Goal: Information Seeking & Learning: Find specific fact

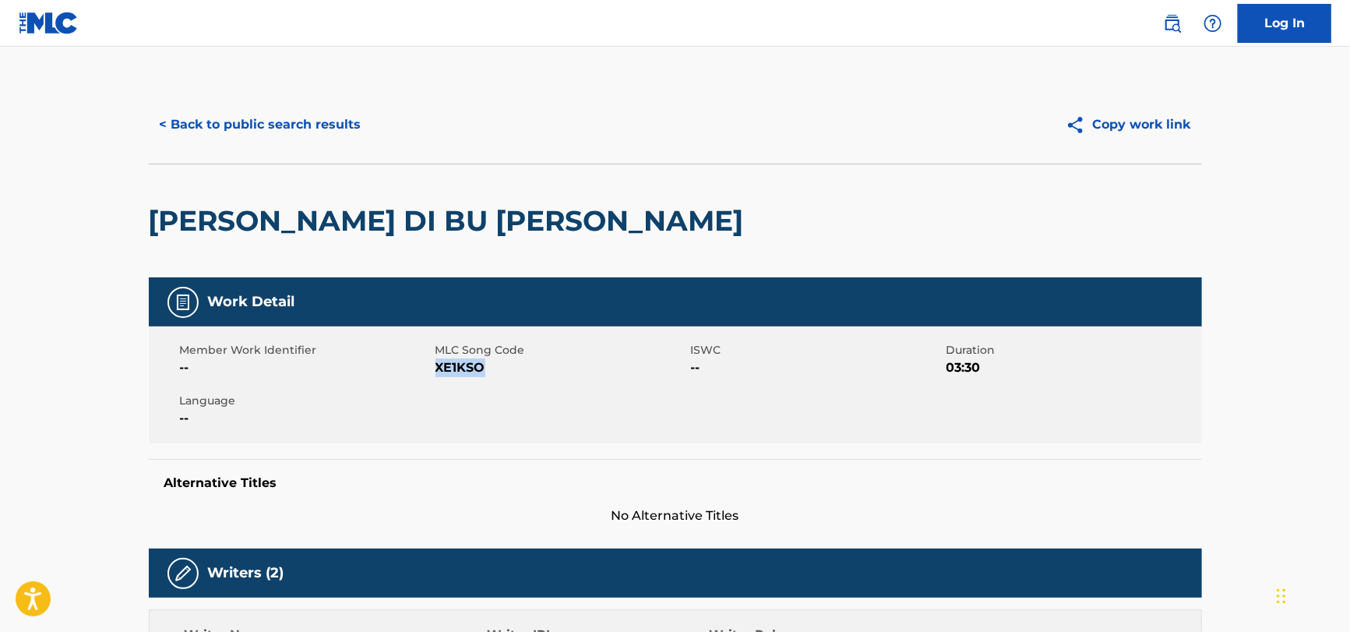
click at [199, 111] on button "< Back to public search results" at bounding box center [261, 124] width 224 height 39
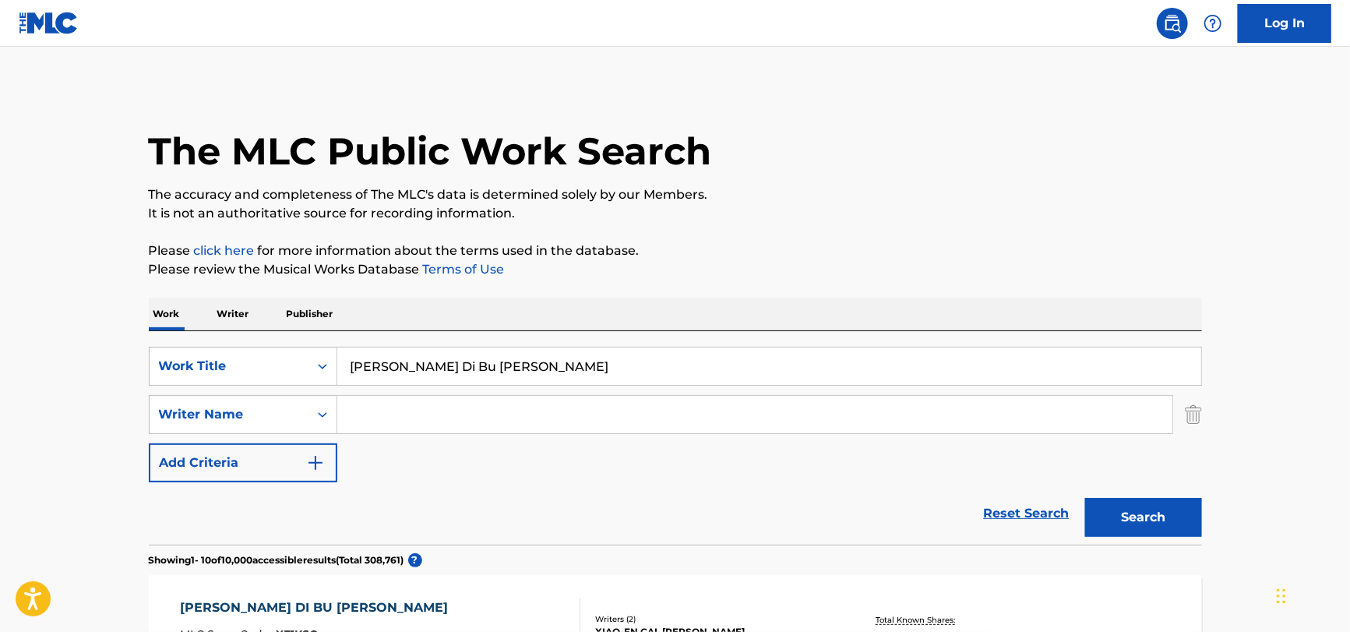
click at [537, 361] on input "[PERSON_NAME] Di Bu [PERSON_NAME]" at bounding box center [769, 365] width 864 height 37
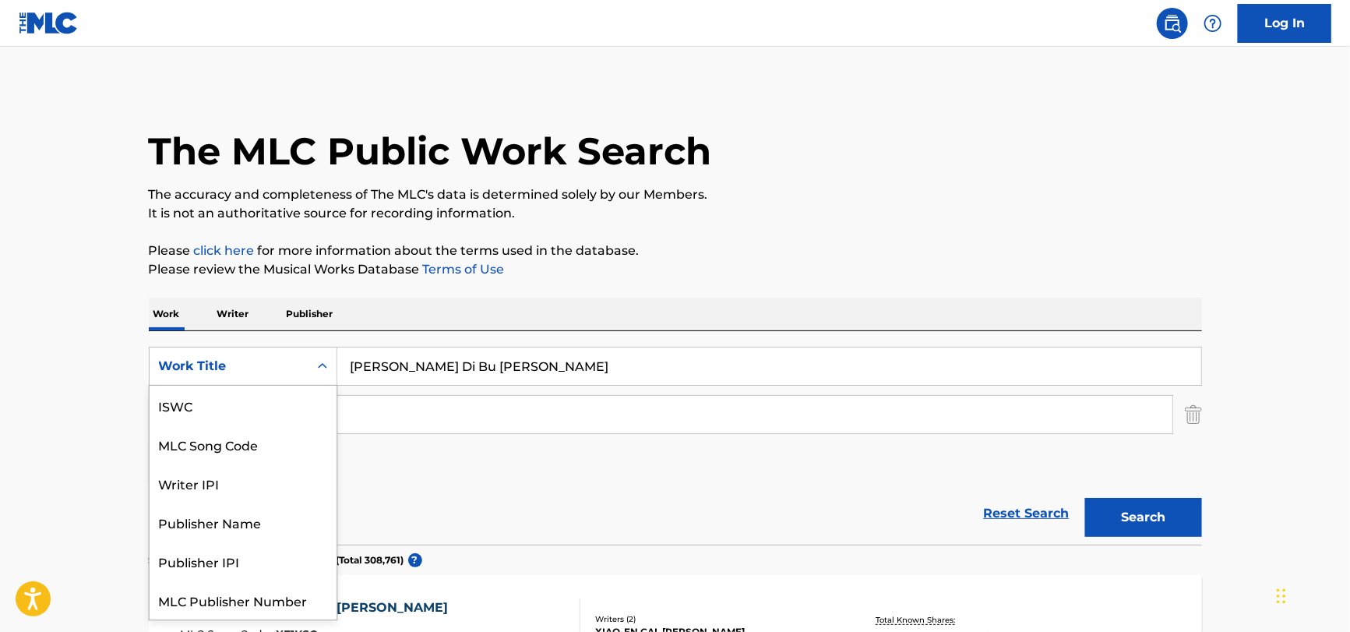
click at [187, 359] on div "Work Title" at bounding box center [229, 366] width 140 height 19
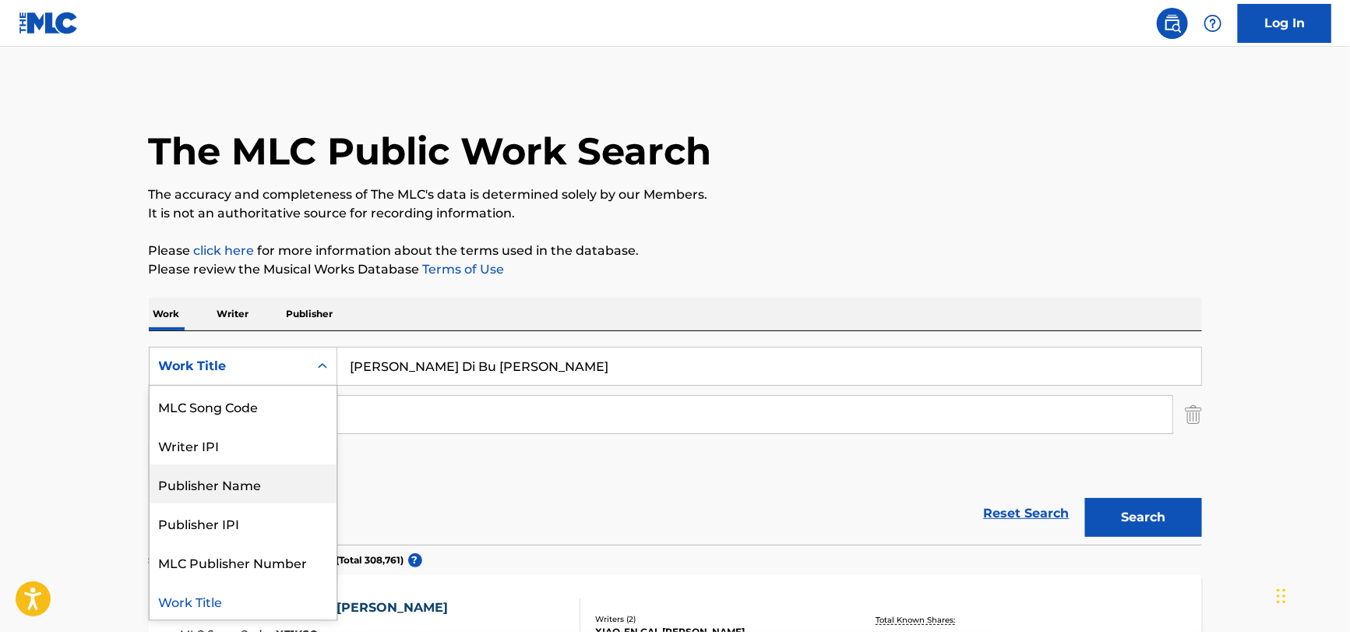
drag, startPoint x: 224, startPoint y: 484, endPoint x: 367, endPoint y: 435, distance: 151.5
click at [224, 481] on div "Publisher Name" at bounding box center [243, 483] width 187 height 39
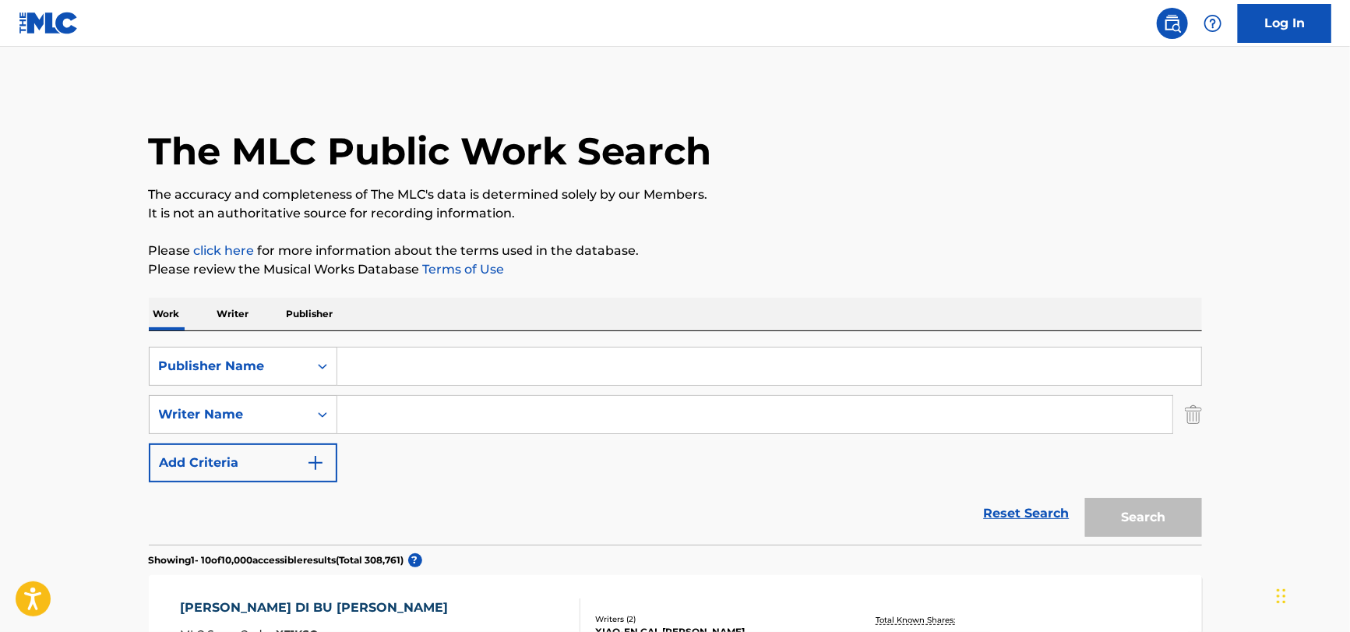
click at [440, 369] on input "Search Form" at bounding box center [769, 365] width 864 height 37
drag, startPoint x: 523, startPoint y: 379, endPoint x: 442, endPoint y: 306, distance: 109.2
click at [523, 379] on input "Search Form" at bounding box center [769, 365] width 864 height 37
click at [441, 306] on div "Work Writer Publisher" at bounding box center [675, 314] width 1053 height 33
click at [315, 366] on icon "Search Form" at bounding box center [323, 366] width 16 height 16
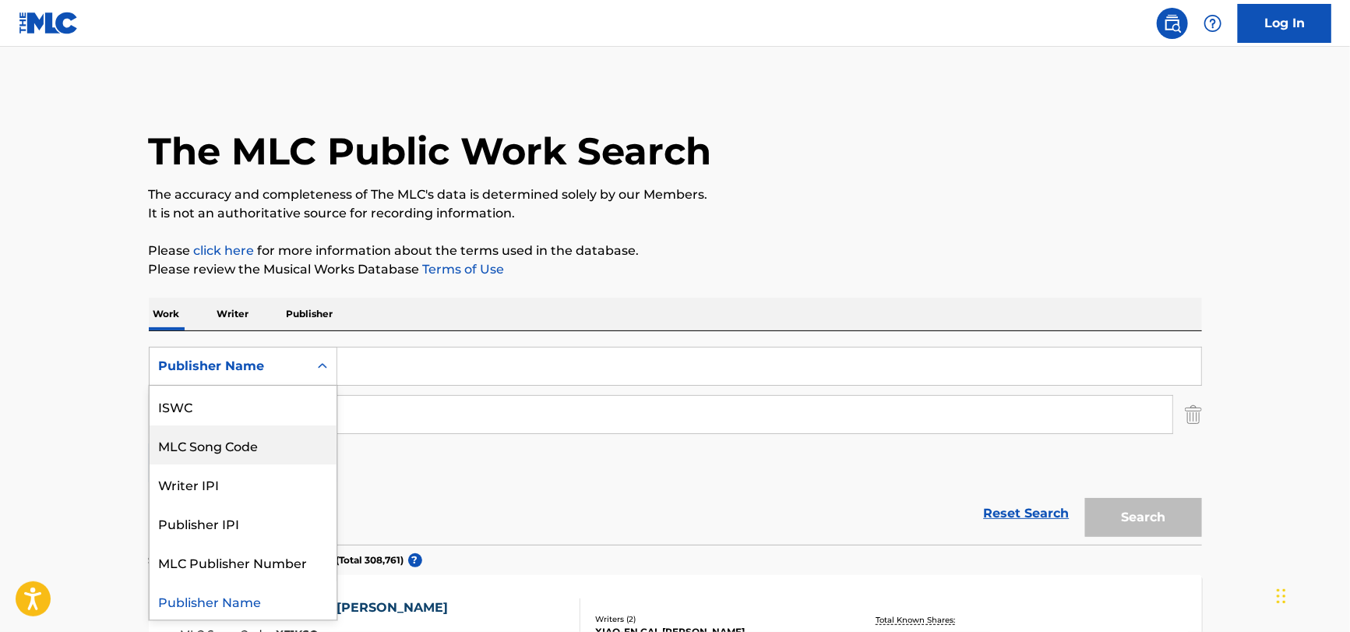
scroll to position [0, 0]
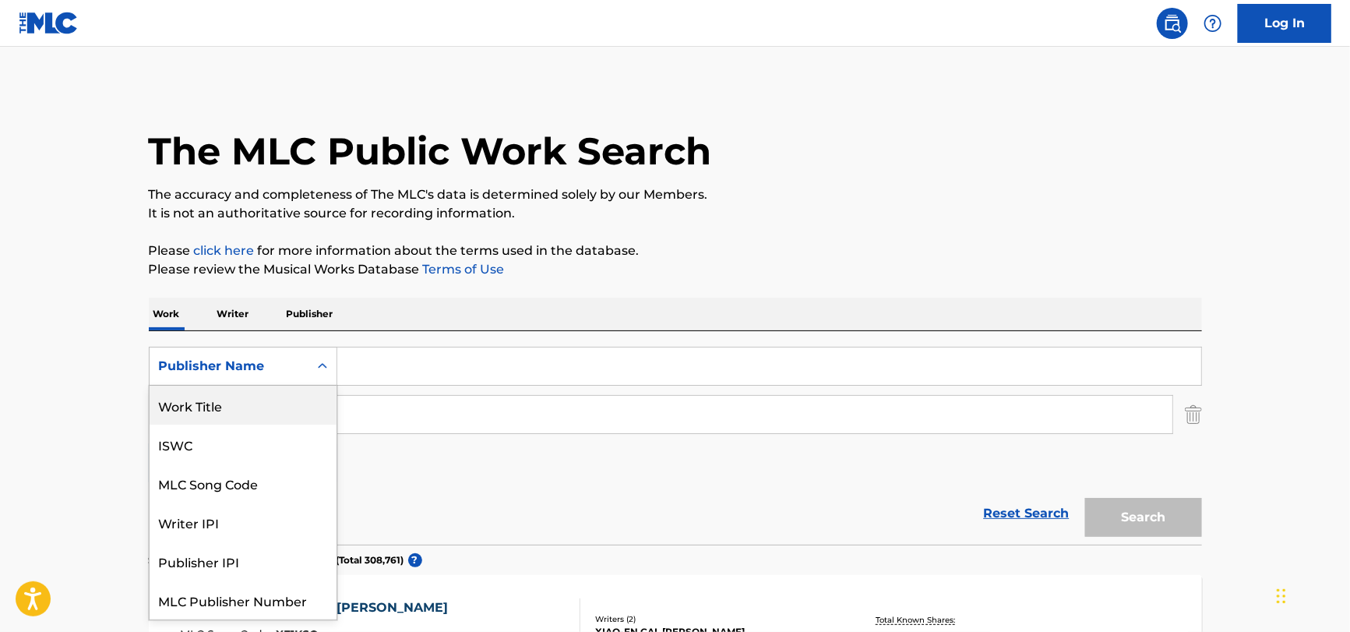
click at [222, 365] on div "Publisher Name" at bounding box center [229, 366] width 140 height 19
click at [220, 414] on div "Work Title" at bounding box center [243, 405] width 187 height 39
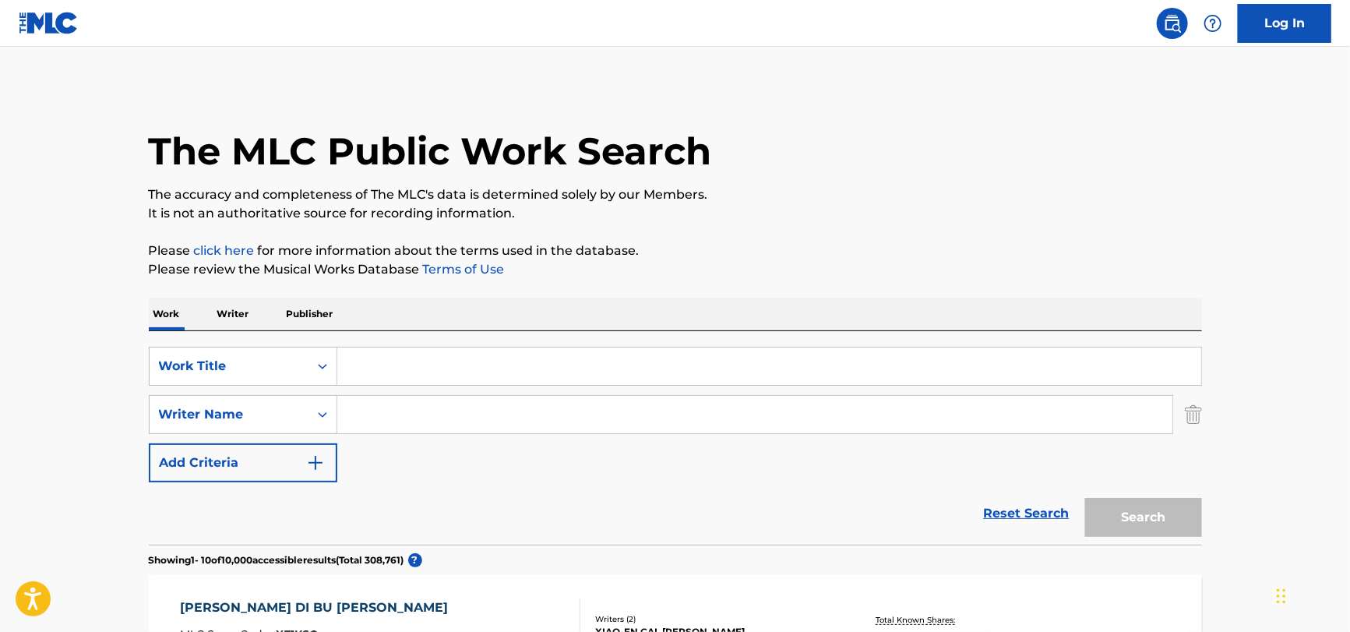
click at [405, 382] on input "Search Form" at bounding box center [769, 365] width 864 height 37
click at [431, 361] on input "Search Form" at bounding box center [769, 365] width 864 height 37
click at [430, 363] on input "Search Form" at bounding box center [769, 365] width 864 height 37
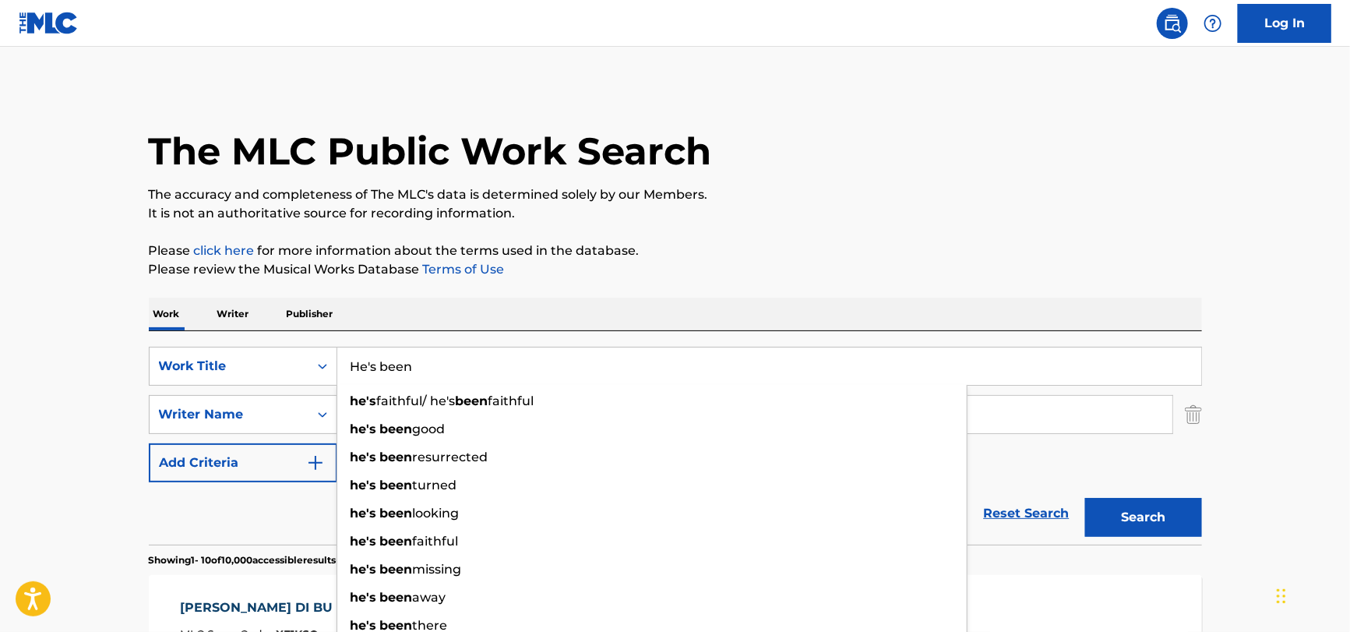
type input "He's been"
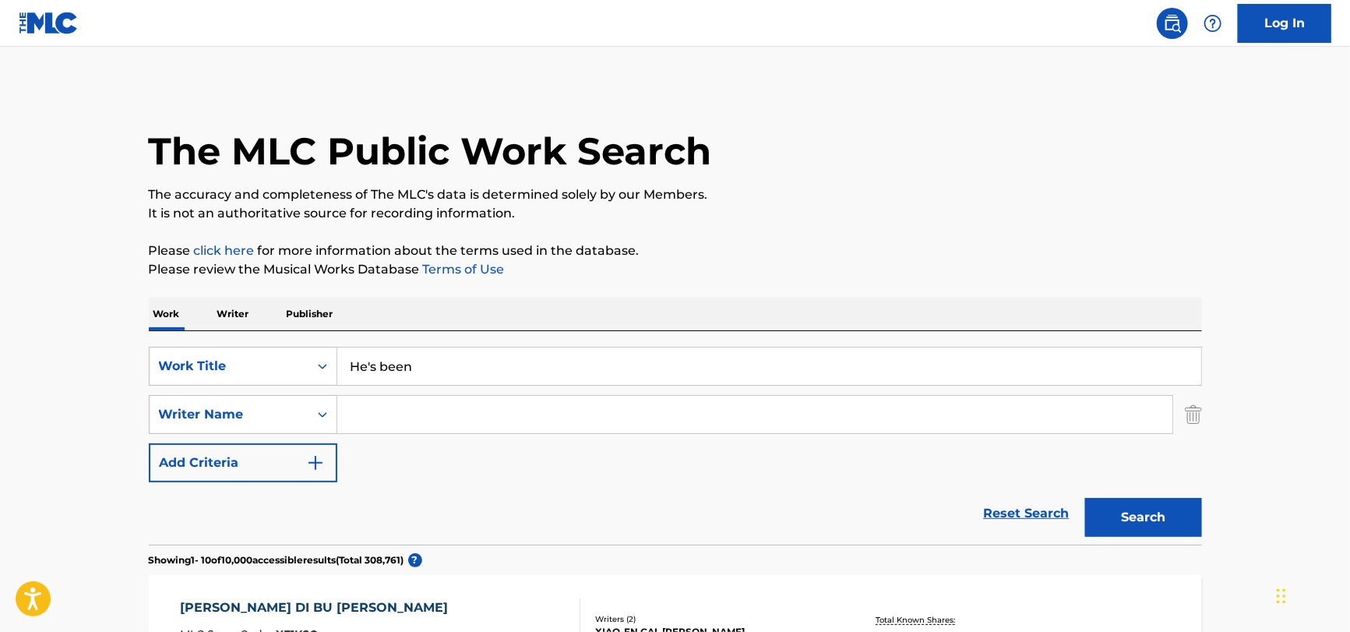
click at [378, 410] on input "Search Form" at bounding box center [754, 414] width 835 height 37
click at [441, 412] on input "[PERSON_NAME]" at bounding box center [754, 414] width 835 height 37
type input "[PERSON_NAME]"
drag, startPoint x: 288, startPoint y: 524, endPoint x: 299, endPoint y: 488, distance: 38.2
click at [288, 523] on div "Reset Search Search" at bounding box center [675, 513] width 1053 height 62
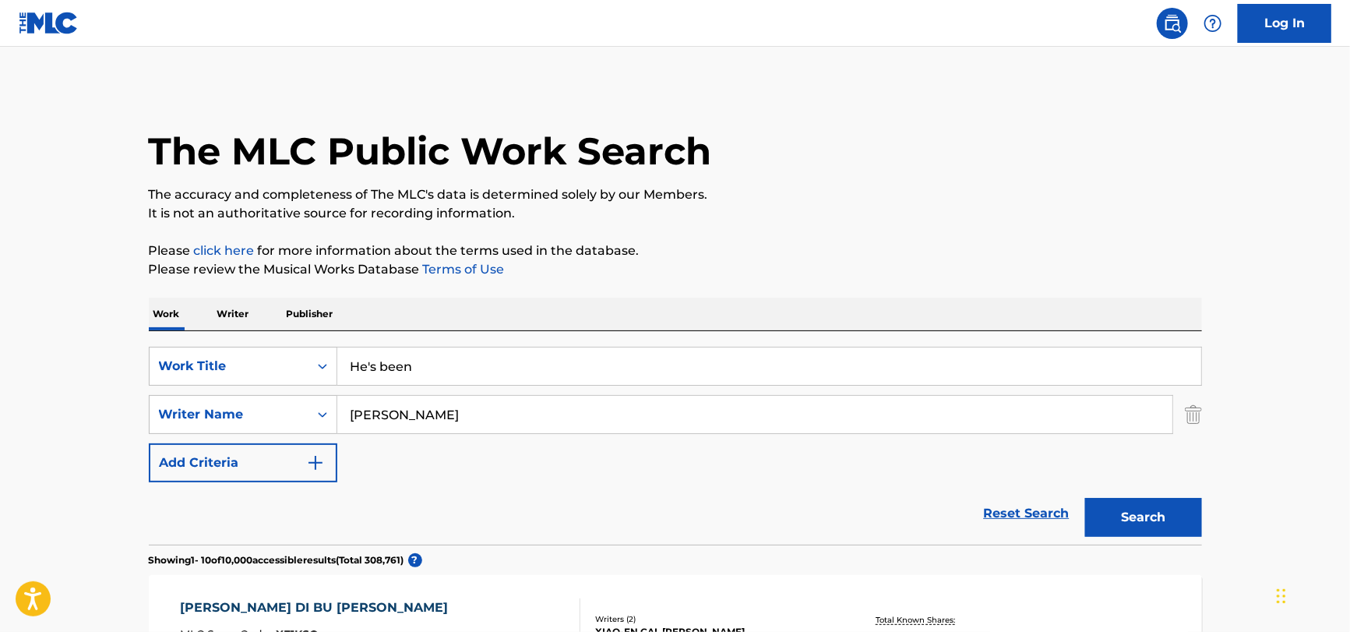
click at [420, 373] on input "He's been" at bounding box center [769, 365] width 864 height 37
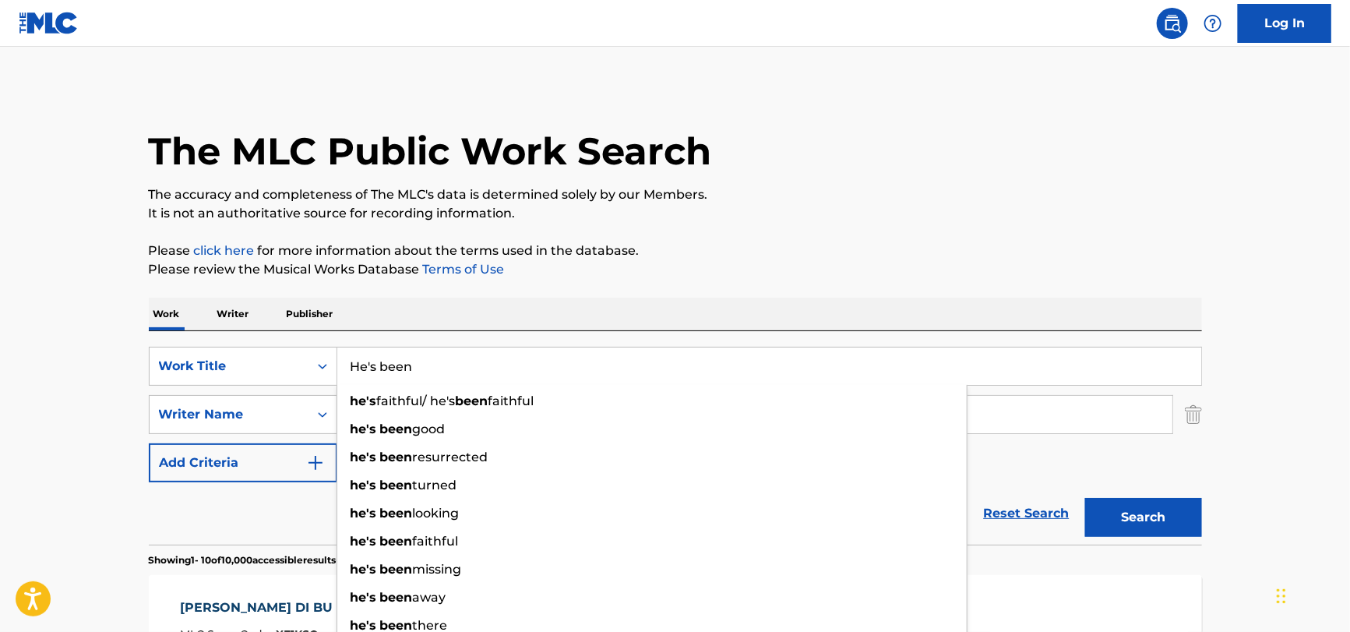
click at [262, 513] on div "Reset Search Search" at bounding box center [675, 513] width 1053 height 62
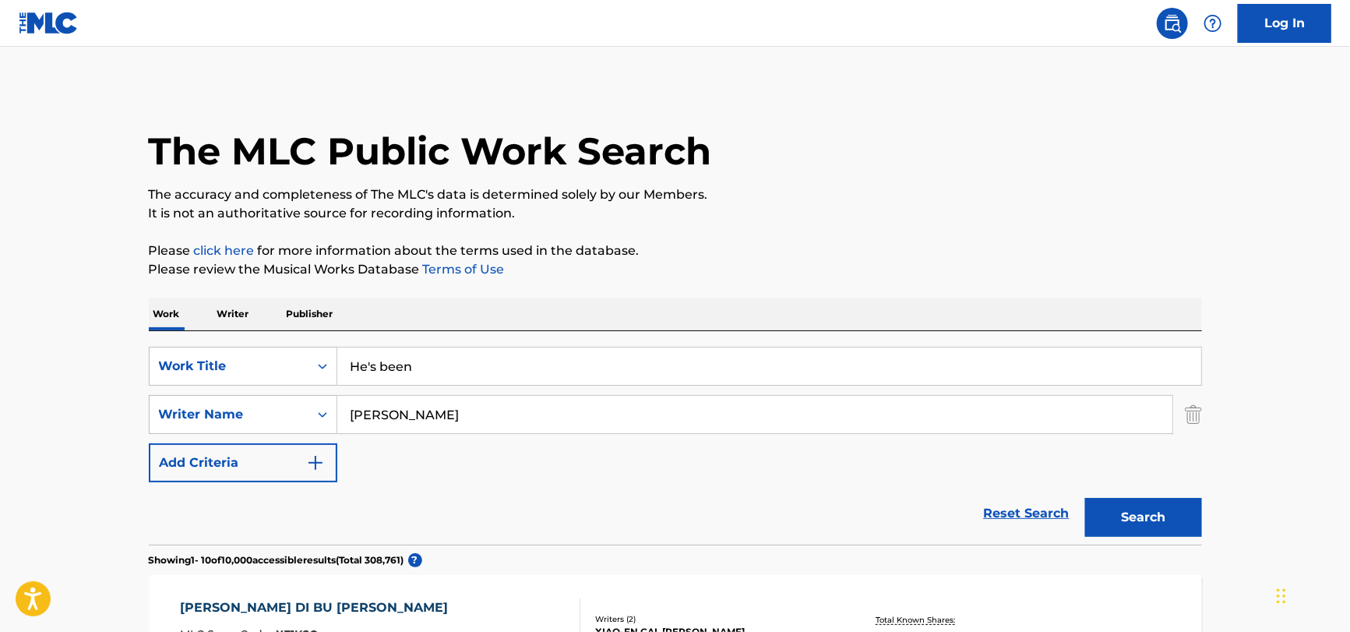
click at [456, 358] on input "He's been" at bounding box center [769, 365] width 864 height 37
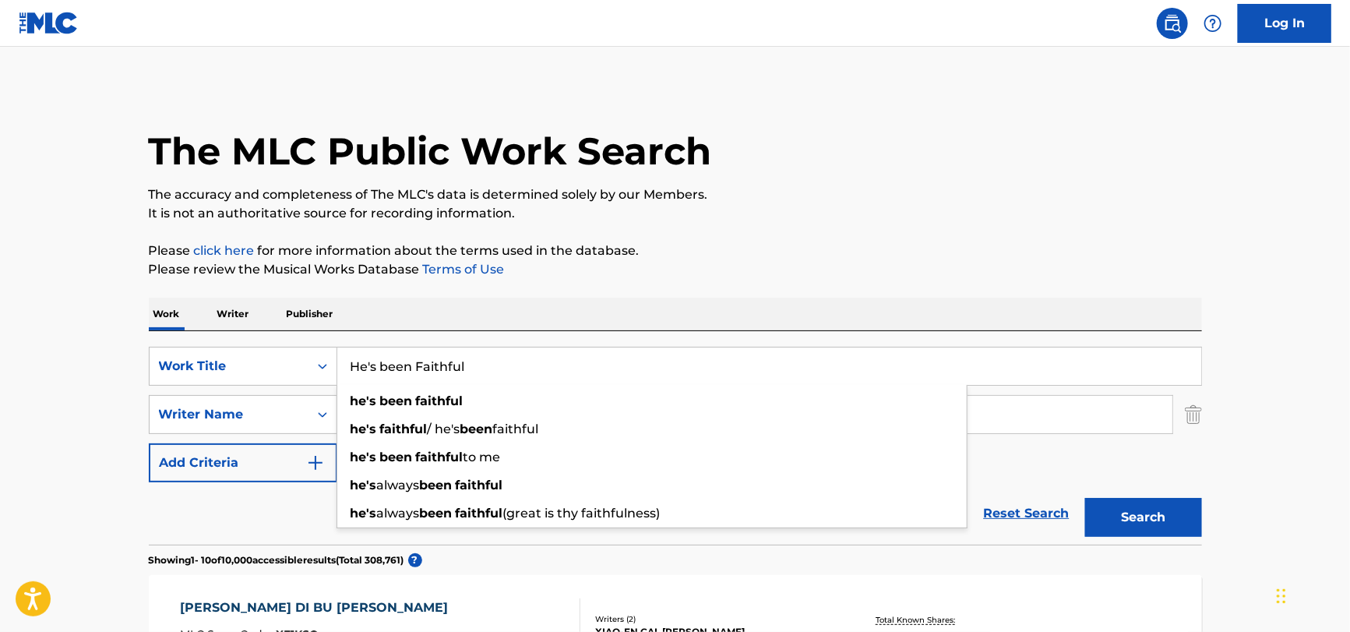
type input "He's been Faithful"
click at [256, 506] on div "Reset Search Search" at bounding box center [675, 513] width 1053 height 62
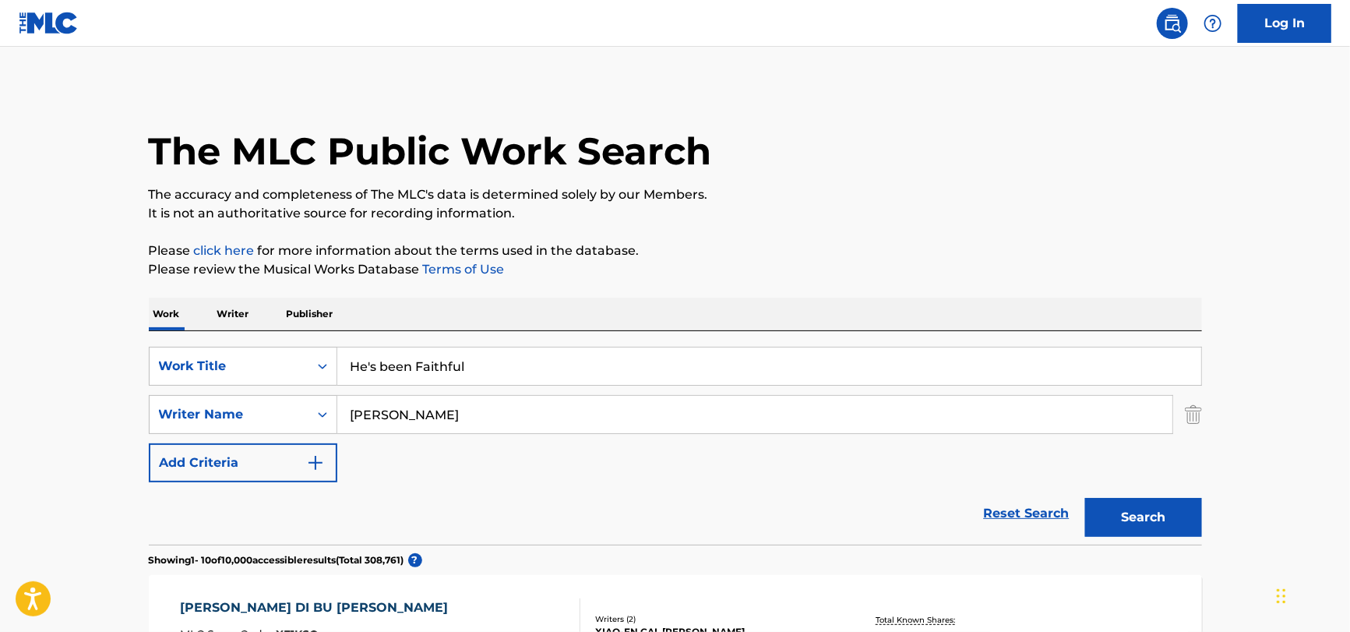
click at [464, 405] on input "[PERSON_NAME]" at bounding box center [754, 414] width 835 height 37
click at [486, 361] on input "He's been Faithful" at bounding box center [769, 365] width 864 height 37
click at [292, 509] on div "Reset Search Search" at bounding box center [675, 513] width 1053 height 62
click at [495, 347] on input "He's been Faithful" at bounding box center [769, 365] width 864 height 37
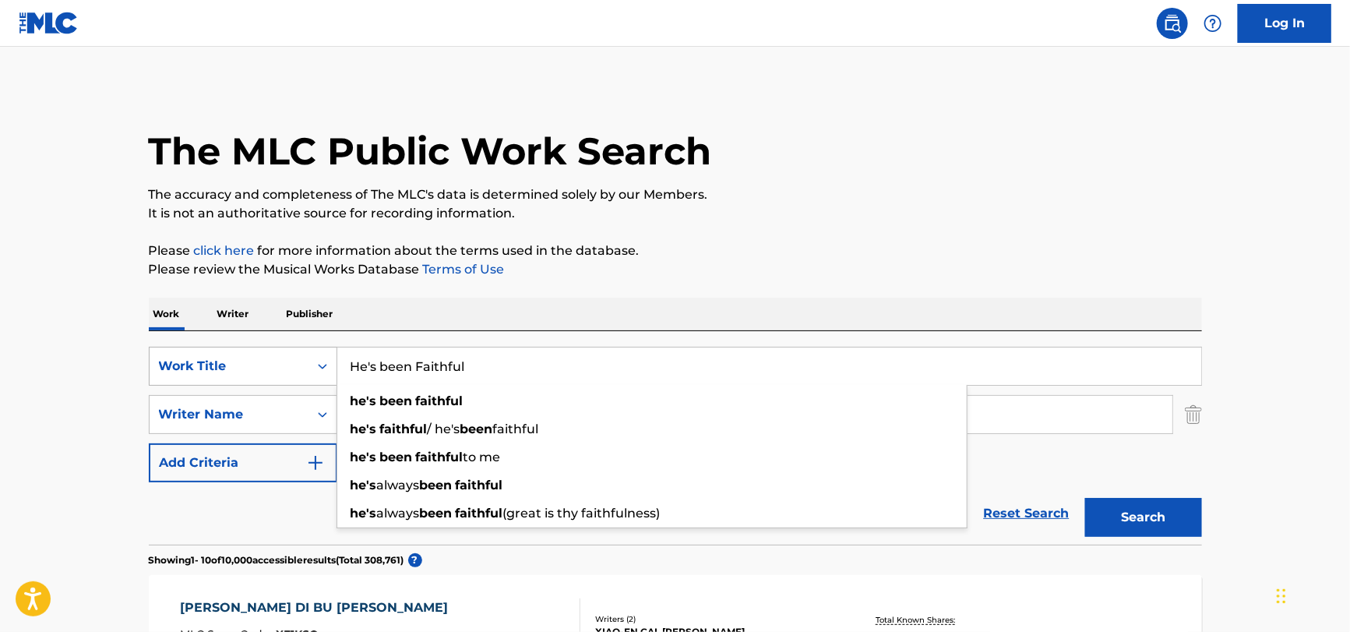
drag, startPoint x: 501, startPoint y: 369, endPoint x: 321, endPoint y: 368, distance: 180.0
click at [321, 368] on div "SearchWithCriteria132991b7-3fd7-4dba-aa10-8ffab1dc9894 Work Title He's been Fai…" at bounding box center [675, 366] width 1053 height 39
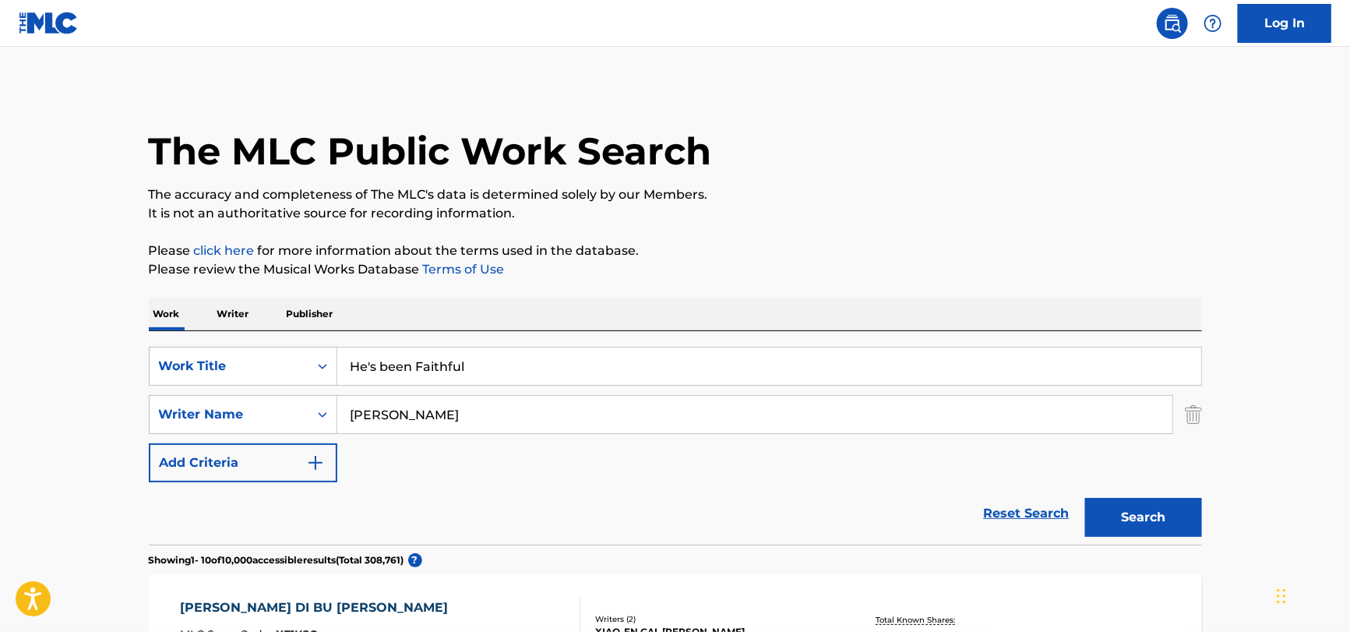
click at [464, 267] on link "Terms of Use" at bounding box center [462, 269] width 85 height 15
click at [475, 381] on input "He's been Faithful" at bounding box center [769, 365] width 864 height 37
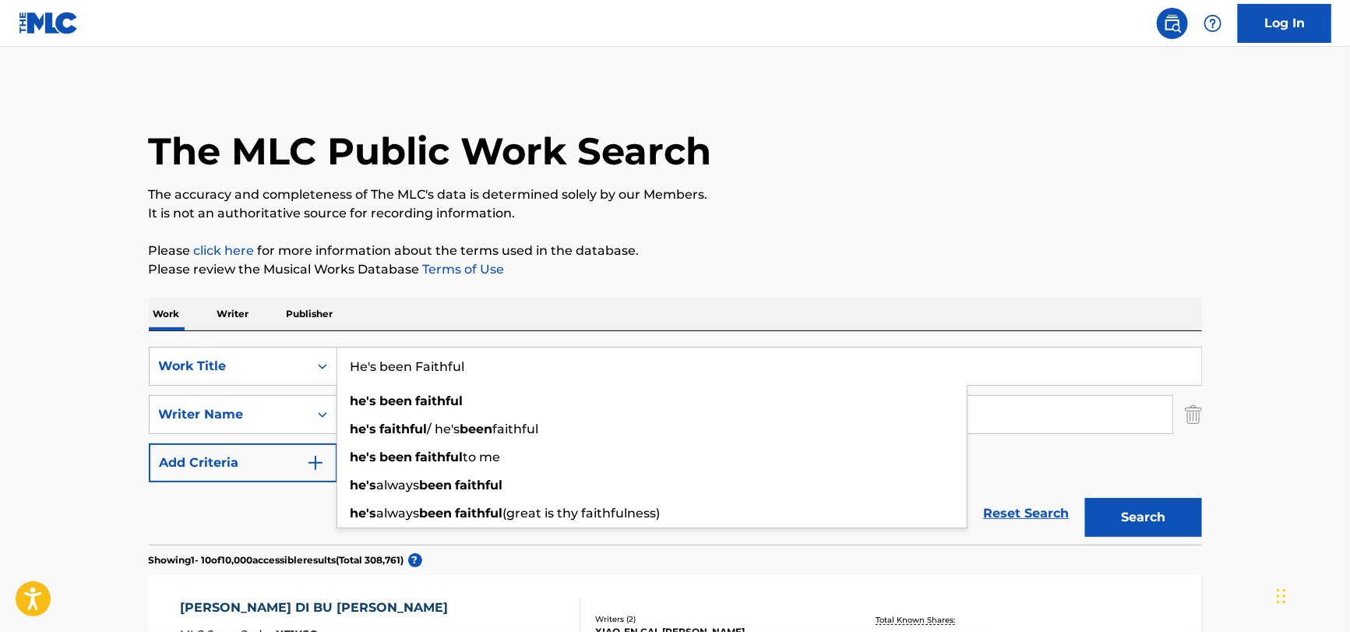
click at [475, 381] on input "He's been Faithful" at bounding box center [769, 365] width 864 height 37
click at [269, 528] on div "Reset Search Search" at bounding box center [675, 513] width 1053 height 62
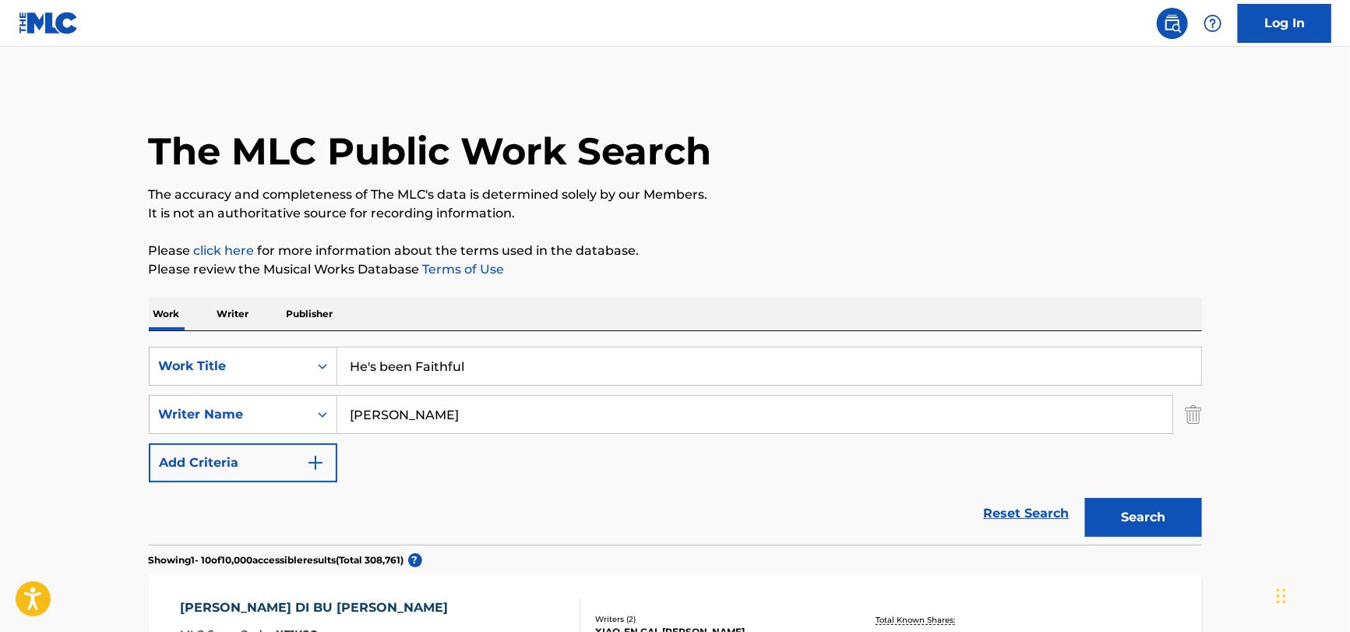
click at [408, 385] on div "SearchWithCriteria132991b7-3fd7-4dba-aa10-8ffab1dc9894 Work Title He's been Fai…" at bounding box center [675, 415] width 1053 height 136
click at [411, 381] on input "He's been Faithful" at bounding box center [769, 365] width 864 height 37
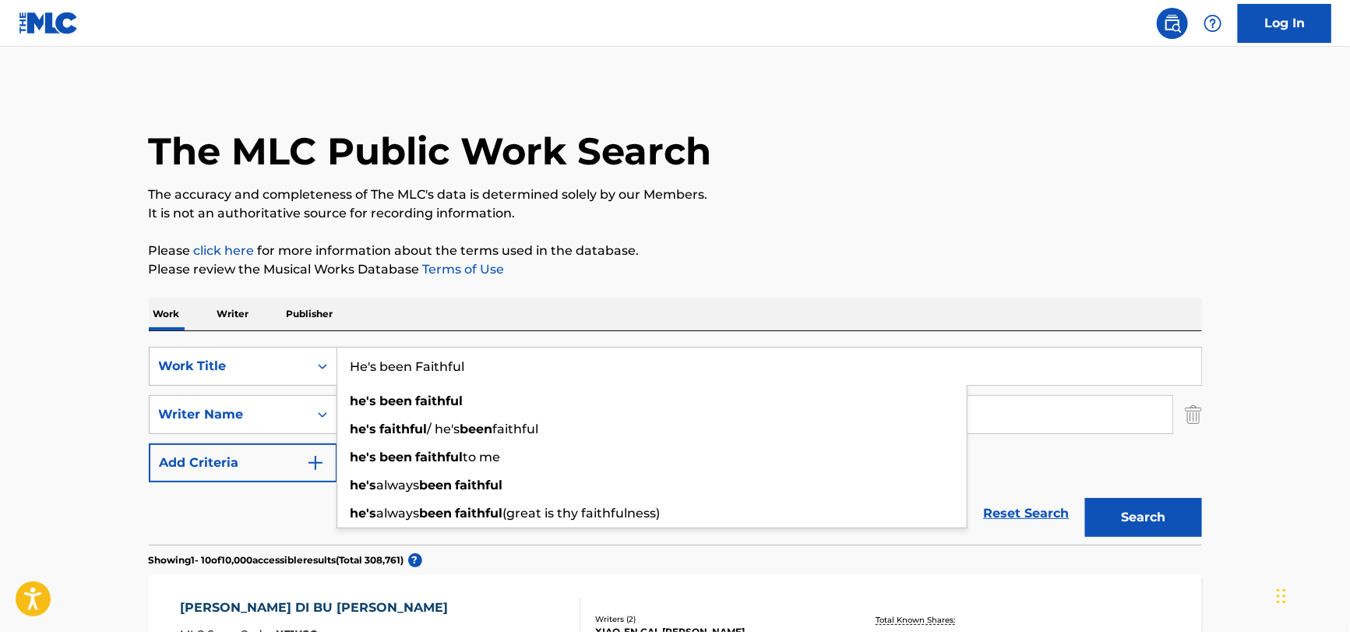
click at [411, 382] on input "He's been Faithful" at bounding box center [769, 365] width 864 height 37
click at [298, 519] on div "Reset Search Search" at bounding box center [675, 513] width 1053 height 62
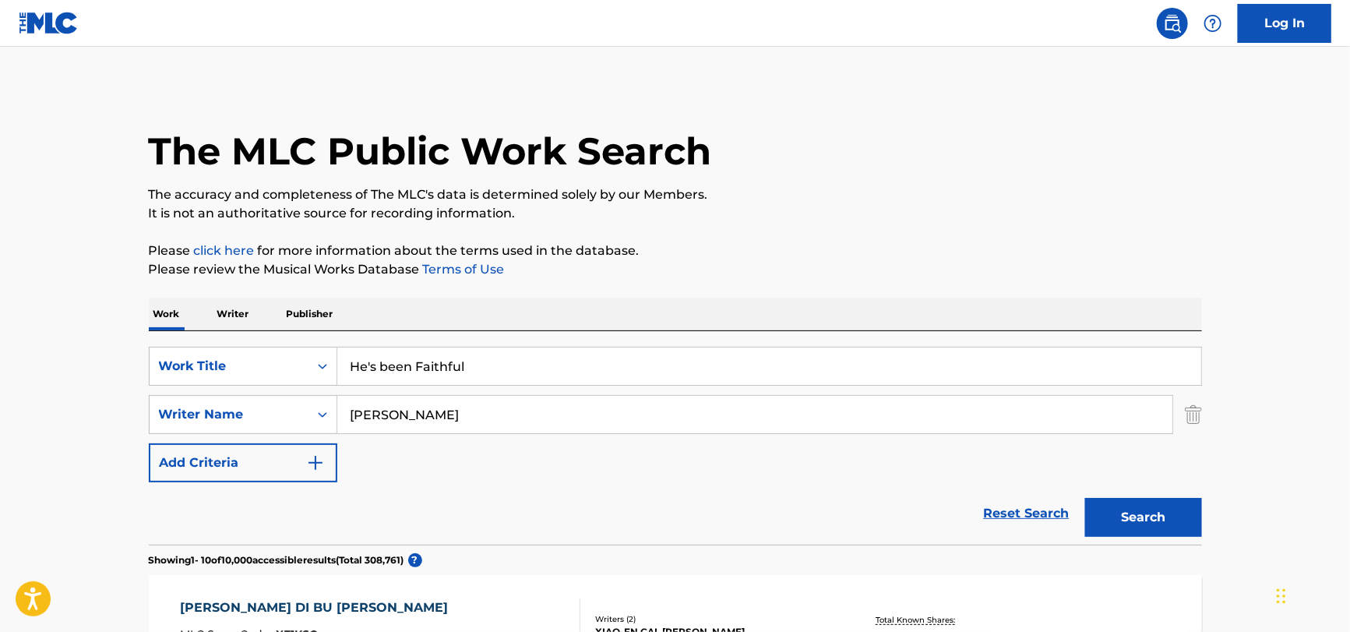
click at [372, 426] on input "[PERSON_NAME]" at bounding box center [754, 414] width 835 height 37
click at [371, 429] on input "[PERSON_NAME]" at bounding box center [754, 414] width 835 height 37
click at [363, 447] on strong "carol" at bounding box center [367, 449] width 32 height 15
click at [396, 414] on input "[PERSON_NAME]" at bounding box center [754, 414] width 835 height 37
click at [449, 404] on input "[PERSON_NAME]" at bounding box center [754, 414] width 835 height 37
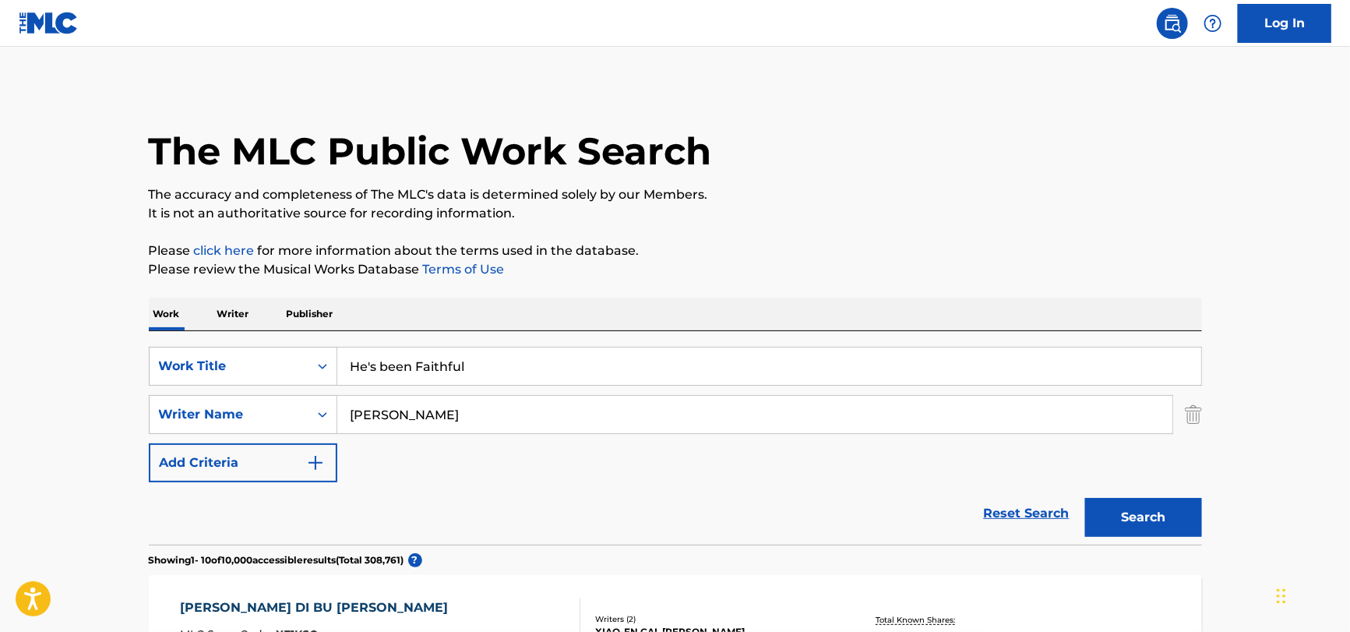
click at [500, 367] on input "He's been Faithful" at bounding box center [769, 365] width 864 height 37
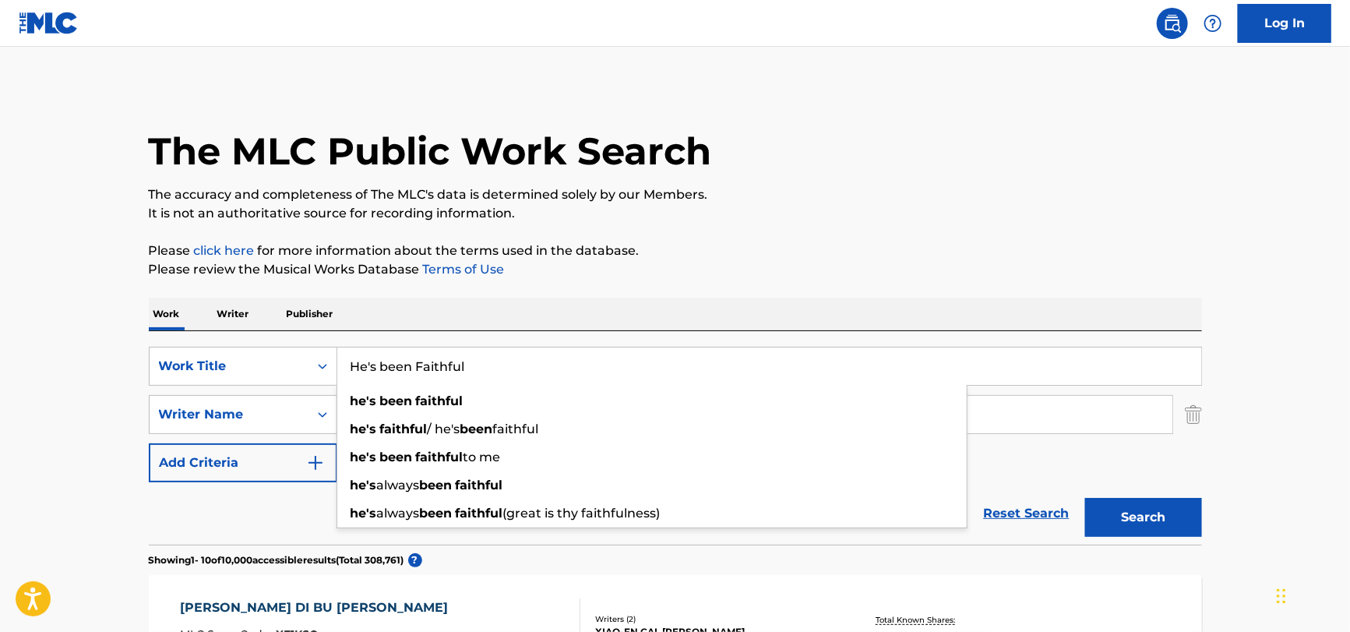
click at [501, 365] on input "He's been Faithful" at bounding box center [769, 365] width 864 height 37
click at [501, 368] on input "He's been Faithful" at bounding box center [769, 365] width 864 height 37
click at [513, 359] on input "He's been Faithful" at bounding box center [769, 365] width 864 height 37
click at [513, 356] on input "He's been Faithful" at bounding box center [769, 365] width 864 height 37
click at [773, 270] on p "Please review the Musical Works Database Terms of Use" at bounding box center [675, 269] width 1053 height 19
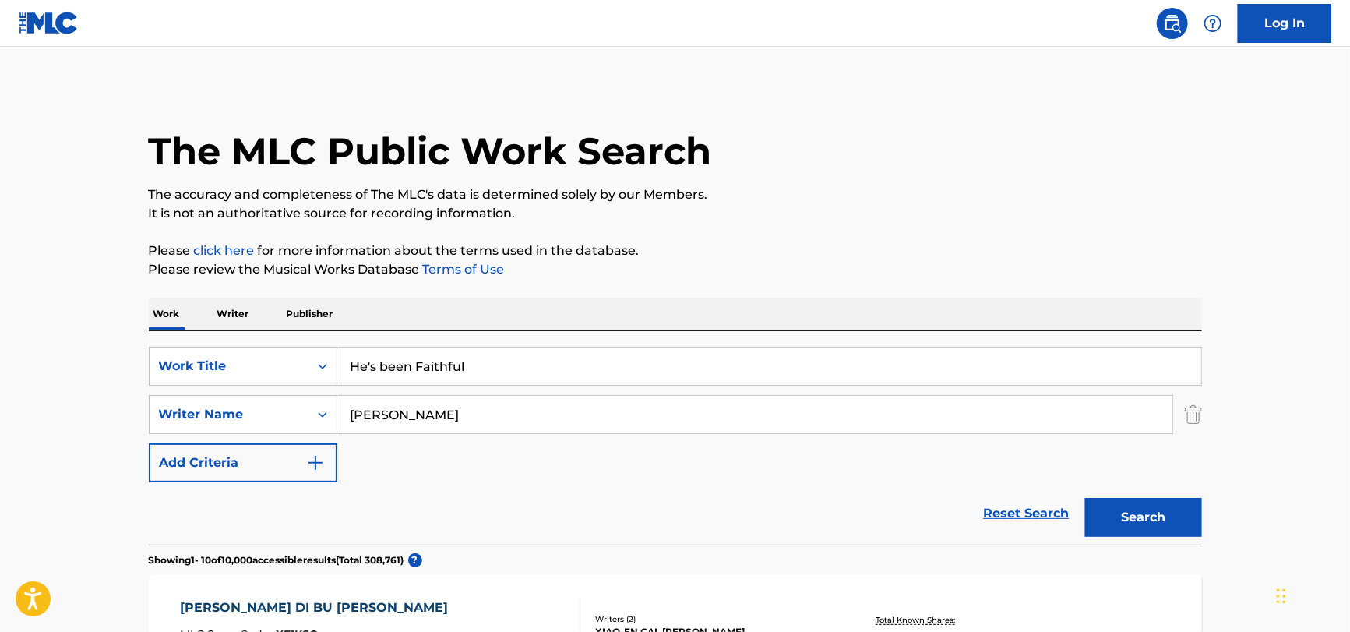
click at [361, 425] on input "[PERSON_NAME]" at bounding box center [754, 414] width 835 height 37
click at [361, 424] on input "[PERSON_NAME]" at bounding box center [754, 414] width 835 height 37
click at [361, 421] on input "[PERSON_NAME]" at bounding box center [754, 414] width 835 height 37
drag, startPoint x: 385, startPoint y: 411, endPoint x: 301, endPoint y: 418, distance: 83.6
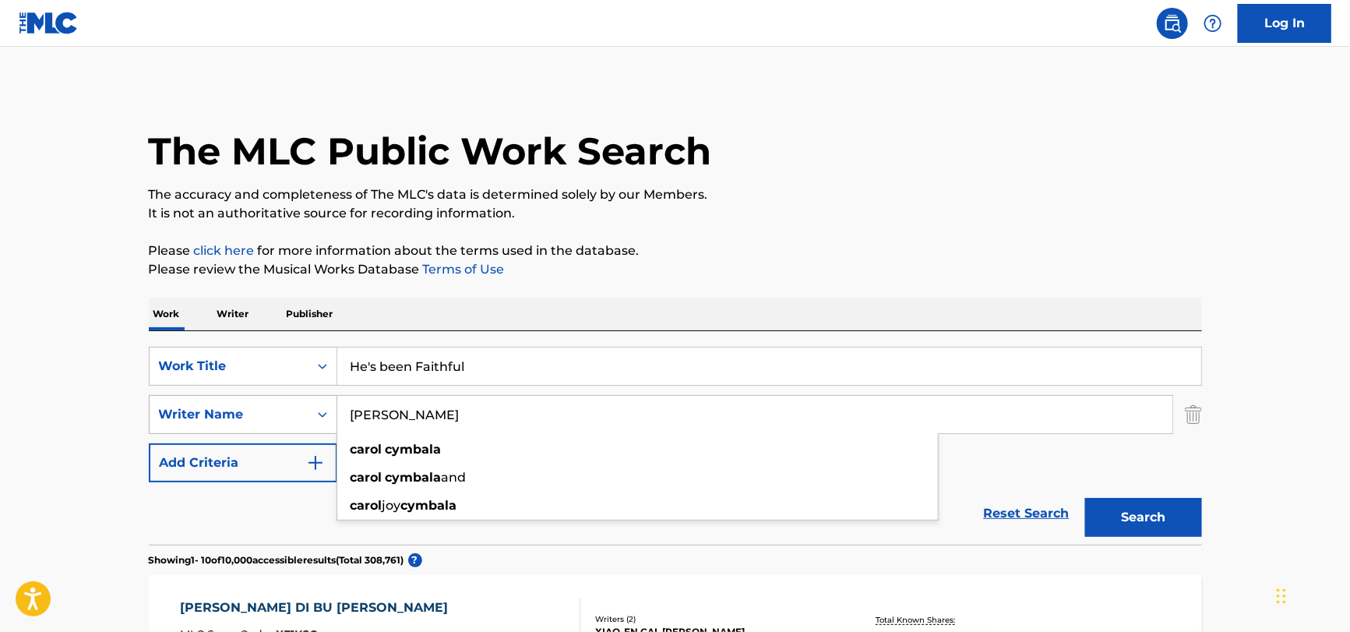
click at [301, 418] on div "SearchWithCriteriabf2e1631-907a-470f-af17-a15423c241a5 Writer Name [PERSON_NAME…" at bounding box center [675, 414] width 1053 height 39
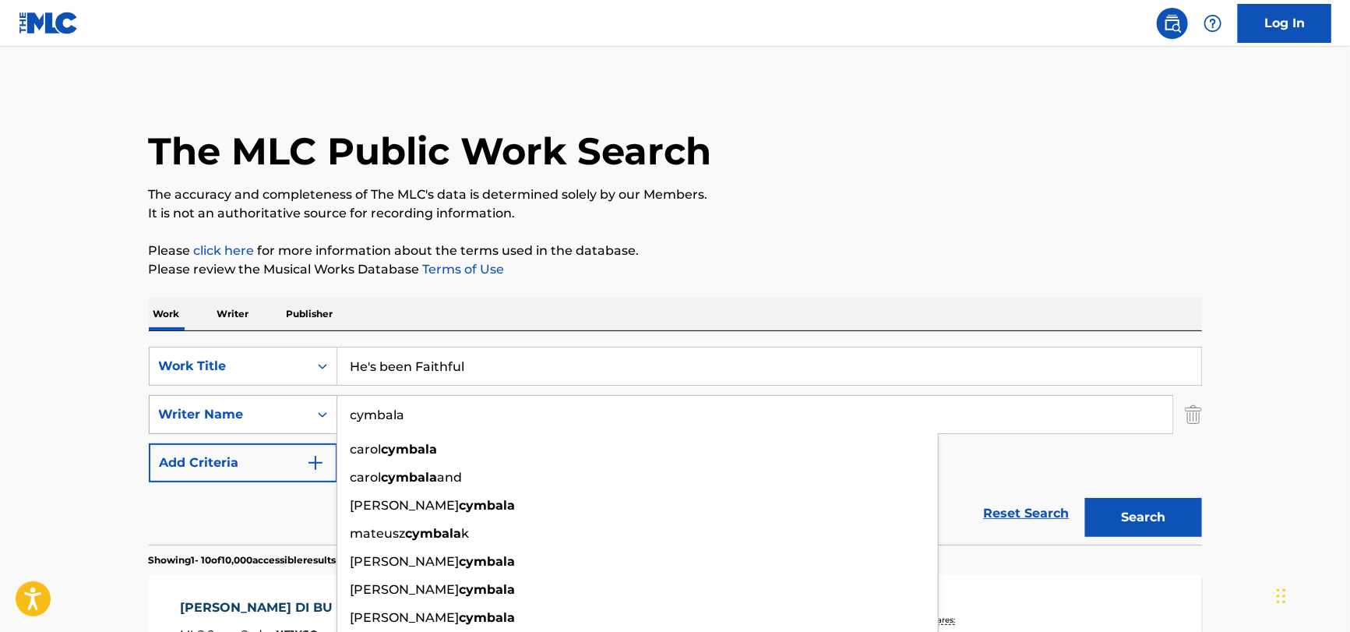
type input "cymbala"
click at [1085, 498] on button "Search" at bounding box center [1143, 517] width 117 height 39
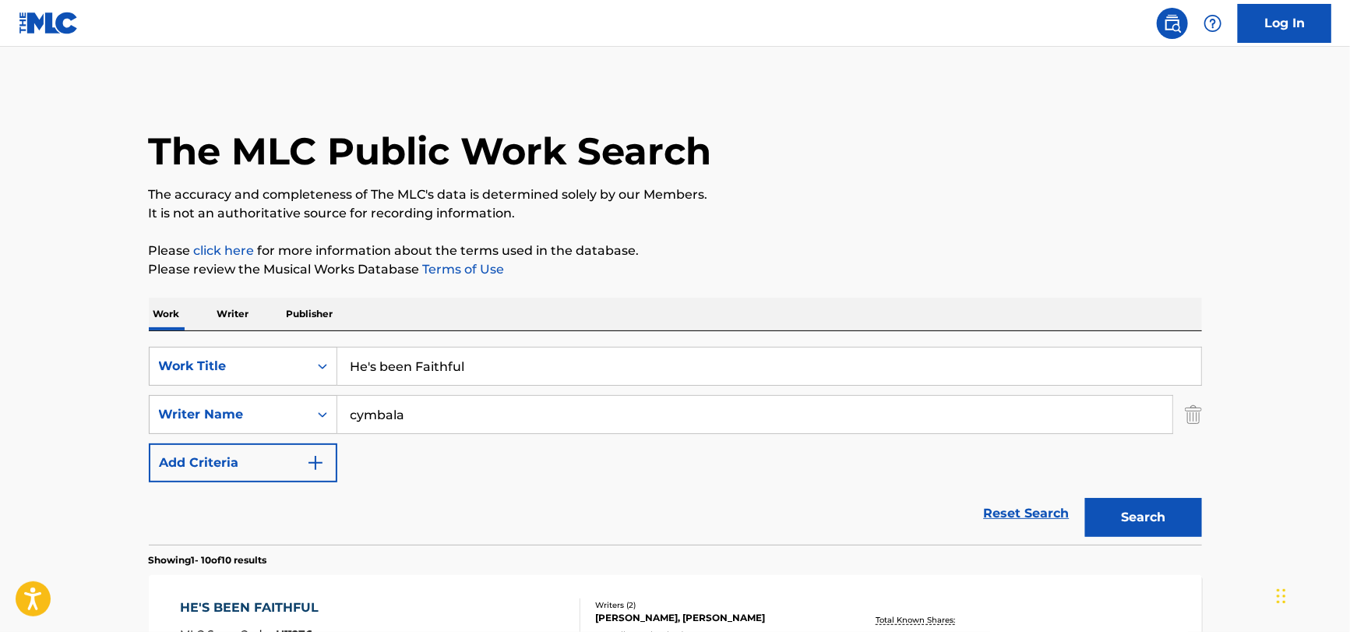
scroll to position [467, 0]
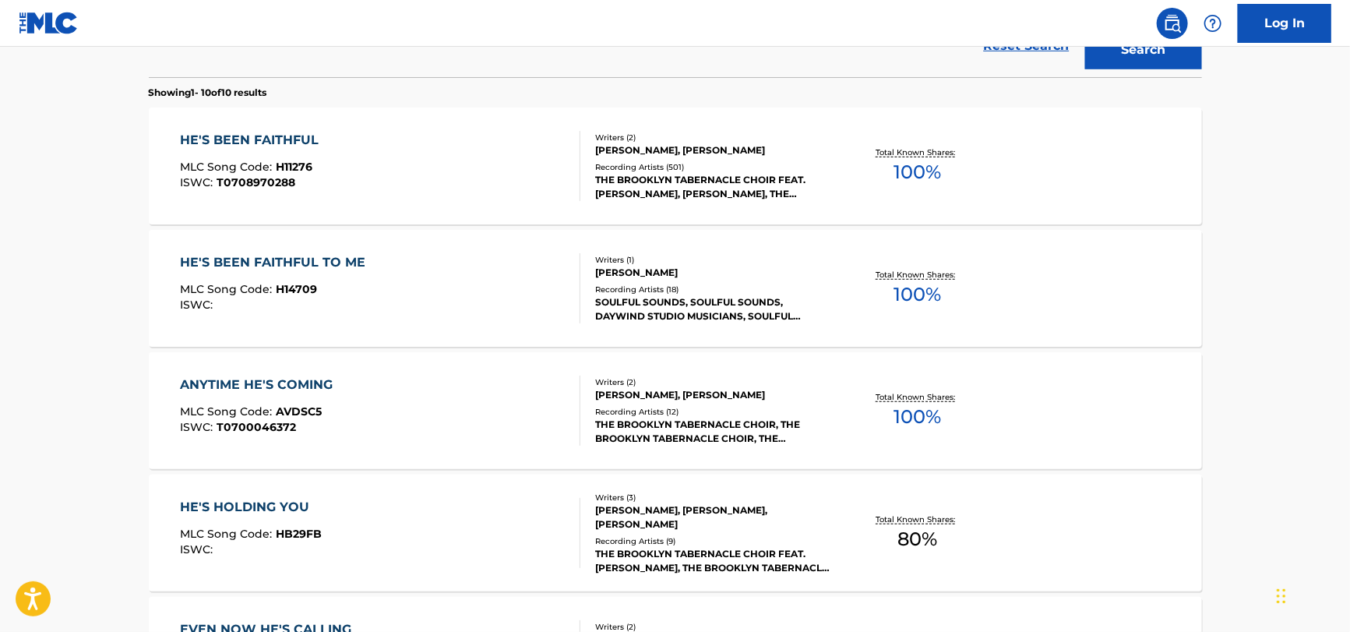
click at [455, 184] on div "HE'S BEEN FAITHFUL MLC Song Code : H11276 ISWC : T0708970288" at bounding box center [380, 166] width 400 height 70
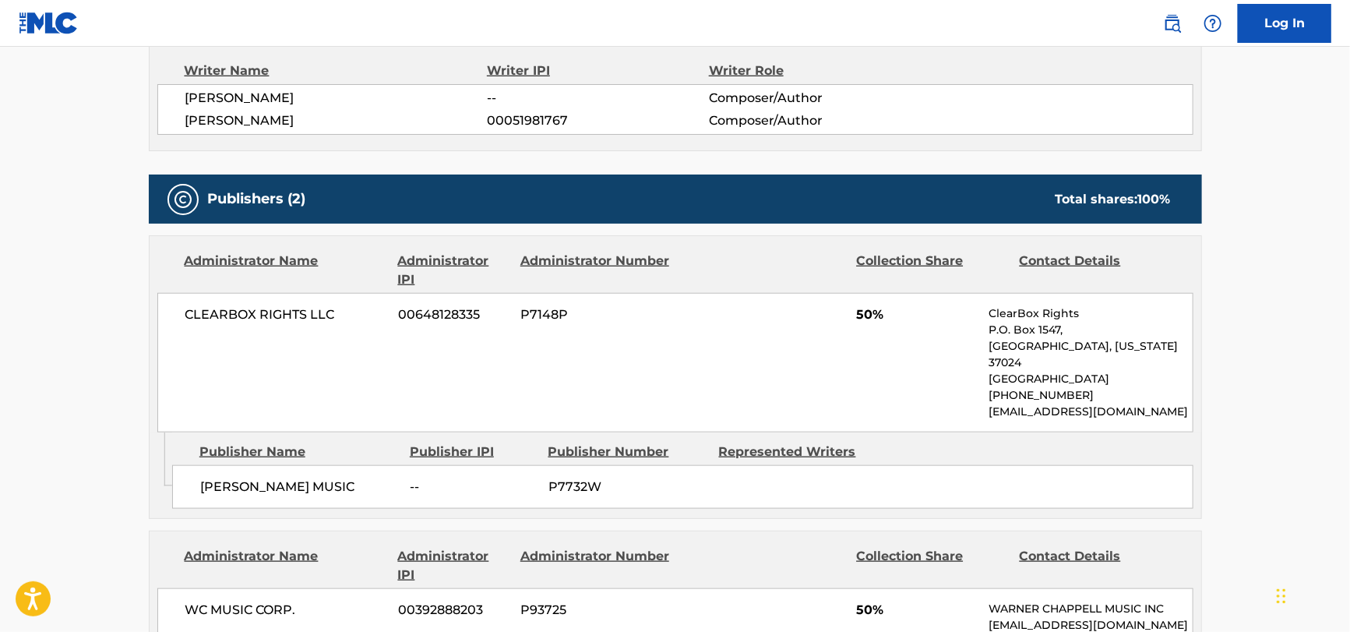
scroll to position [701, 0]
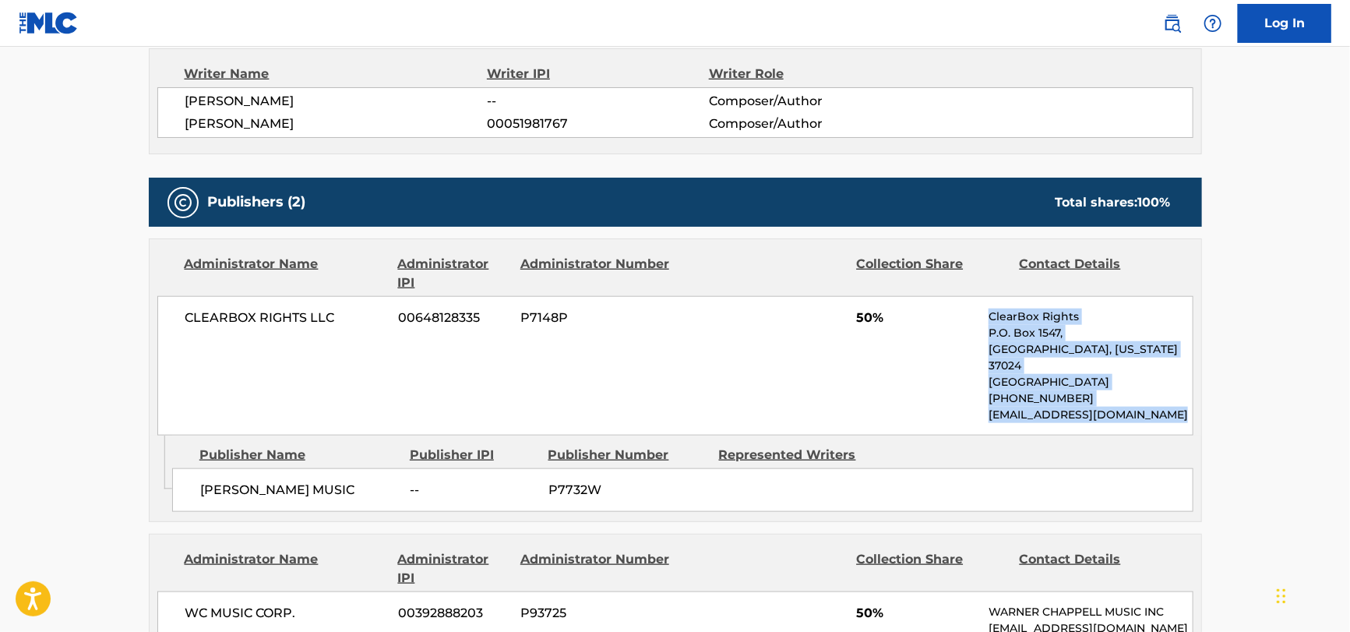
drag, startPoint x: 963, startPoint y: 337, endPoint x: 1193, endPoint y: 404, distance: 240.1
click at [1198, 404] on div "Administrator Name Administrator IPI Administrator Number Collection Share Cont…" at bounding box center [676, 337] width 1052 height 196
click at [1193, 404] on div "Administrator Name Administrator IPI Administrator Number Collection Share Cont…" at bounding box center [676, 337] width 1052 height 196
drag, startPoint x: 1188, startPoint y: 403, endPoint x: 730, endPoint y: 429, distance: 458.8
click at [958, 296] on div "CLEARBOX RIGHTS LLC 00648128335 P7148P 50% ClearBox Rights P.O. [GEOGRAPHIC_DAT…" at bounding box center [675, 365] width 1036 height 139
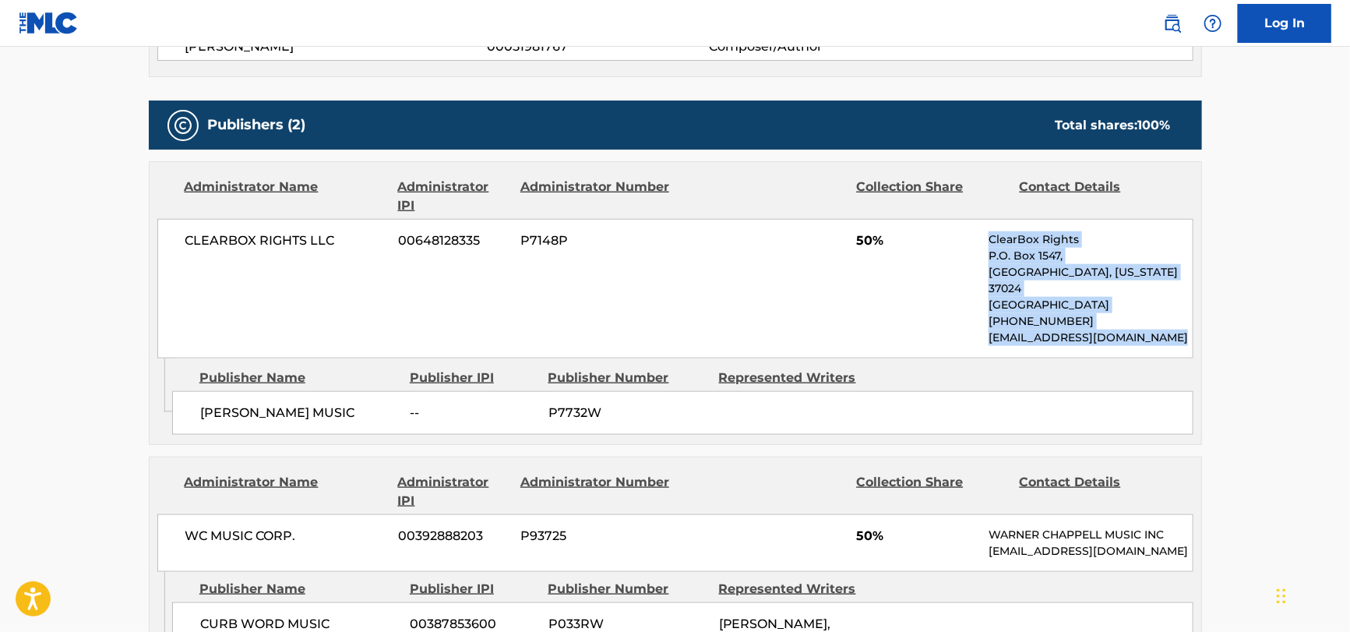
scroll to position [545, 0]
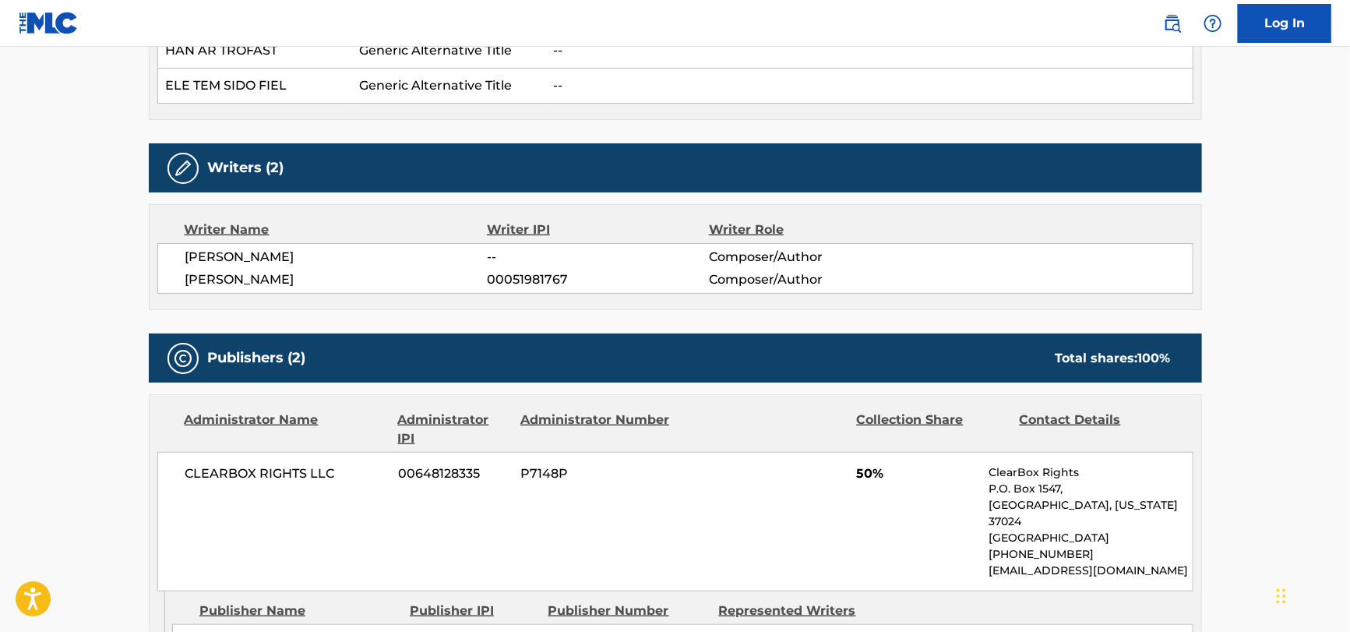
click at [688, 475] on div "CLEARBOX RIGHTS LLC 00648128335 P7148P 50% ClearBox Rights P.O. [GEOGRAPHIC_DAT…" at bounding box center [675, 521] width 1036 height 139
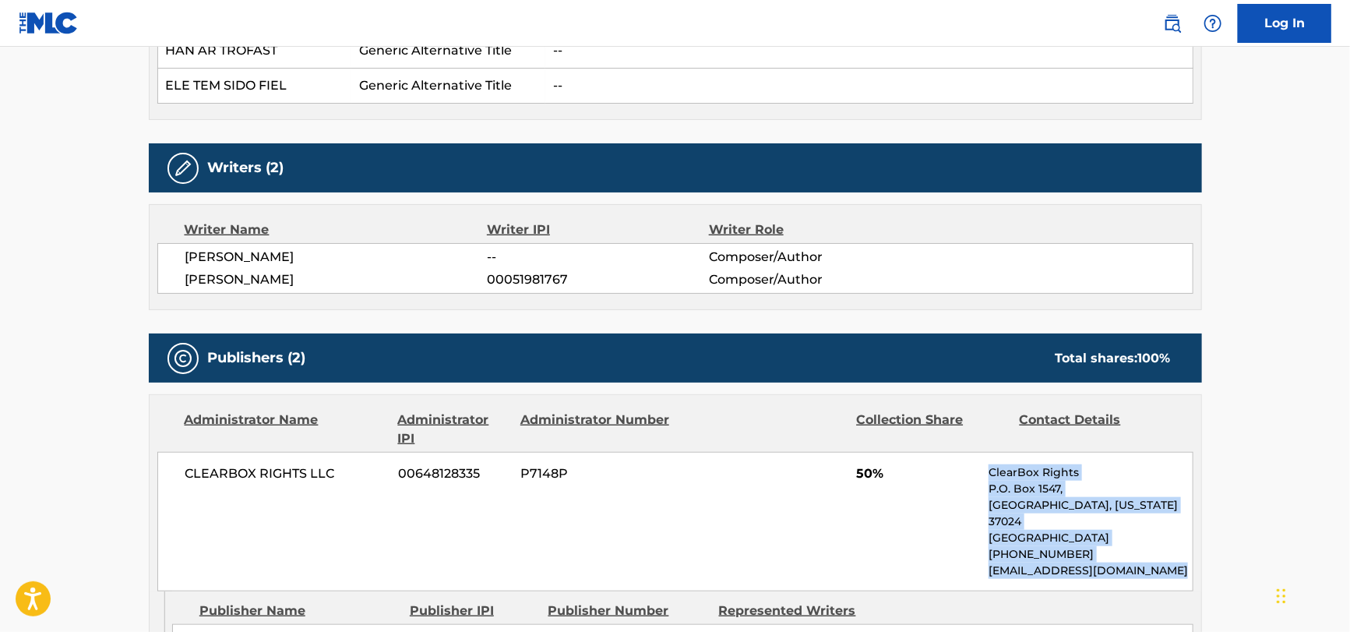
drag, startPoint x: 967, startPoint y: 458, endPoint x: 1227, endPoint y: 572, distance: 284.0
click at [1227, 572] on main "< Back to public search results Copy work link HE'S BEEN FAITHFUL Work Detail M…" at bounding box center [675, 569] width 1350 height 2136
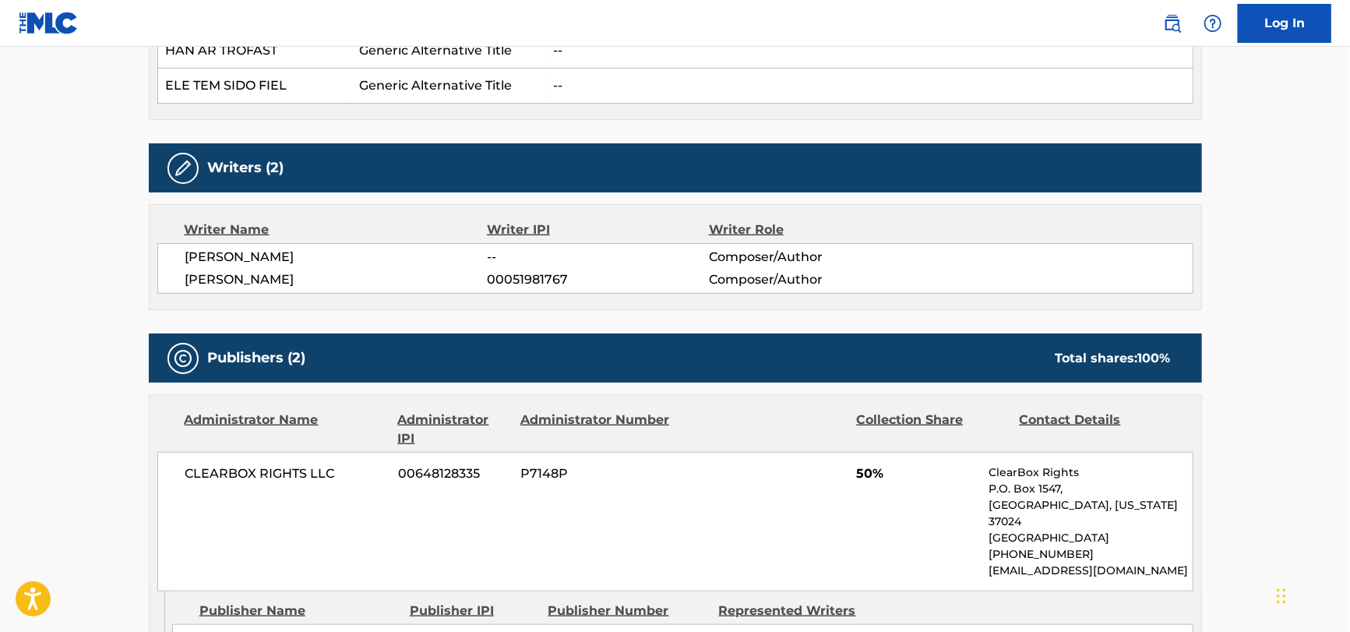
click at [1226, 573] on main "< Back to public search results Copy work link HE'S BEEN FAITHFUL Work Detail M…" at bounding box center [675, 569] width 1350 height 2136
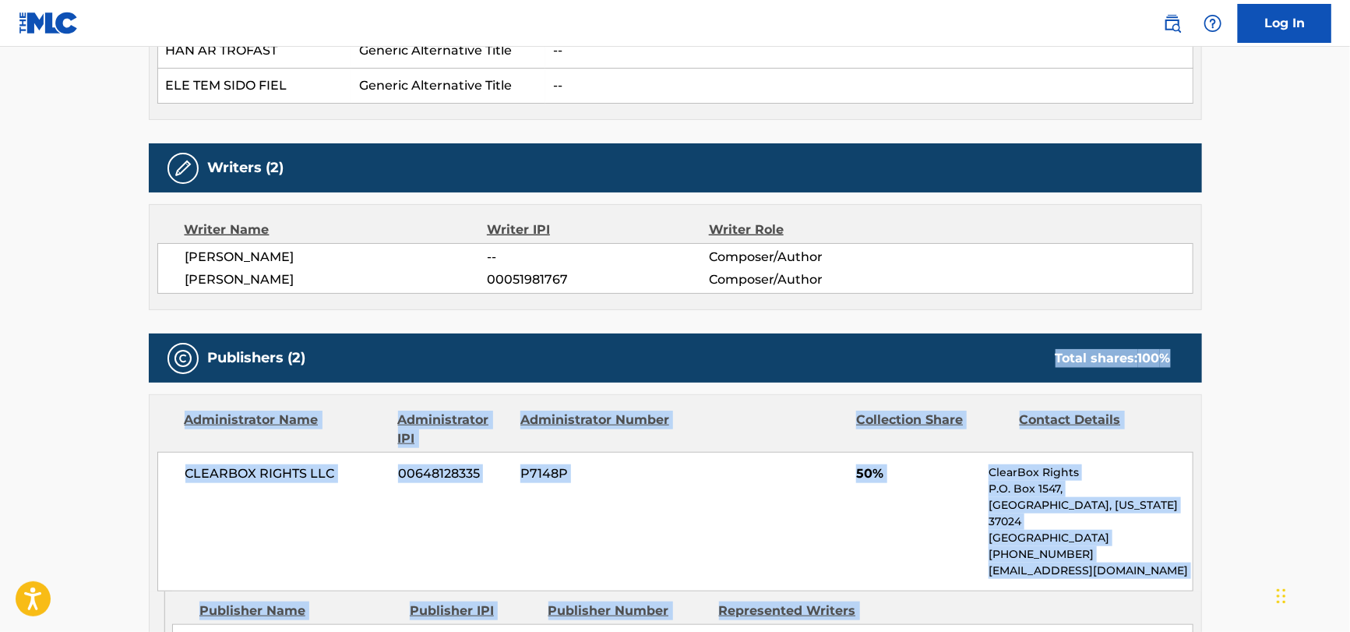
drag, startPoint x: 1226, startPoint y: 573, endPoint x: 872, endPoint y: 373, distance: 406.4
click at [872, 373] on main "< Back to public search results Copy work link HE'S BEEN FAITHFUL Work Detail M…" at bounding box center [675, 569] width 1350 height 2136
click at [908, 487] on div "CLEARBOX RIGHTS LLC 00648128335 P7148P 50% ClearBox Rights P.O. [GEOGRAPHIC_DAT…" at bounding box center [675, 521] width 1036 height 139
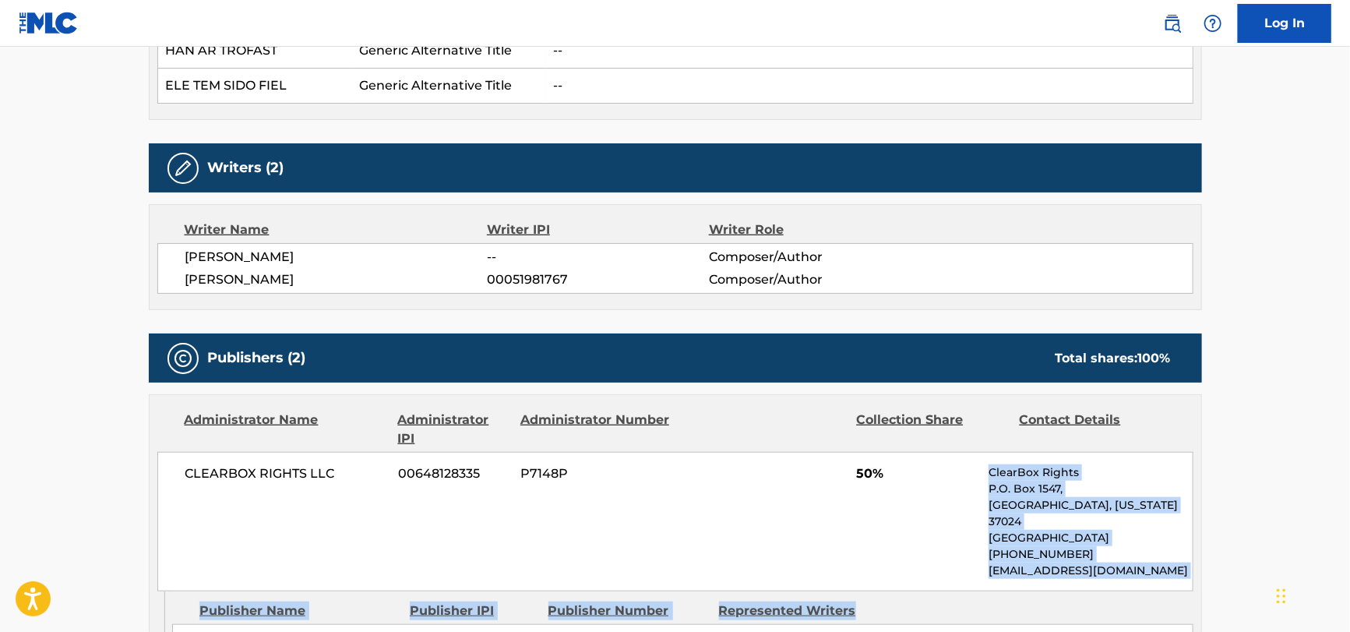
drag, startPoint x: 936, startPoint y: 462, endPoint x: 1183, endPoint y: 577, distance: 272.5
click at [1183, 577] on div "Administrator Name Administrator IPI Administrator Number Collection Share Cont…" at bounding box center [675, 536] width 1053 height 284
click at [1190, 567] on div "CLEARBOX RIGHTS LLC 00648128335 P7148P 50% ClearBox Rights P.O. [GEOGRAPHIC_DAT…" at bounding box center [675, 521] width 1036 height 139
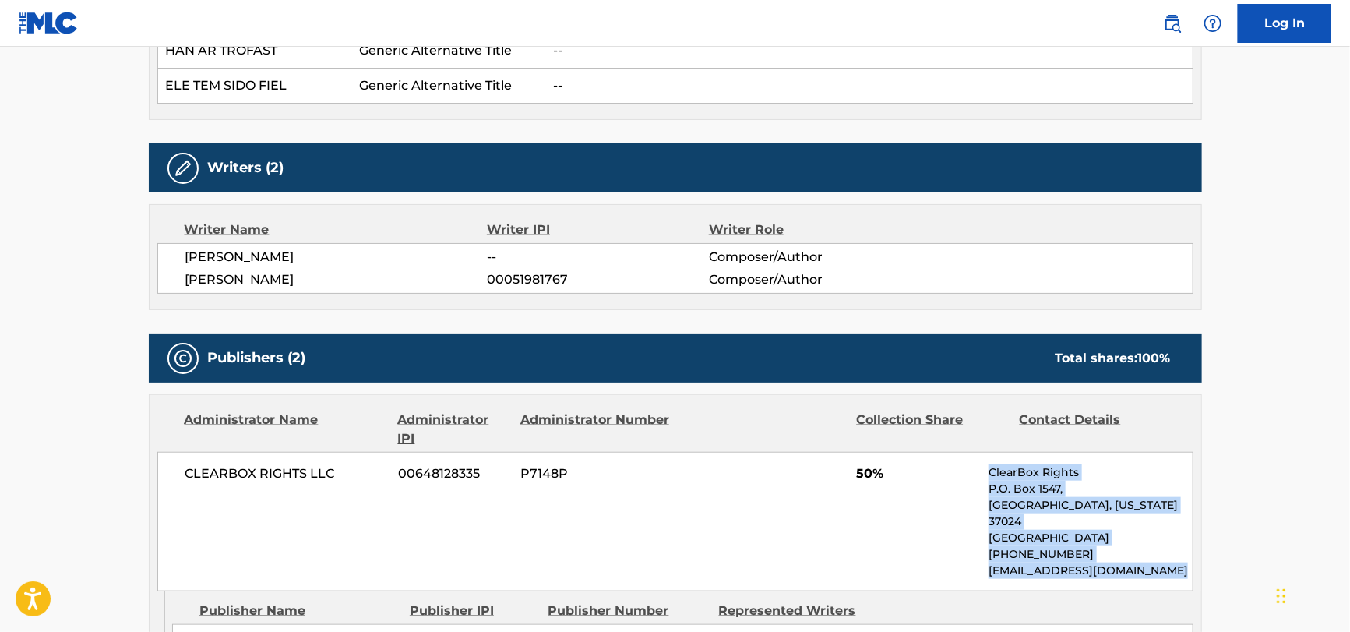
drag, startPoint x: 1193, startPoint y: 561, endPoint x: 952, endPoint y: 470, distance: 257.4
click at [952, 470] on div "CLEARBOX RIGHTS LLC 00648128335 P7148P 50% ClearBox Rights P.O. [GEOGRAPHIC_DAT…" at bounding box center [675, 521] width 1036 height 139
click at [953, 469] on span "50%" at bounding box center [916, 473] width 121 height 19
drag, startPoint x: 953, startPoint y: 469, endPoint x: 1197, endPoint y: 552, distance: 258.4
click at [1197, 552] on div "Administrator Name Administrator IPI Administrator Number Collection Share Cont…" at bounding box center [676, 493] width 1052 height 196
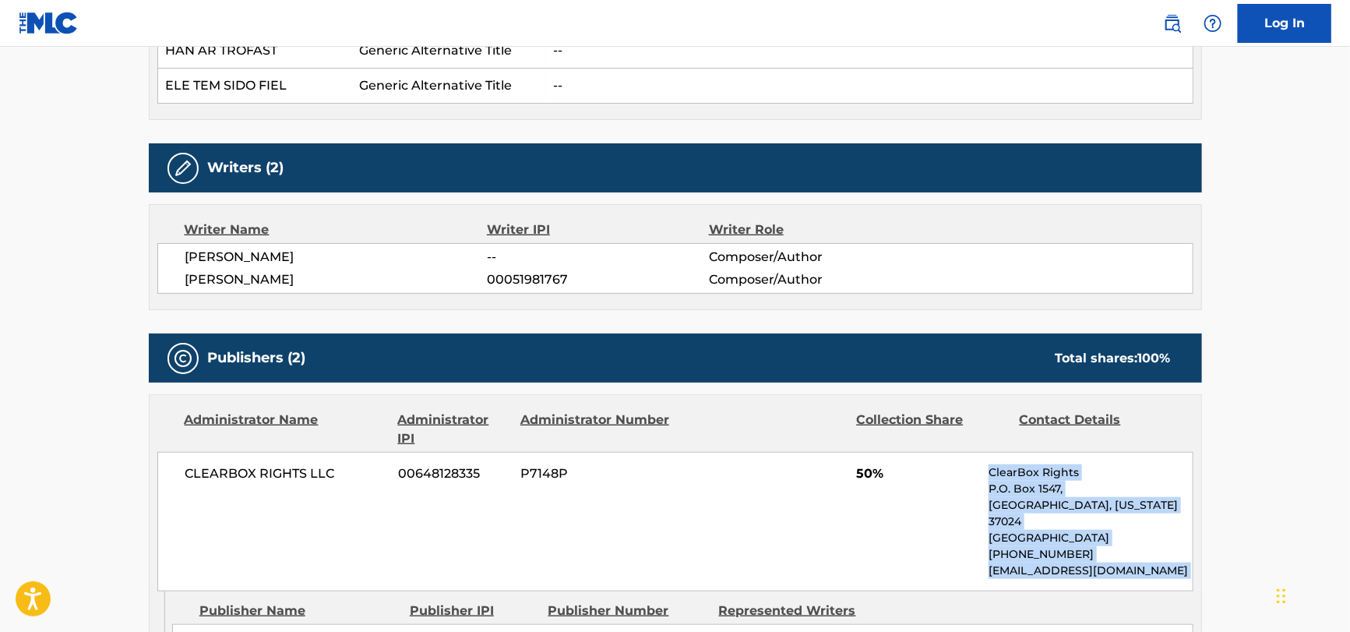
click at [1197, 552] on div "Administrator Name Administrator IPI Administrator Number Collection Share Cont…" at bounding box center [676, 493] width 1052 height 196
drag, startPoint x: 1197, startPoint y: 553, endPoint x: 820, endPoint y: 452, distance: 390.4
click at [844, 451] on div "Administrator Name Administrator IPI Administrator Number Collection Share Cont…" at bounding box center [676, 493] width 1052 height 196
click at [812, 463] on div "CLEARBOX RIGHTS LLC 00648128335 P7148P 50% ClearBox Rights P.O. [GEOGRAPHIC_DAT…" at bounding box center [675, 521] width 1036 height 139
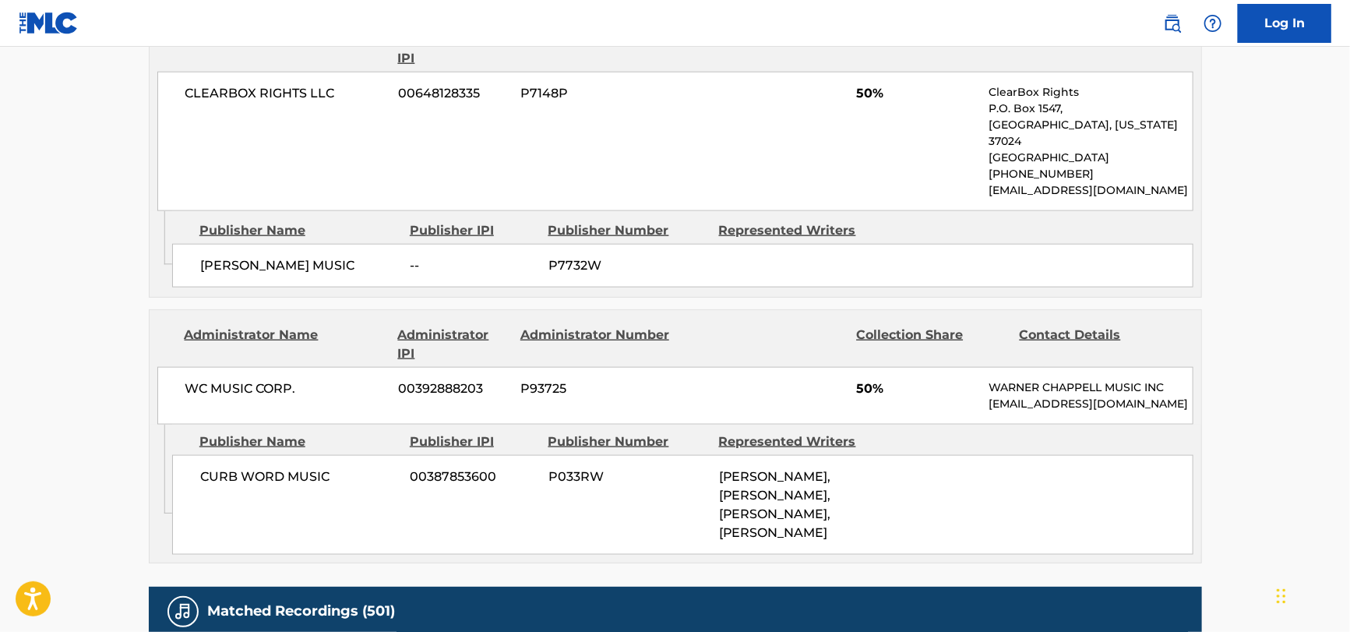
scroll to position [701, 0]
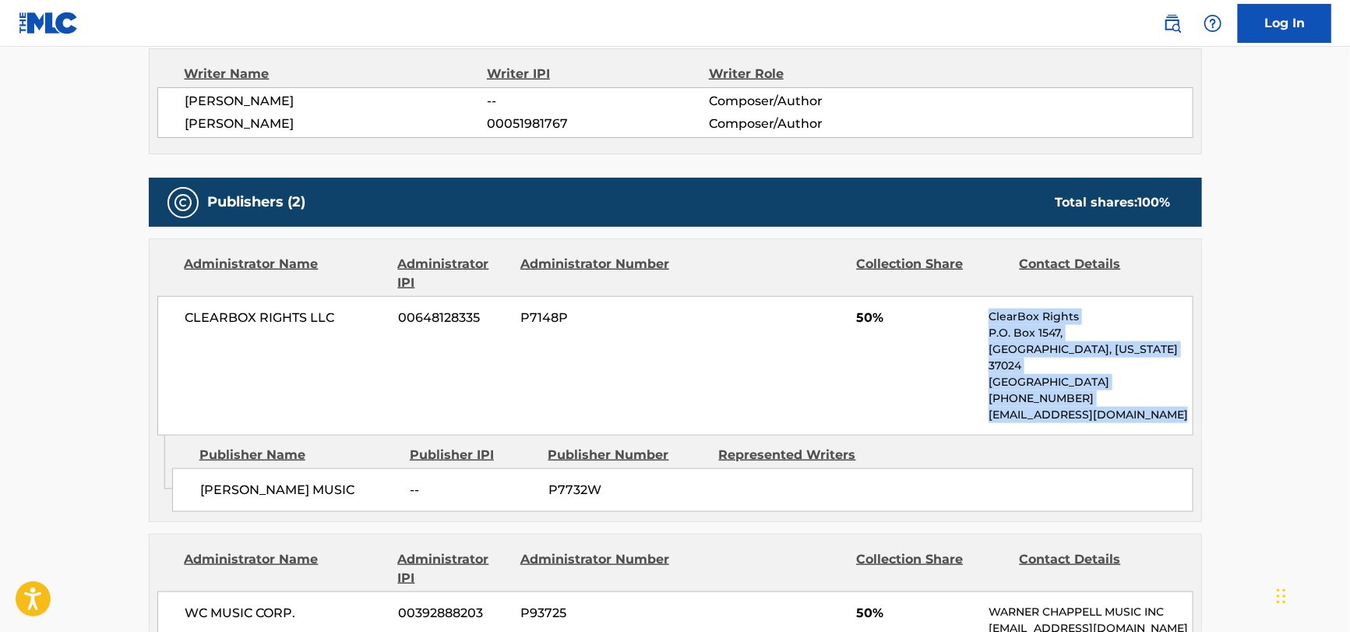
drag, startPoint x: 968, startPoint y: 312, endPoint x: 1189, endPoint y: 386, distance: 232.8
click at [1189, 395] on div "CLEARBOX RIGHTS LLC 00648128335 P7148P 50% ClearBox Rights P.O. [GEOGRAPHIC_DAT…" at bounding box center [675, 365] width 1036 height 139
click at [1181, 407] on p "[EMAIL_ADDRESS][DOMAIN_NAME]" at bounding box center [1090, 415] width 203 height 16
drag, startPoint x: 1181, startPoint y: 393, endPoint x: 968, endPoint y: 335, distance: 221.1
click at [968, 335] on div "CLEARBOX RIGHTS LLC 00648128335 P7148P 50% ClearBox Rights P.O. [GEOGRAPHIC_DAT…" at bounding box center [675, 365] width 1036 height 139
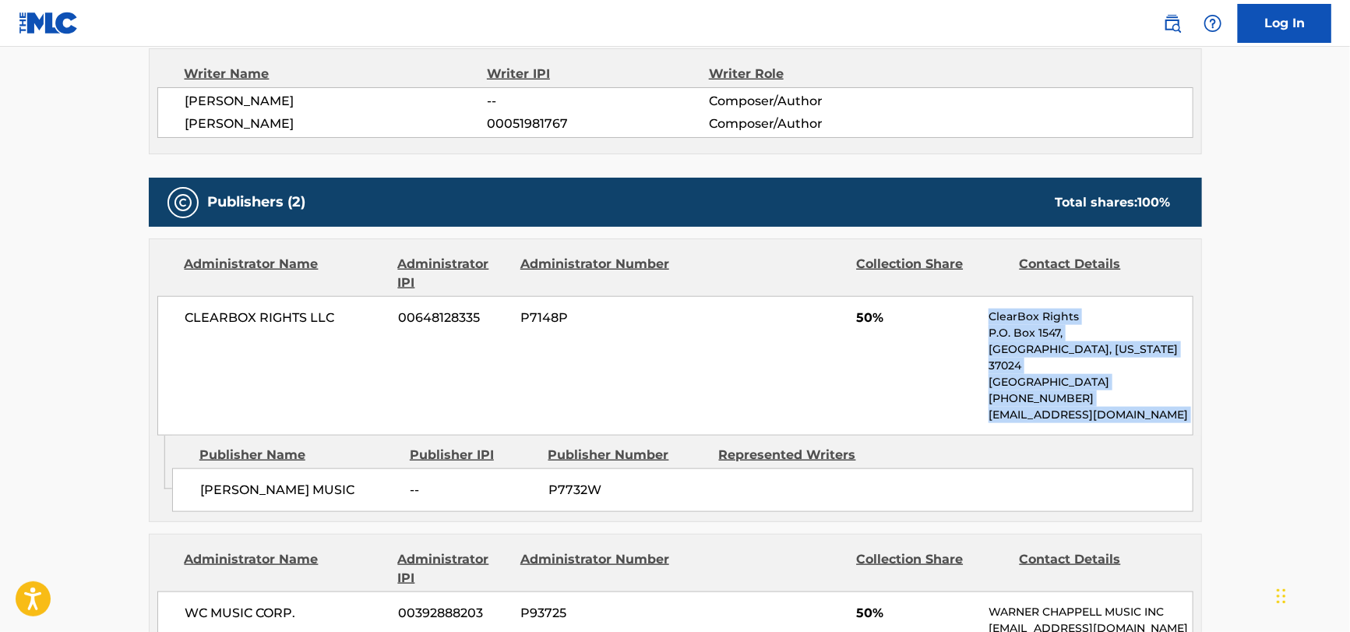
click at [968, 335] on div "CLEARBOX RIGHTS LLC 00648128335 P7148P 50% ClearBox Rights P.O. [GEOGRAPHIC_DAT…" at bounding box center [675, 365] width 1036 height 139
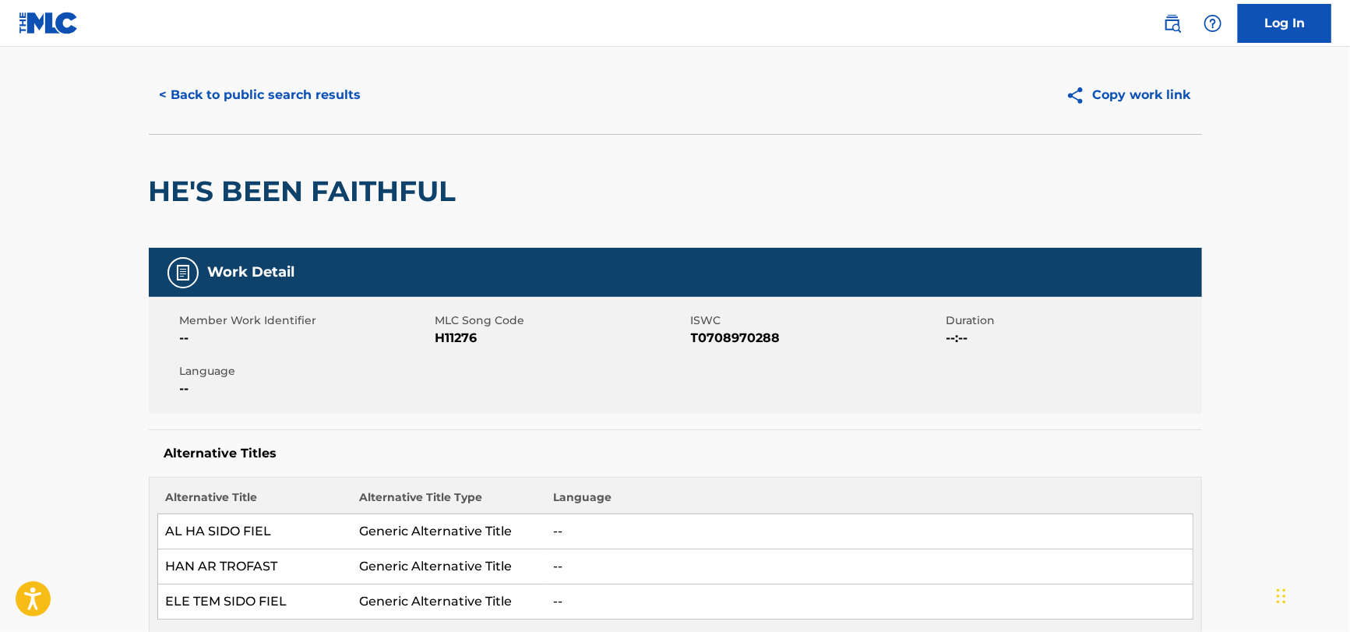
scroll to position [0, 0]
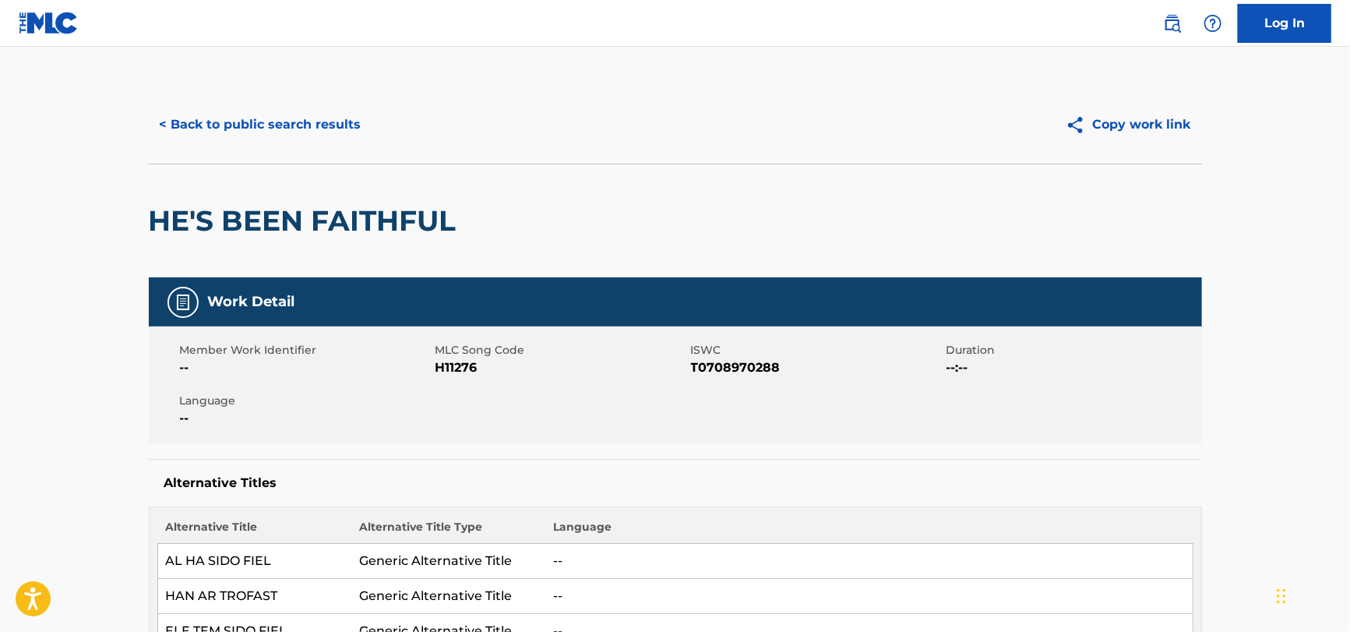
click at [247, 118] on button "< Back to public search results" at bounding box center [261, 124] width 224 height 39
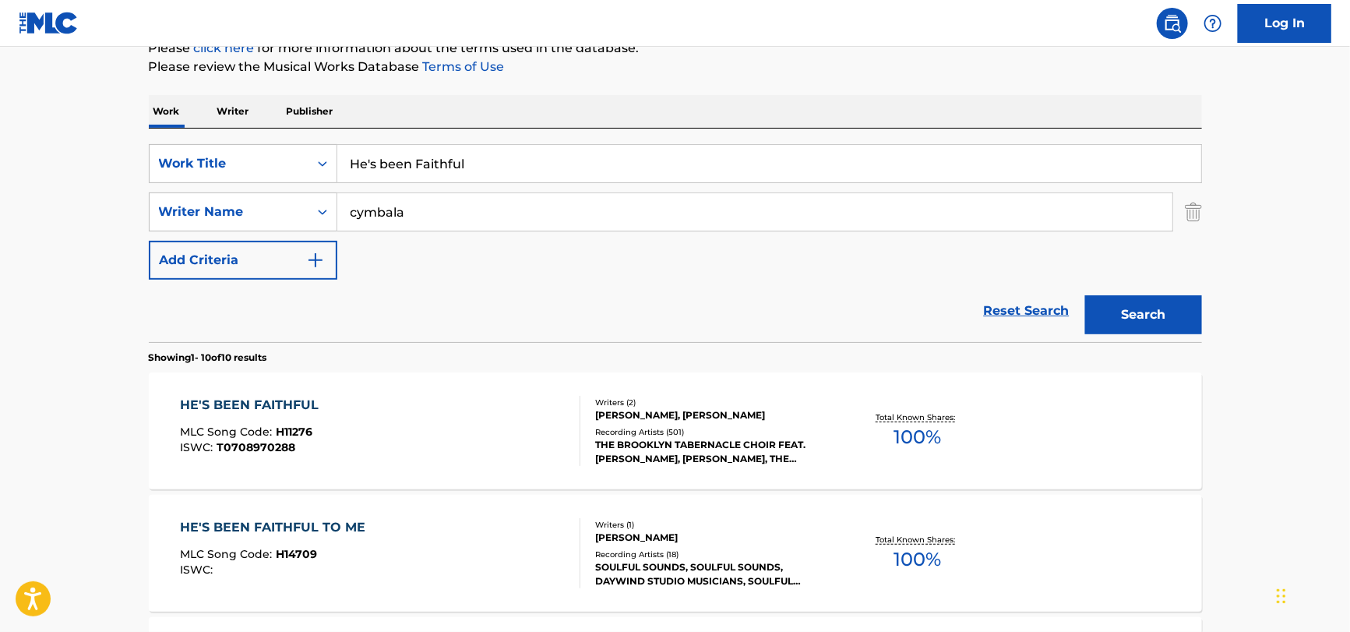
scroll to position [11, 0]
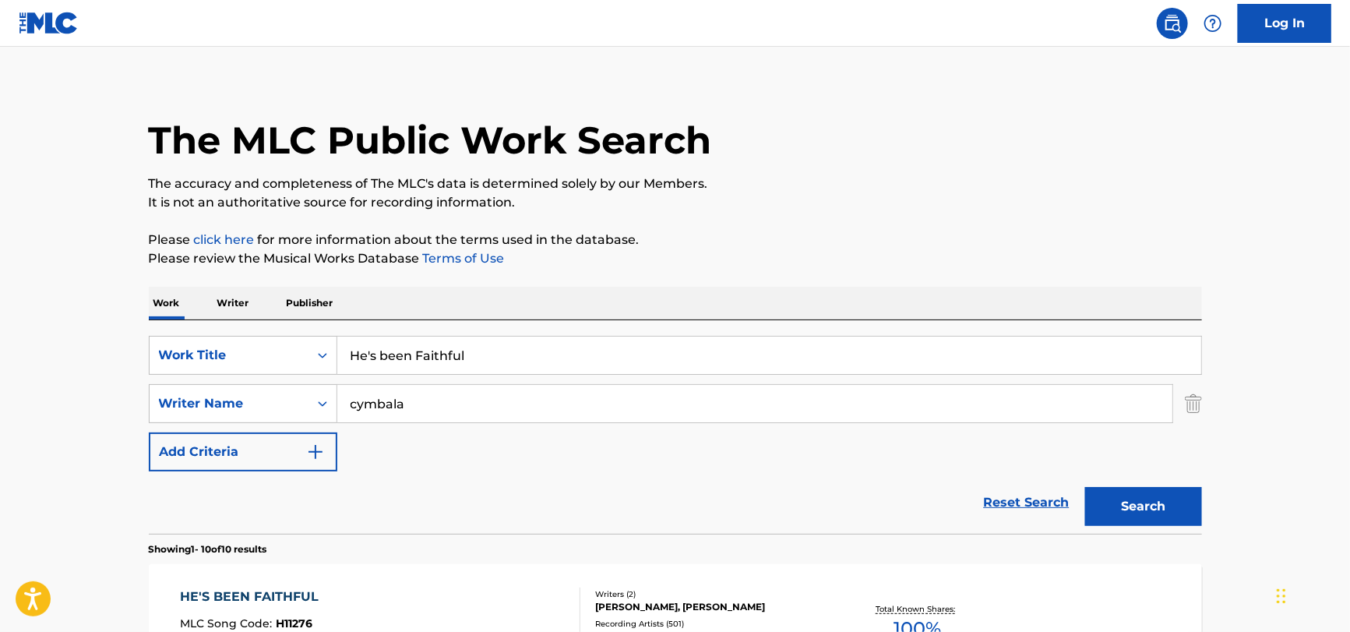
drag, startPoint x: 523, startPoint y: 364, endPoint x: 350, endPoint y: 360, distance: 173.8
click at [350, 360] on input "He's been Faithful" at bounding box center [769, 355] width 864 height 37
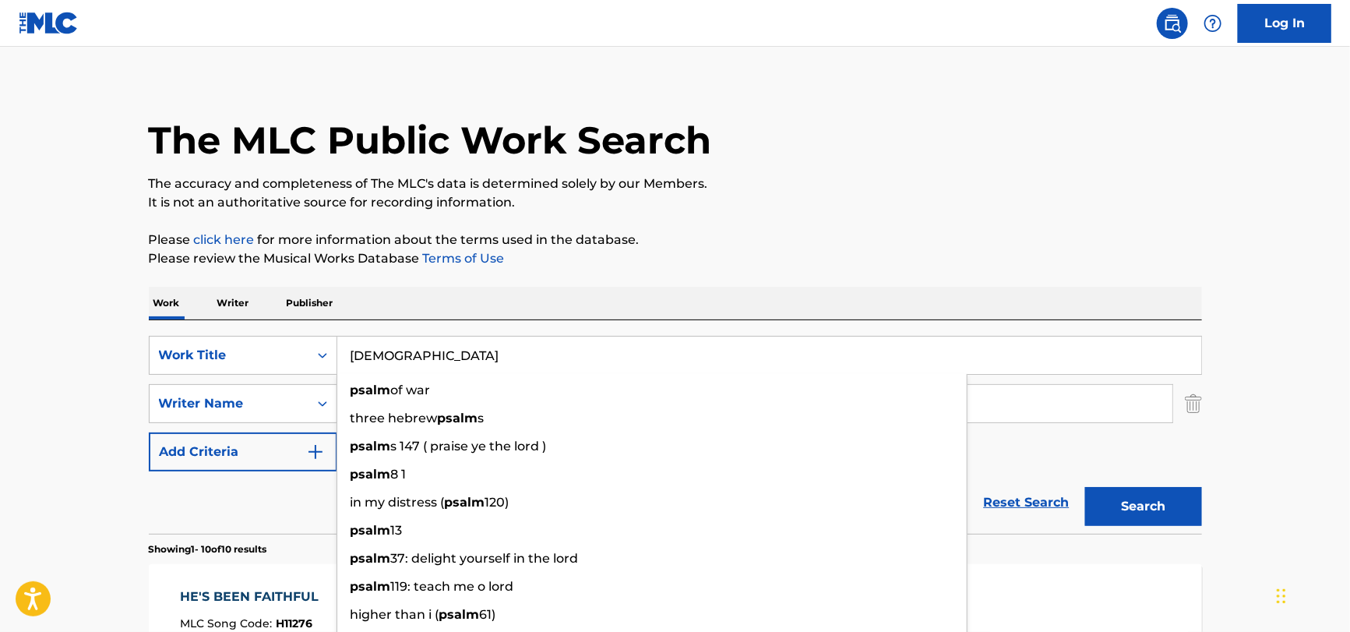
click at [298, 511] on div "Reset Search Search" at bounding box center [675, 502] width 1053 height 62
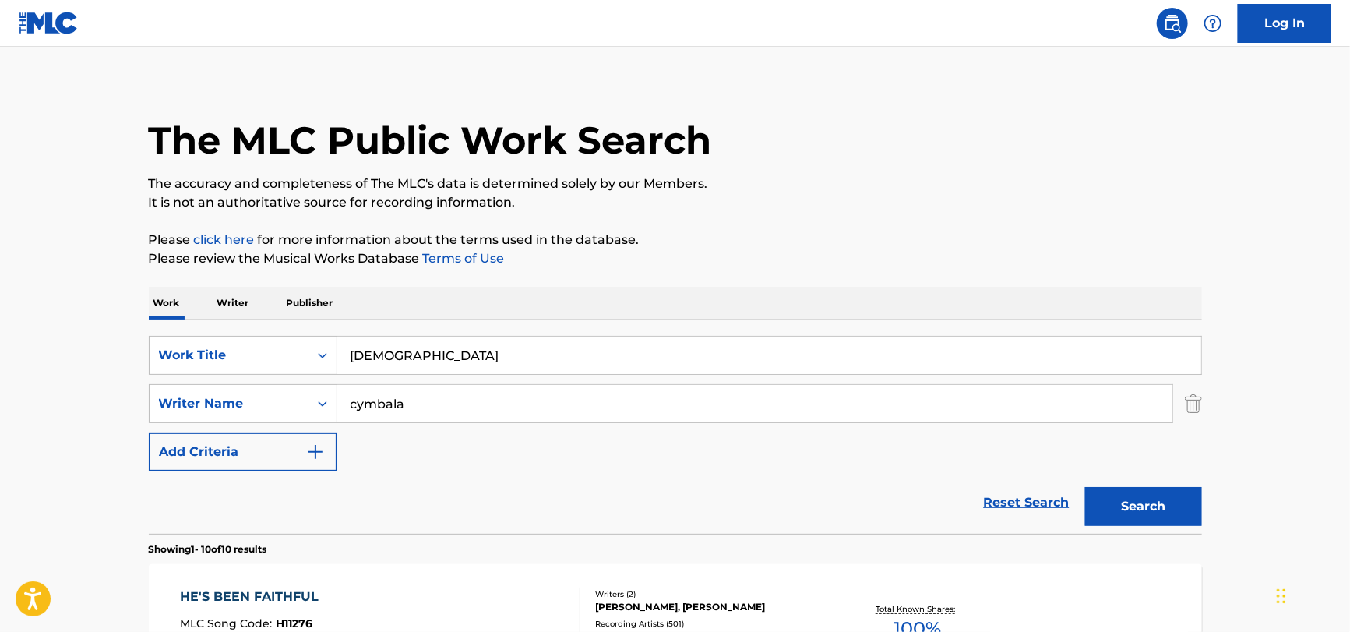
click at [481, 329] on div "SearchWithCriteria132991b7-3fd7-4dba-aa10-8ffab1dc9894 Work Title Psalm SearchW…" at bounding box center [675, 426] width 1053 height 213
click at [471, 347] on input "[DEMOGRAPHIC_DATA]" at bounding box center [769, 355] width 864 height 37
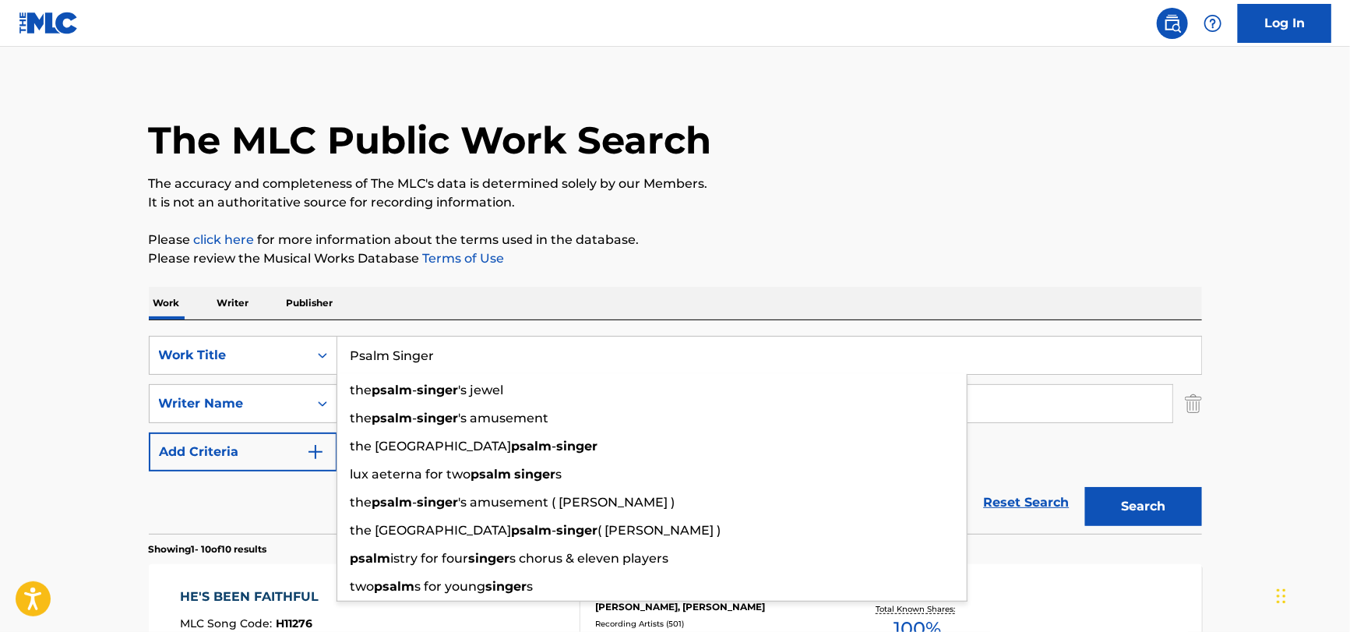
type input "Psalm Singer"
click at [287, 484] on div "Reset Search Search" at bounding box center [675, 502] width 1053 height 62
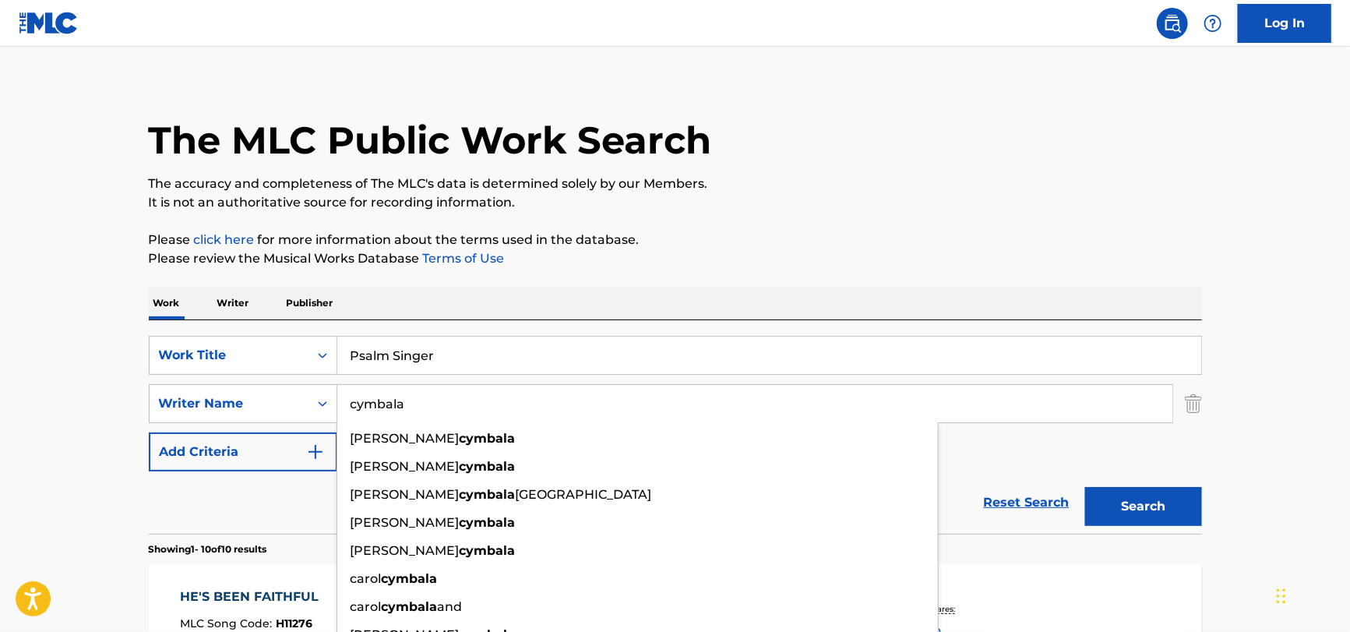
drag, startPoint x: 429, startPoint y: 411, endPoint x: 341, endPoint y: 390, distance: 90.5
click at [341, 390] on input "cymbala" at bounding box center [754, 403] width 835 height 37
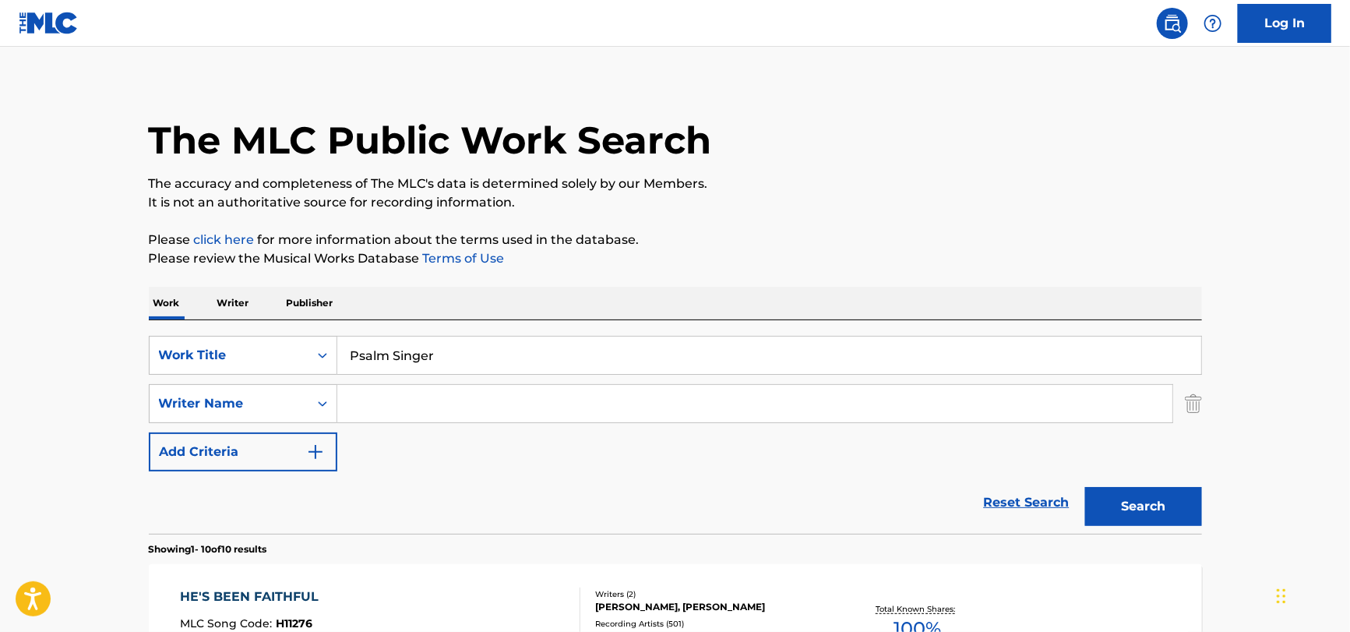
click at [449, 360] on input "Psalm Singer" at bounding box center [769, 355] width 864 height 37
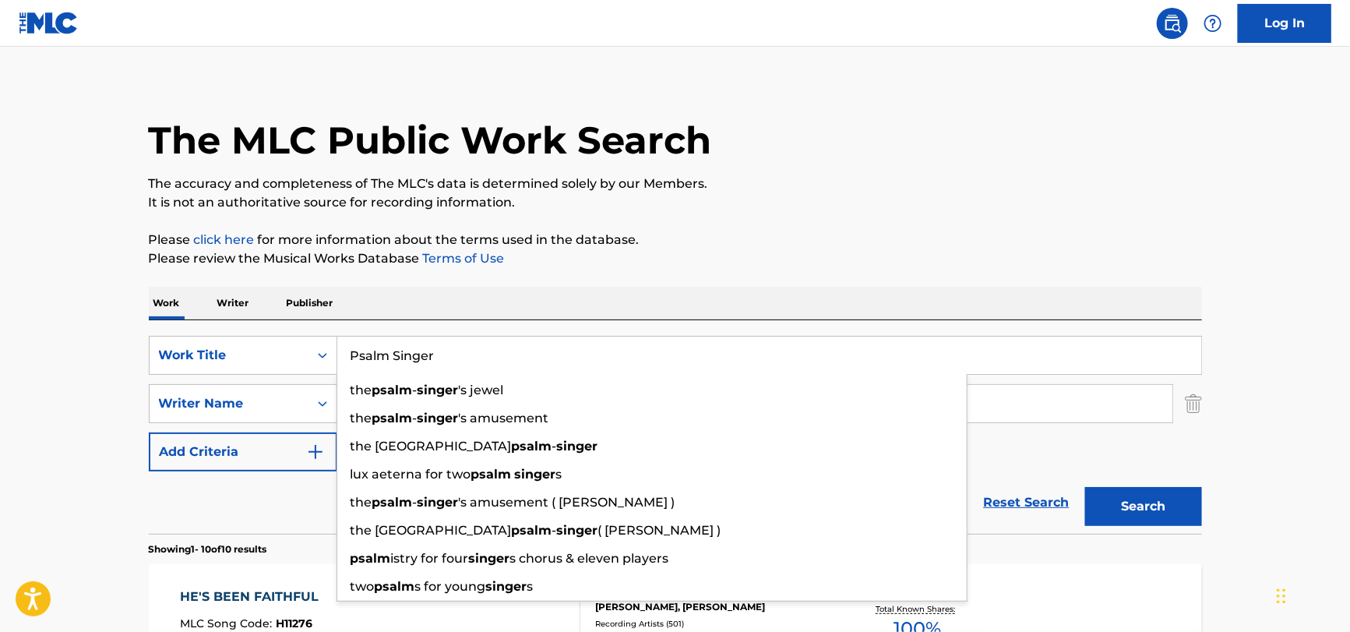
click at [449, 360] on input "Psalm Singer" at bounding box center [769, 355] width 864 height 37
click at [408, 353] on input "Psalm Singer" at bounding box center [769, 355] width 864 height 37
click at [414, 350] on input "Psalm Singer" at bounding box center [769, 355] width 864 height 37
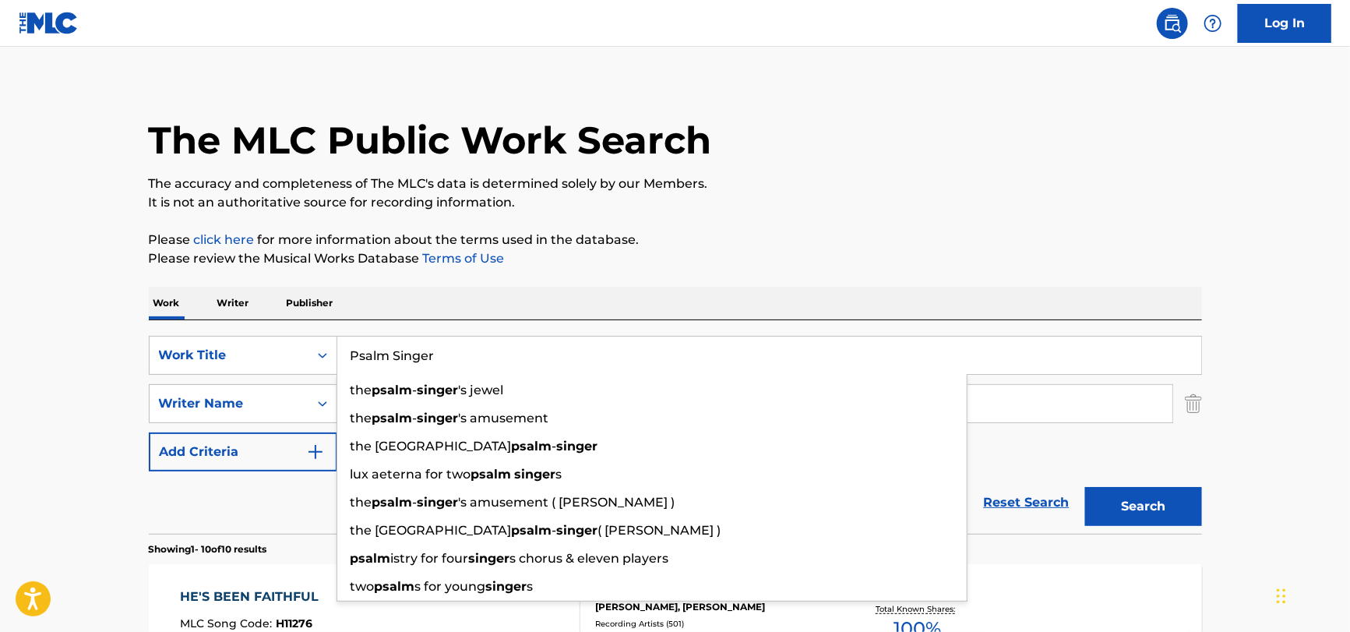
click at [415, 350] on input "Psalm Singer" at bounding box center [769, 355] width 864 height 37
click at [252, 523] on div "Reset Search Search" at bounding box center [675, 502] width 1053 height 62
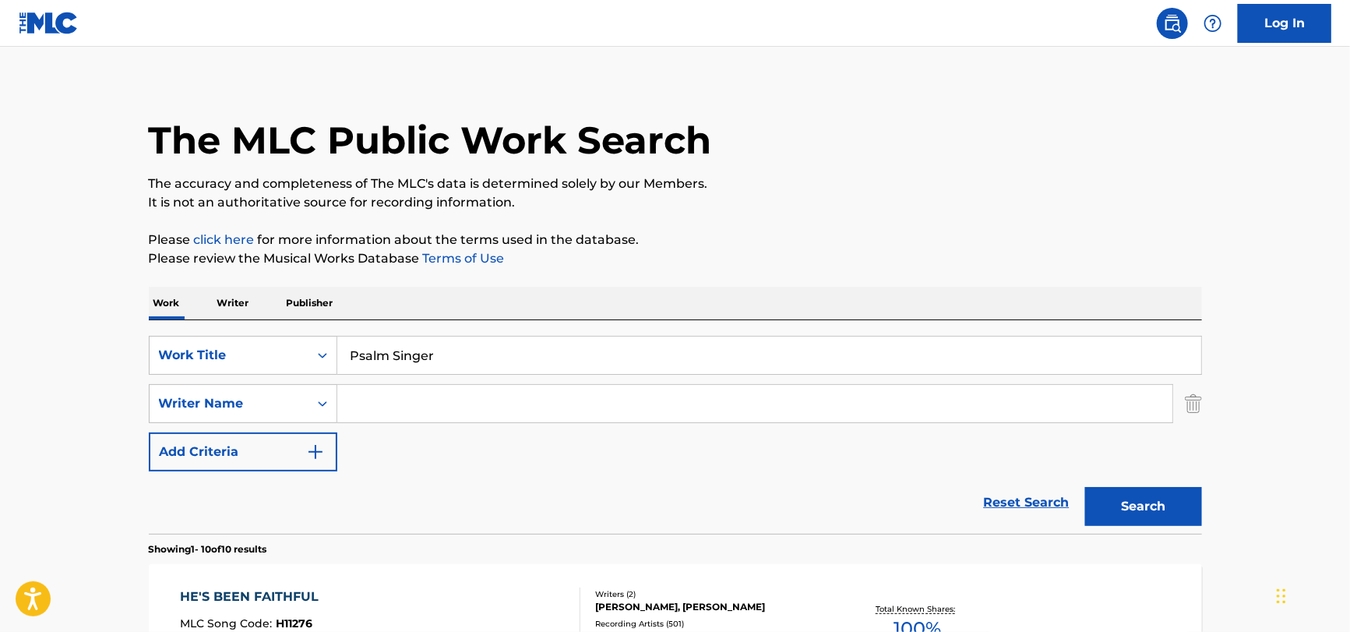
click at [366, 355] on input "Psalm Singer" at bounding box center [769, 355] width 864 height 37
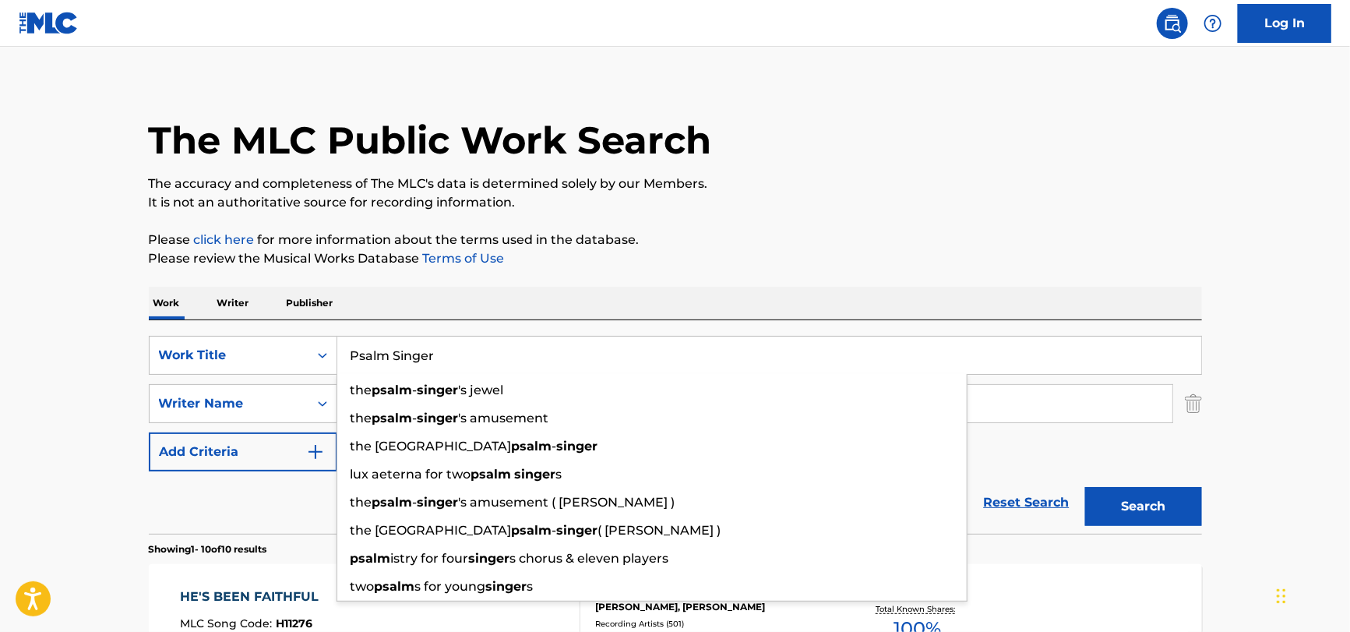
click at [366, 355] on input "Psalm Singer" at bounding box center [769, 355] width 864 height 37
click at [391, 338] on input "Psalm Singer" at bounding box center [769, 355] width 864 height 37
click at [382, 348] on input "Psalm Singer" at bounding box center [769, 355] width 864 height 37
click at [385, 348] on input "Psalm Singer" at bounding box center [769, 355] width 864 height 37
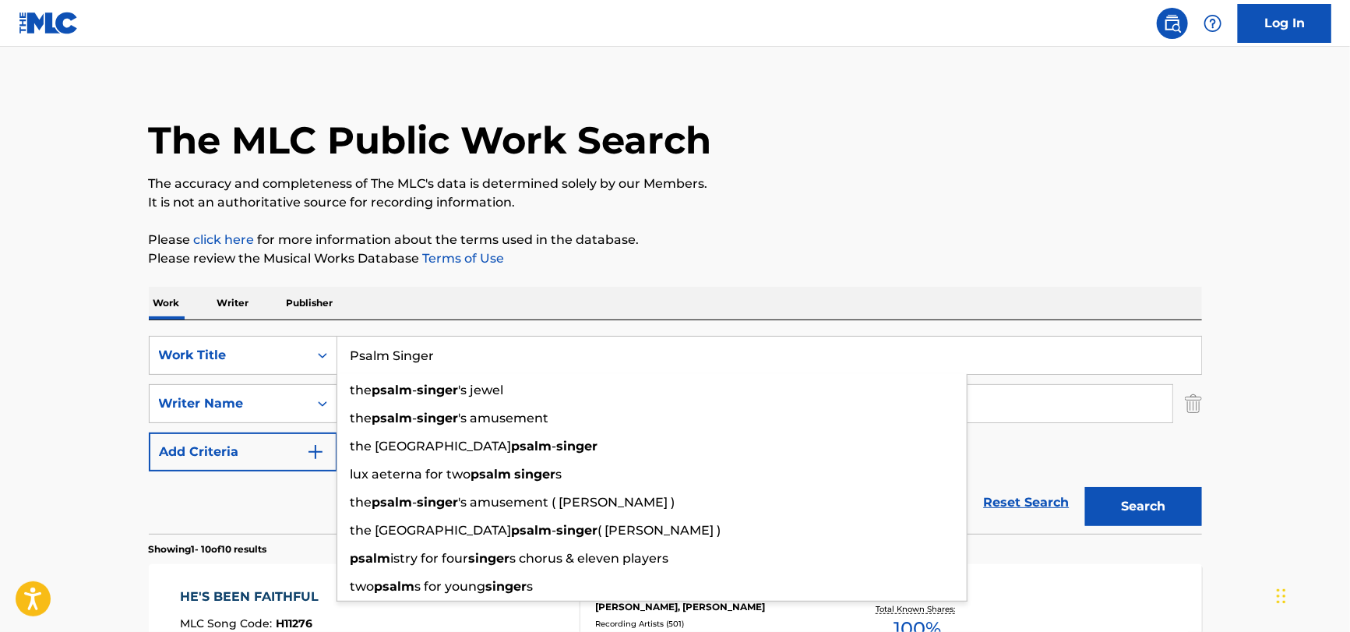
click at [385, 348] on input "Psalm Singer" at bounding box center [769, 355] width 864 height 37
click at [394, 348] on input "Psalm Singer" at bounding box center [769, 355] width 864 height 37
click at [400, 348] on input "Psalm Singer" at bounding box center [769, 355] width 864 height 37
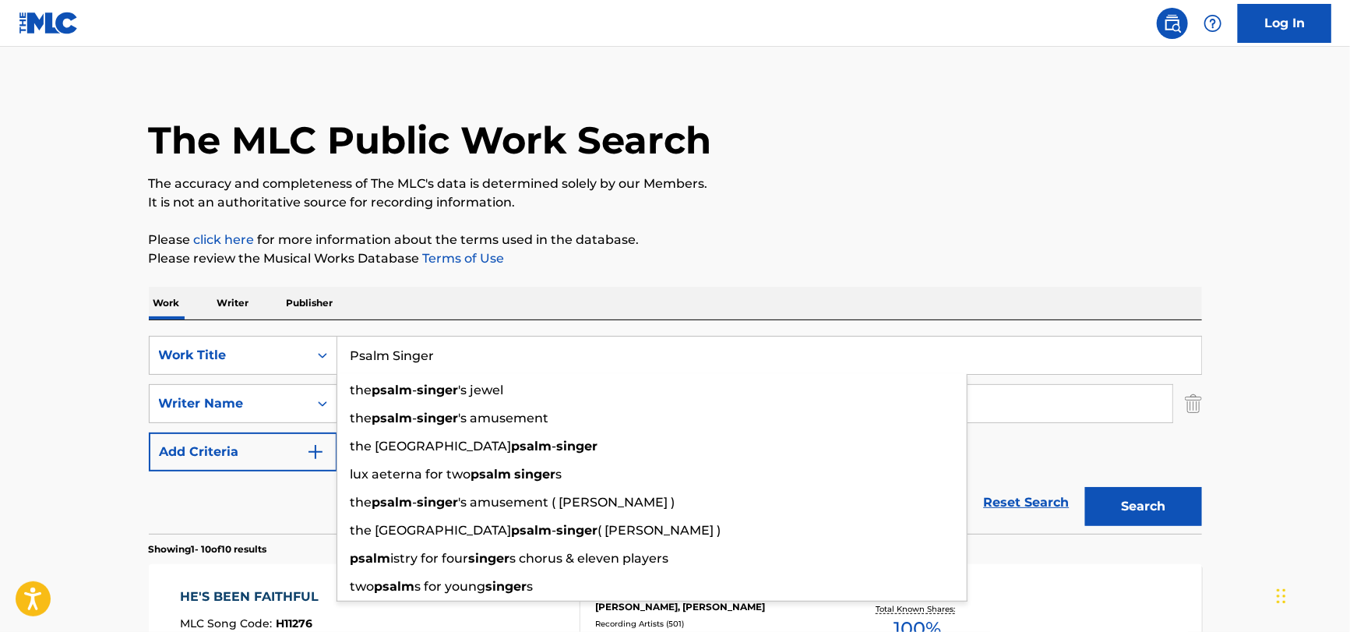
click at [402, 348] on input "Psalm Singer" at bounding box center [769, 355] width 864 height 37
click at [403, 348] on input "Psalm Singer" at bounding box center [769, 355] width 864 height 37
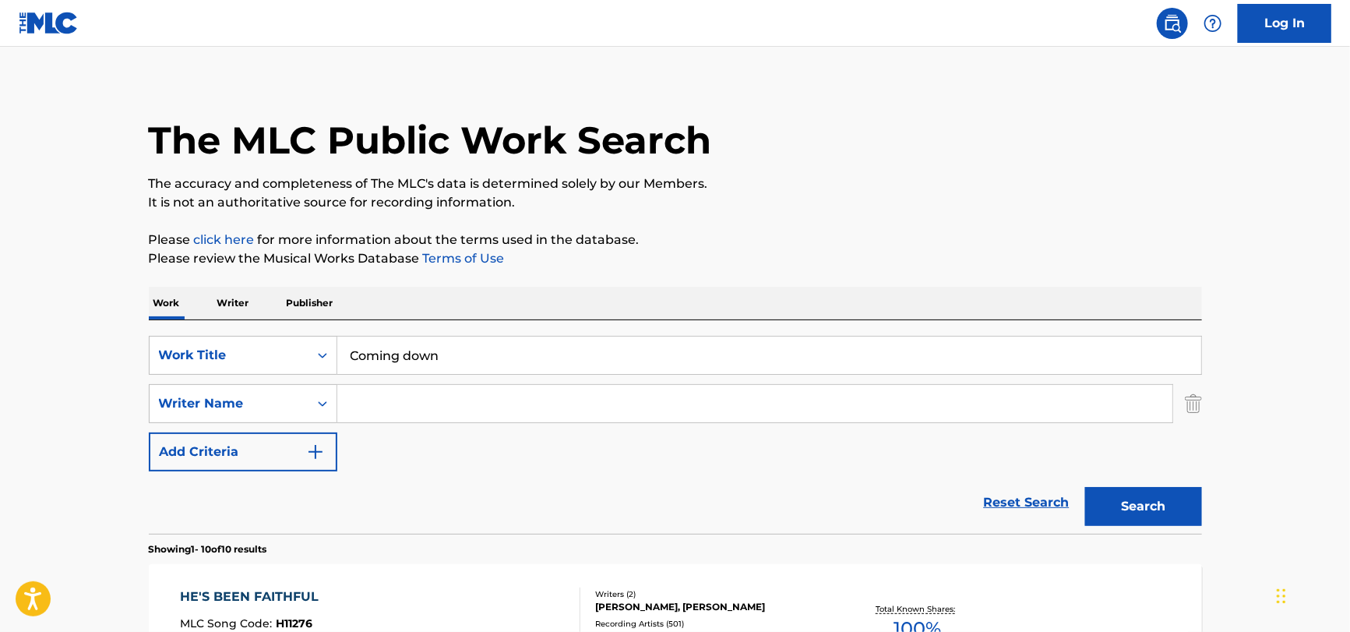
drag, startPoint x: 167, startPoint y: 516, endPoint x: 333, endPoint y: 447, distance: 178.8
click at [167, 515] on div "Reset Search Search" at bounding box center [675, 502] width 1053 height 62
click at [393, 395] on input "Search Form" at bounding box center [754, 403] width 835 height 37
click at [435, 333] on div "SearchWithCriteria132991b7-3fd7-4dba-aa10-8ffab1dc9894 Work Title Coming down S…" at bounding box center [675, 426] width 1053 height 213
click at [433, 347] on input "Coming down" at bounding box center [769, 355] width 864 height 37
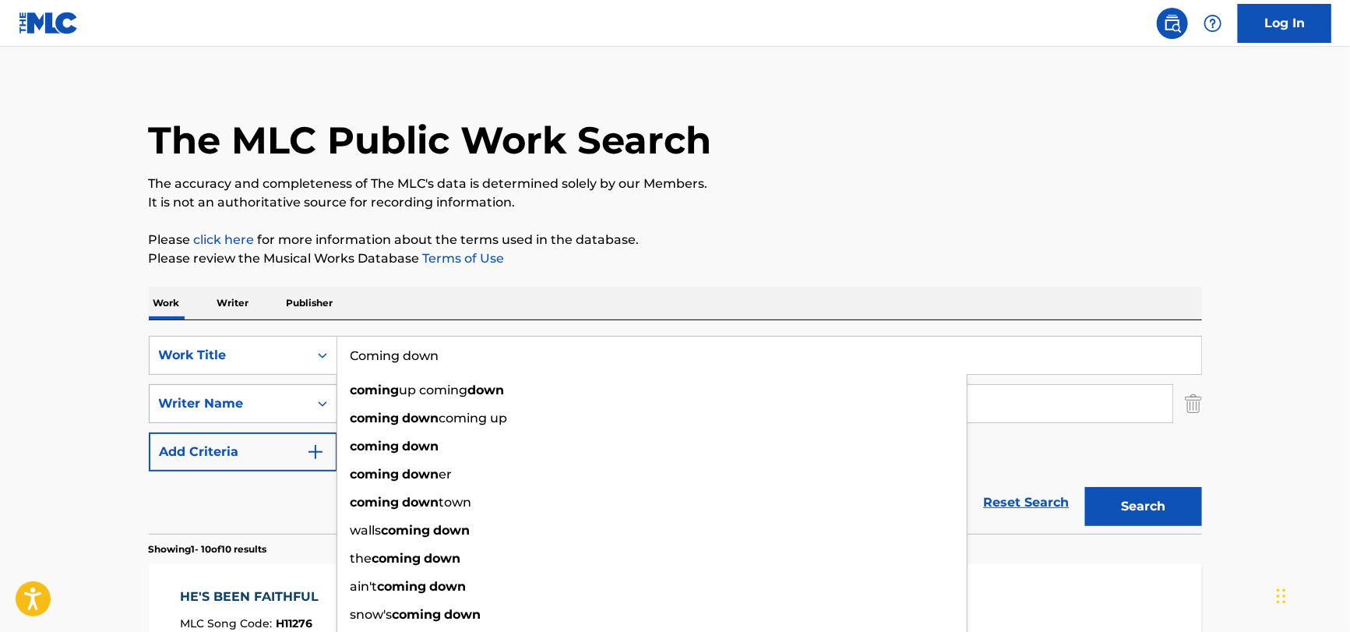
click at [227, 384] on div "Writer Name" at bounding box center [243, 403] width 189 height 39
click at [393, 348] on input "Coming down" at bounding box center [769, 355] width 864 height 37
drag, startPoint x: 259, startPoint y: 502, endPoint x: 393, endPoint y: 379, distance: 181.4
click at [259, 501] on div "Reset Search Search" at bounding box center [675, 502] width 1053 height 62
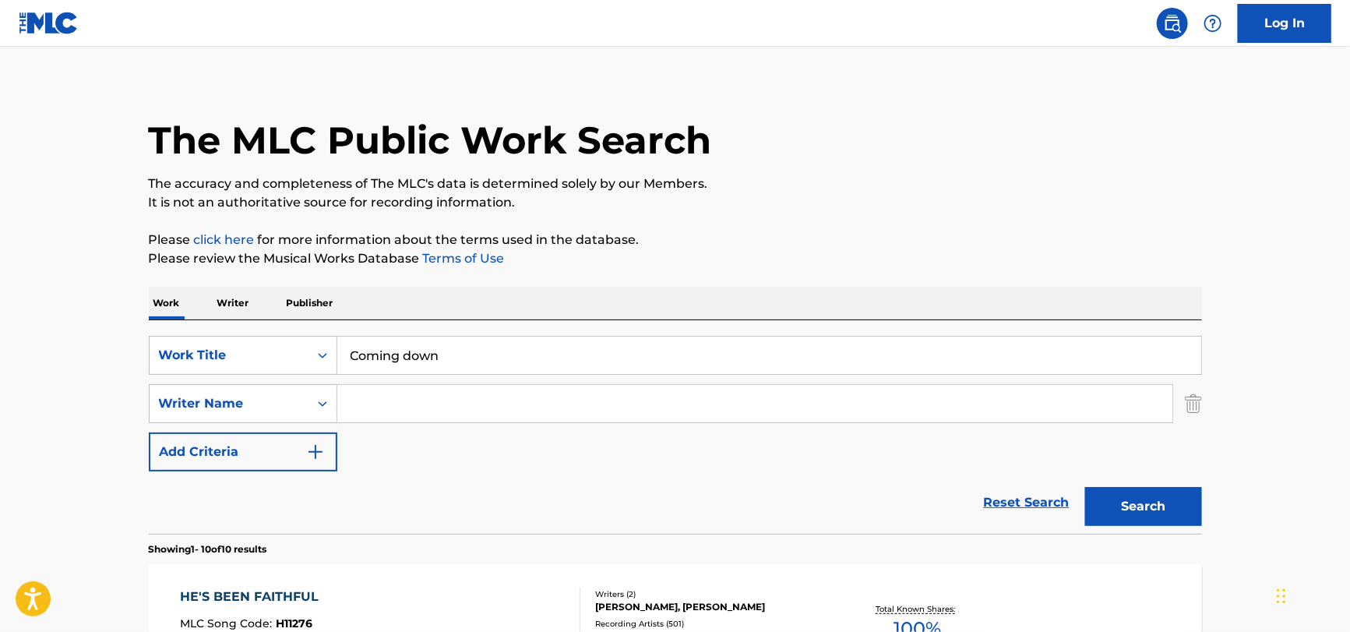
click at [394, 379] on div "SearchWithCriteria132991b7-3fd7-4dba-aa10-8ffab1dc9894 Work Title Coming down S…" at bounding box center [675, 404] width 1053 height 136
click at [387, 400] on input "Search Form" at bounding box center [754, 403] width 835 height 37
click at [414, 361] on input "Coming down" at bounding box center [769, 355] width 864 height 37
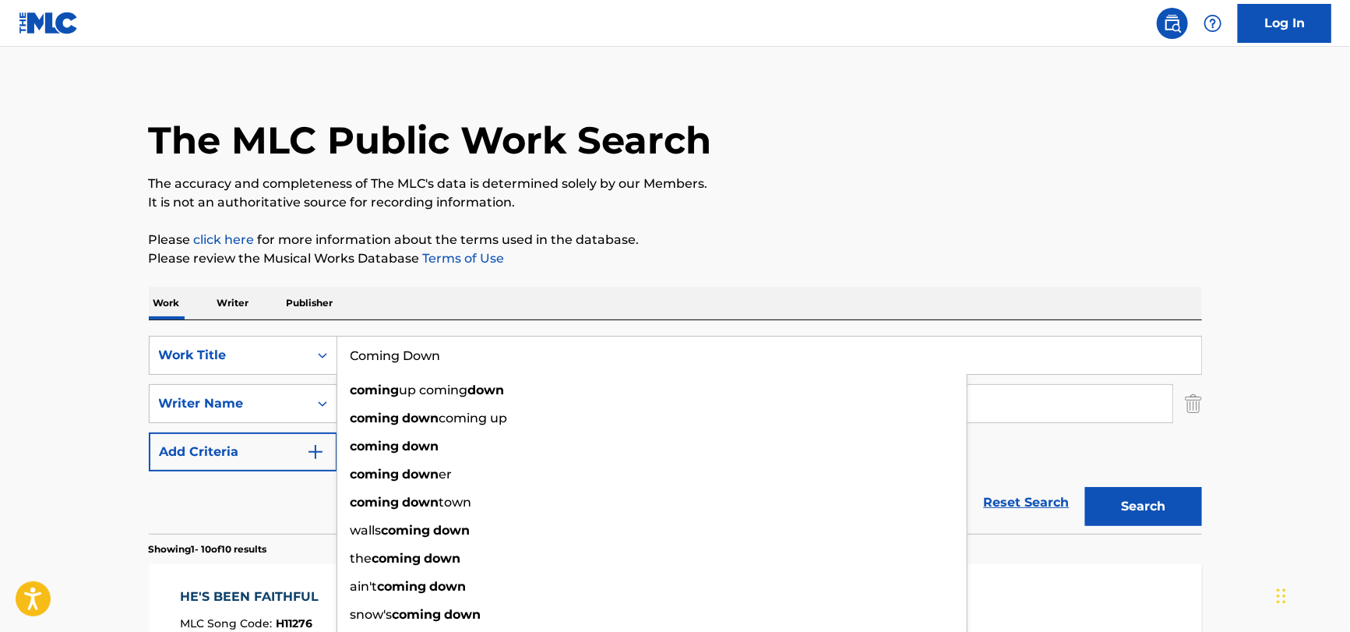
type input "Coming Down"
click at [213, 524] on div "Reset Search Search" at bounding box center [675, 502] width 1053 height 62
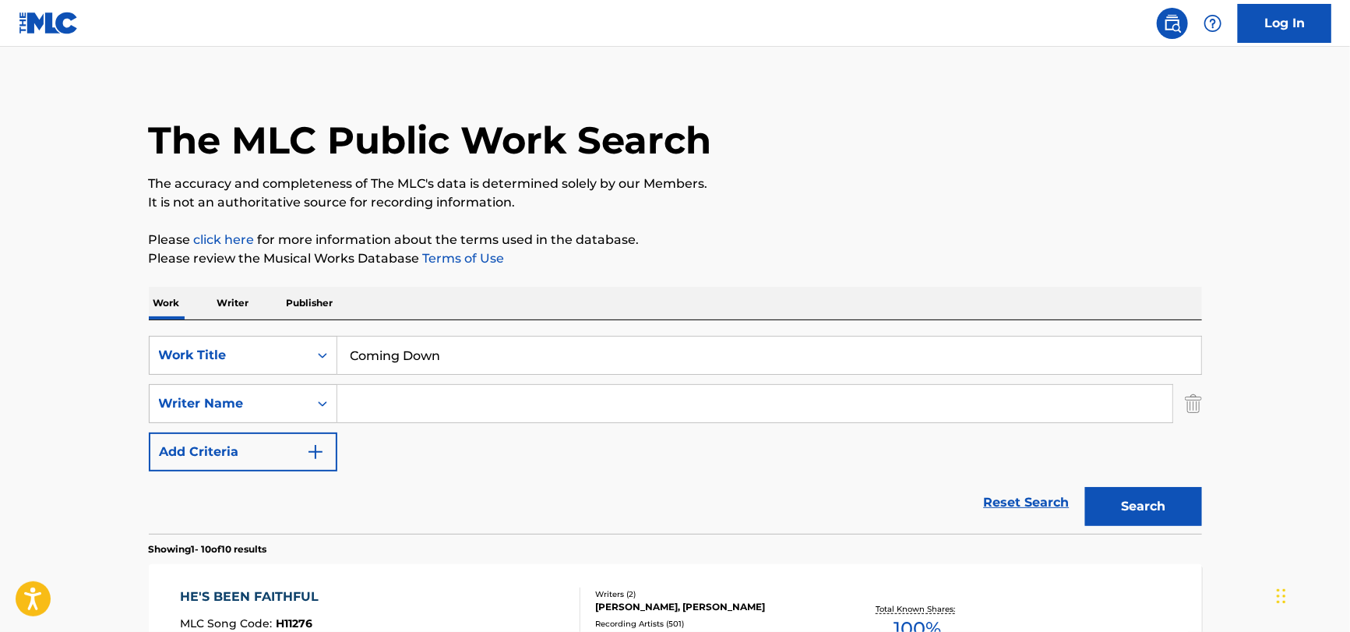
click at [368, 401] on input "Search Form" at bounding box center [754, 403] width 835 height 37
type input "c"
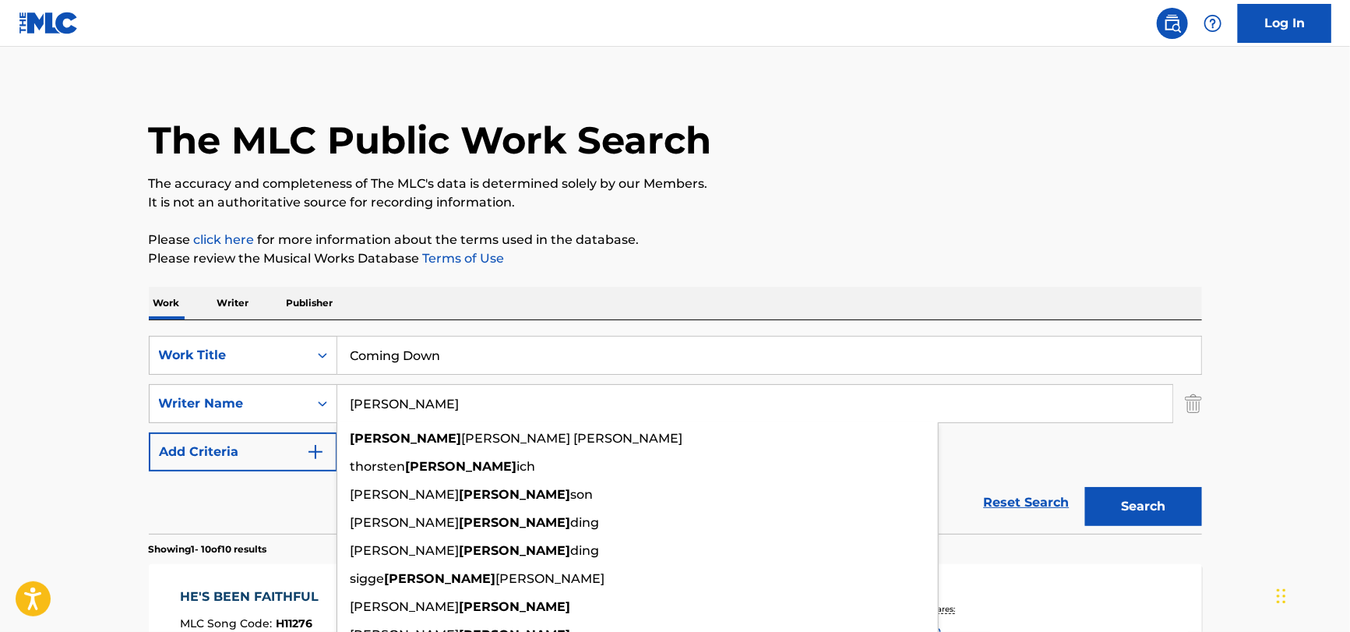
type input "[PERSON_NAME]"
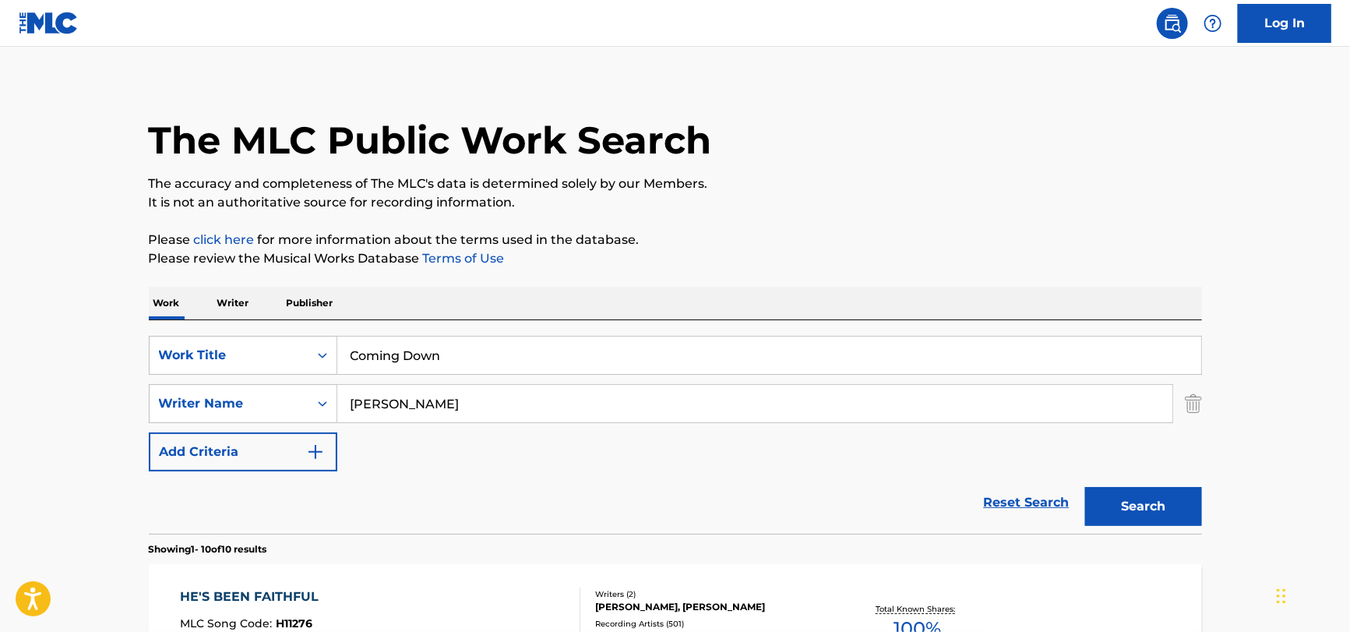
click at [1113, 498] on button "Search" at bounding box center [1143, 506] width 117 height 39
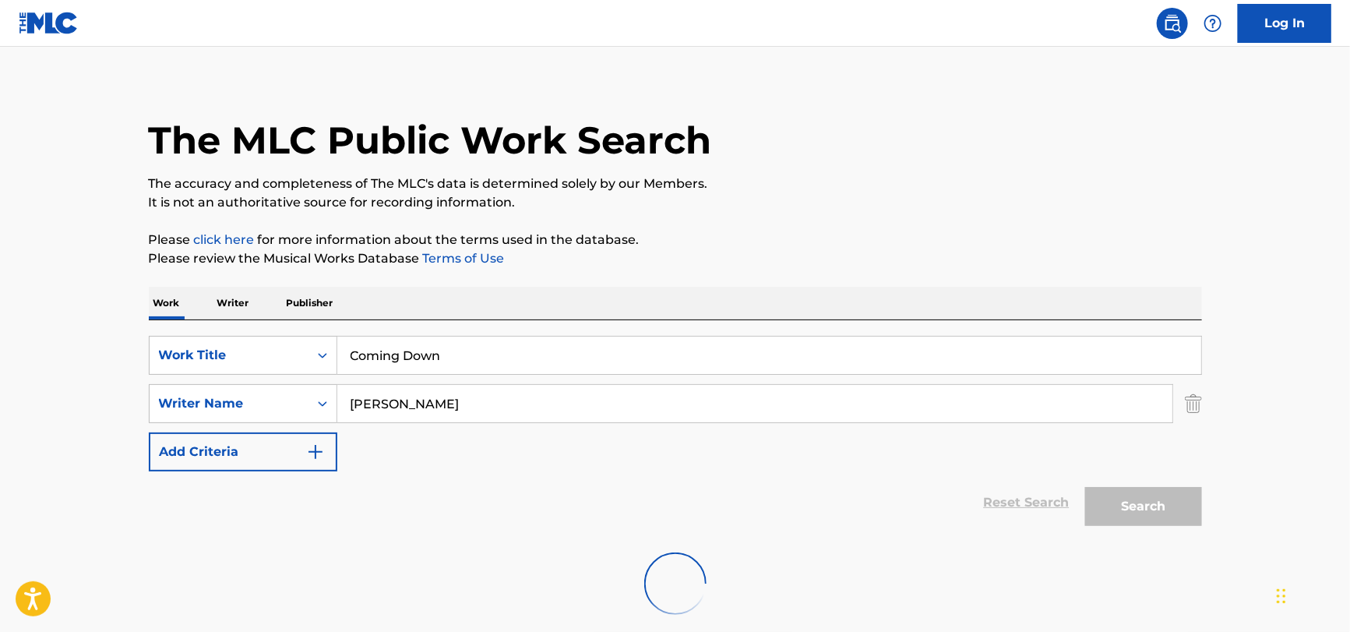
scroll to position [0, 0]
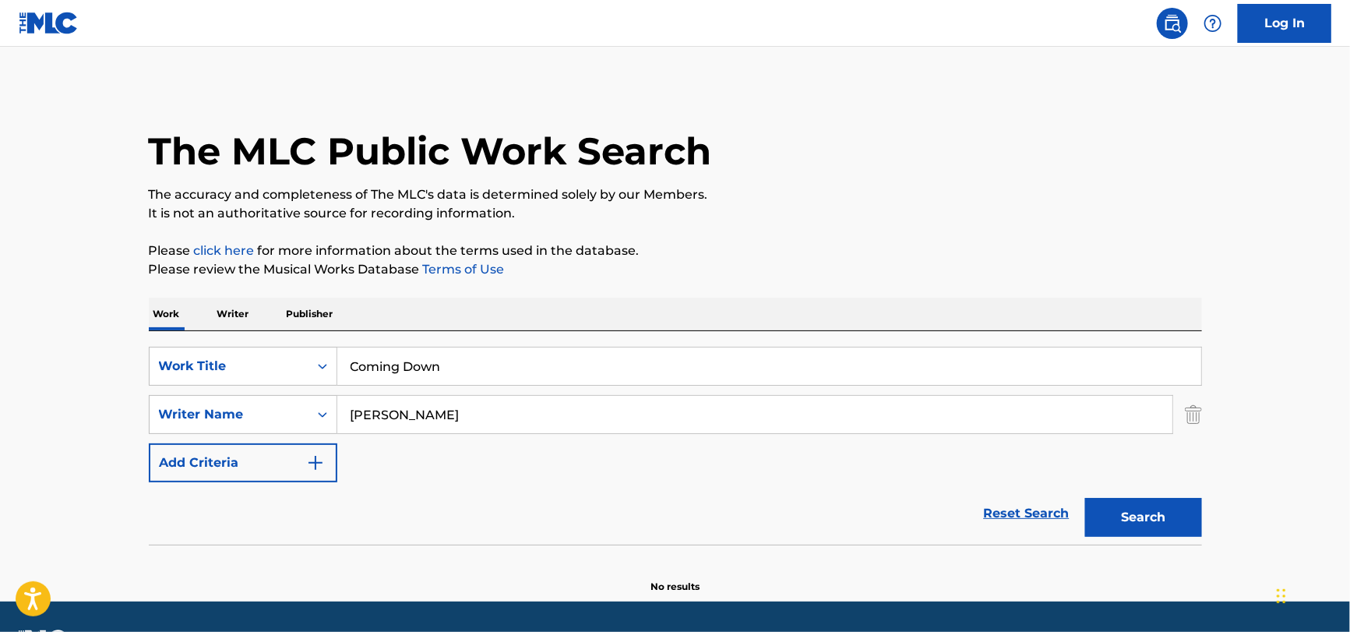
click at [555, 428] on input "[PERSON_NAME]" at bounding box center [754, 414] width 835 height 37
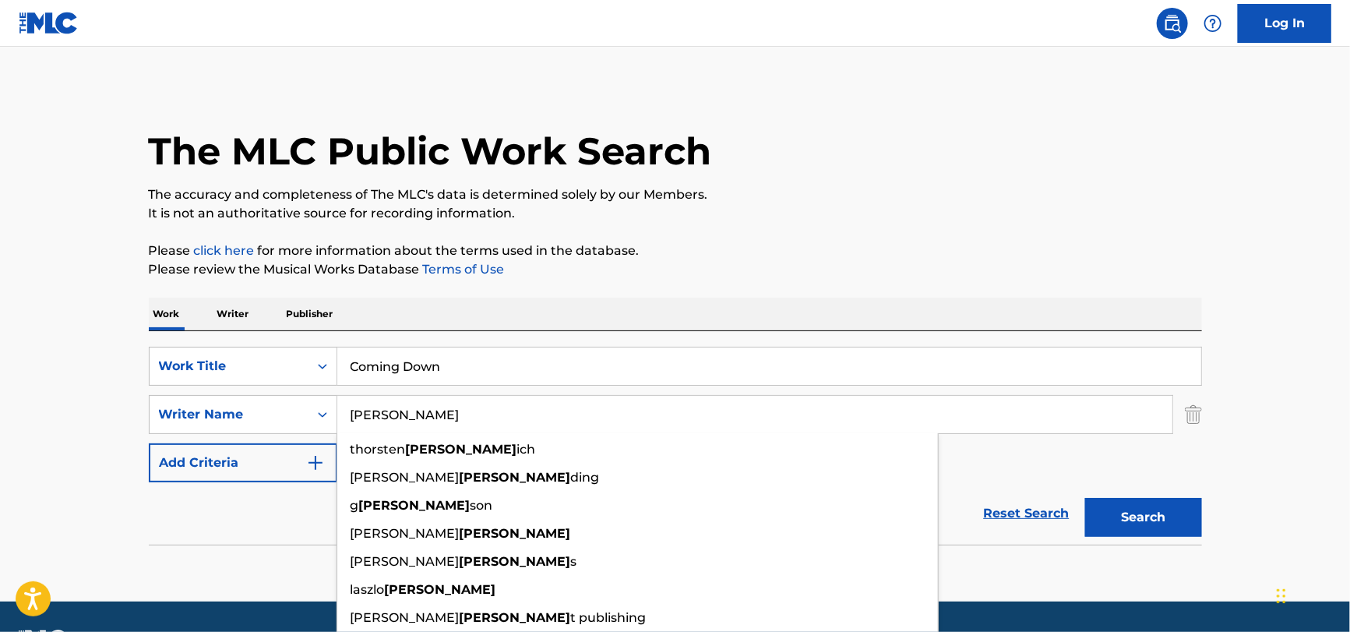
click at [555, 428] on input "[PERSON_NAME]" at bounding box center [754, 414] width 835 height 37
click at [490, 418] on input "[PERSON_NAME]" at bounding box center [754, 414] width 835 height 37
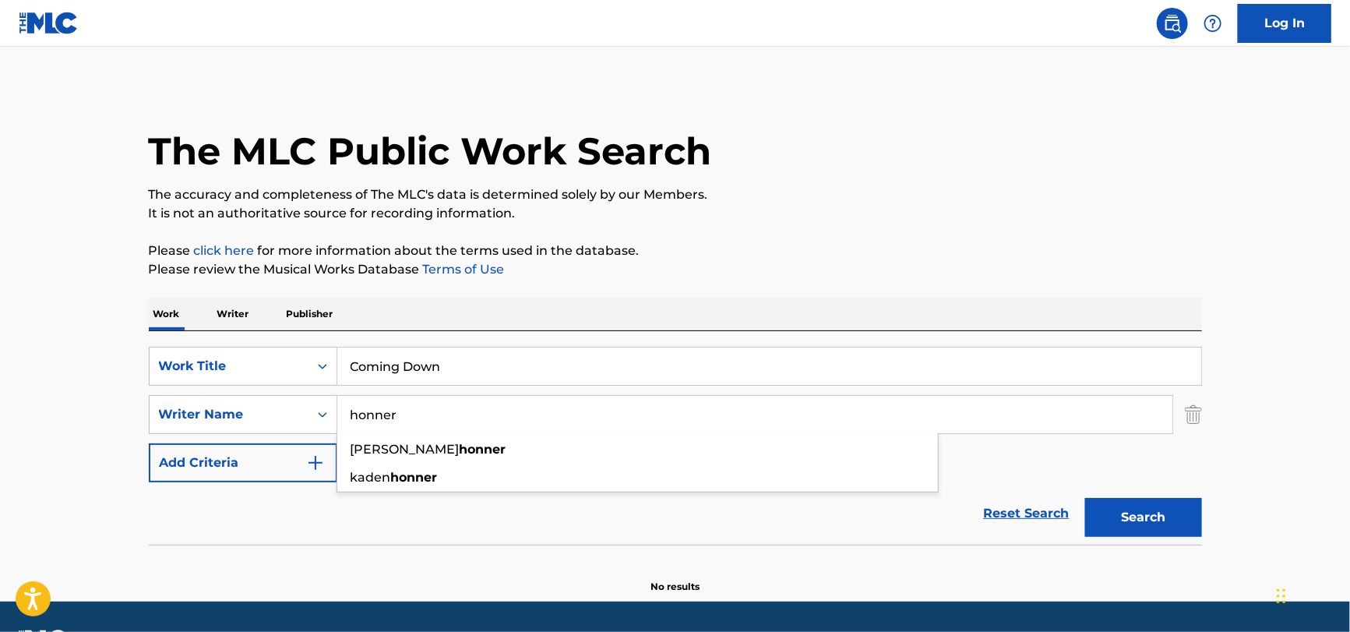
click at [1085, 498] on button "Search" at bounding box center [1143, 517] width 117 height 39
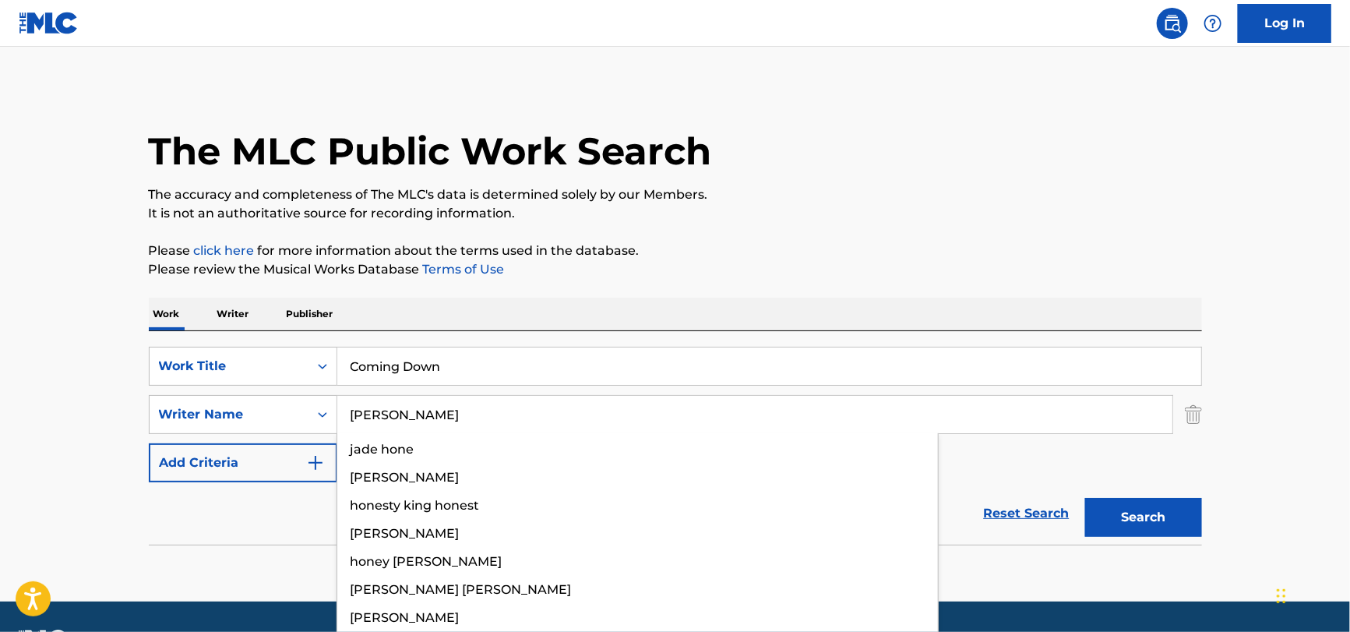
click at [1085, 498] on button "Search" at bounding box center [1143, 517] width 117 height 39
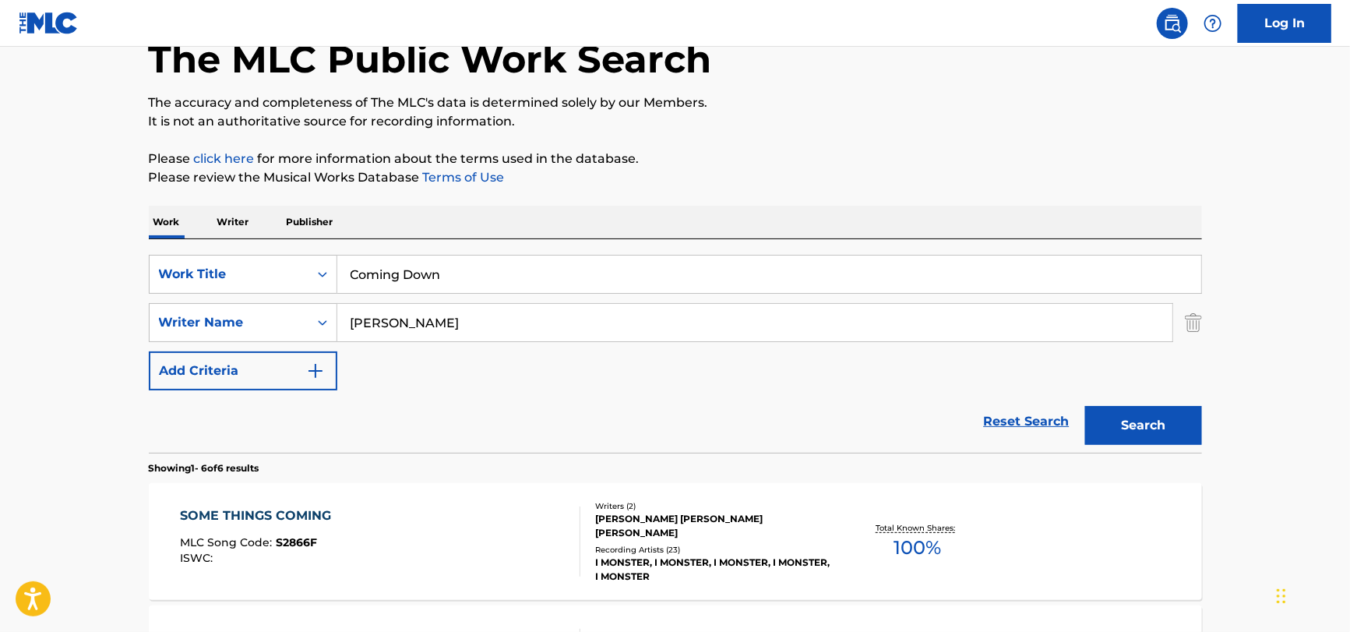
scroll to position [233, 0]
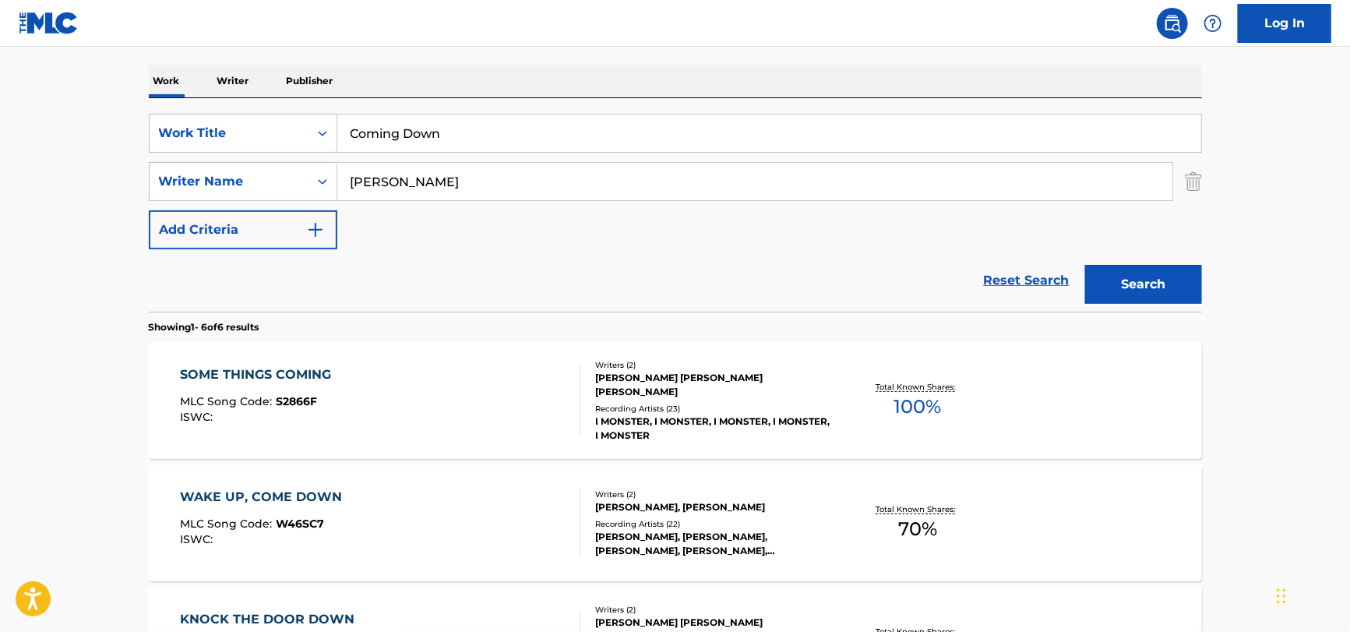
click at [373, 179] on input "[PERSON_NAME]" at bounding box center [754, 181] width 835 height 37
click at [189, 284] on div "Reset Search Search" at bounding box center [675, 280] width 1053 height 62
click at [456, 157] on div "SearchWithCriteria132991b7-3fd7-4dba-aa10-8ffab1dc9894 Work Title Coming Down S…" at bounding box center [675, 182] width 1053 height 136
click at [449, 171] on input "[PERSON_NAME]" at bounding box center [754, 181] width 835 height 37
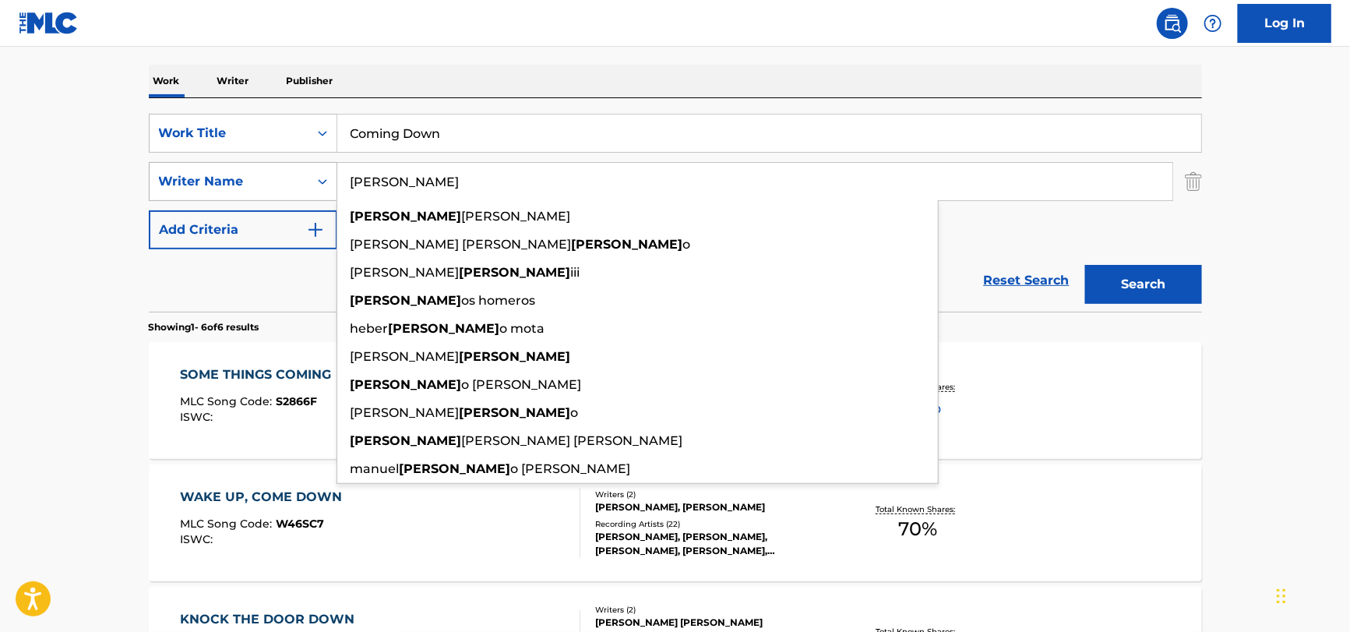
click at [1085, 265] on button "Search" at bounding box center [1143, 284] width 117 height 39
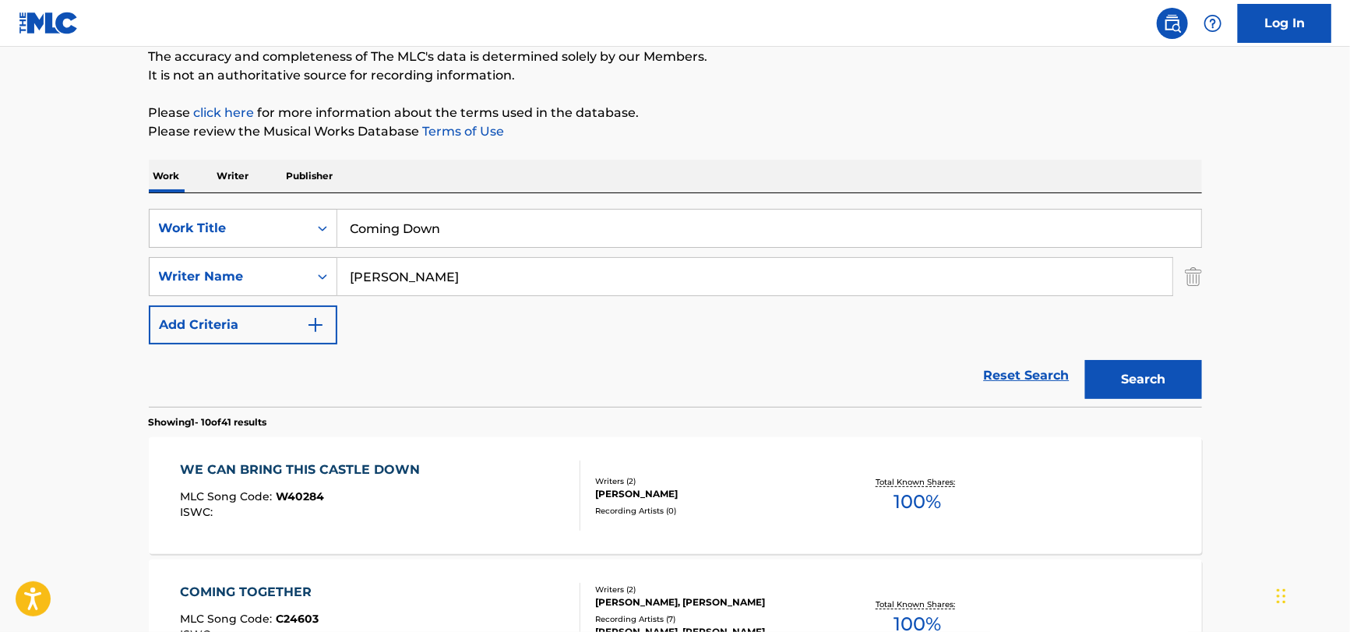
scroll to position [77, 0]
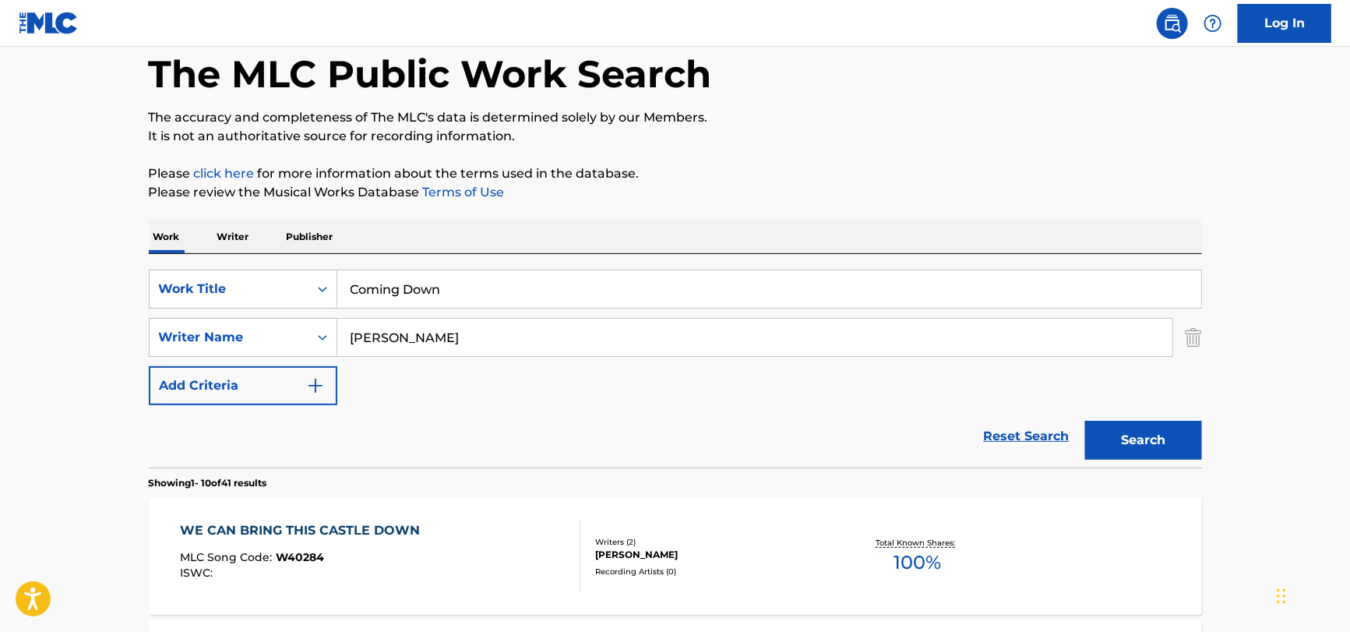
click at [455, 326] on input "[PERSON_NAME]" at bounding box center [754, 337] width 835 height 37
click at [379, 334] on input "[PERSON_NAME]" at bounding box center [754, 337] width 835 height 37
click at [468, 334] on input "homner" at bounding box center [754, 337] width 835 height 37
type input "homner"
click at [442, 435] on div "Reset Search Search" at bounding box center [675, 436] width 1053 height 62
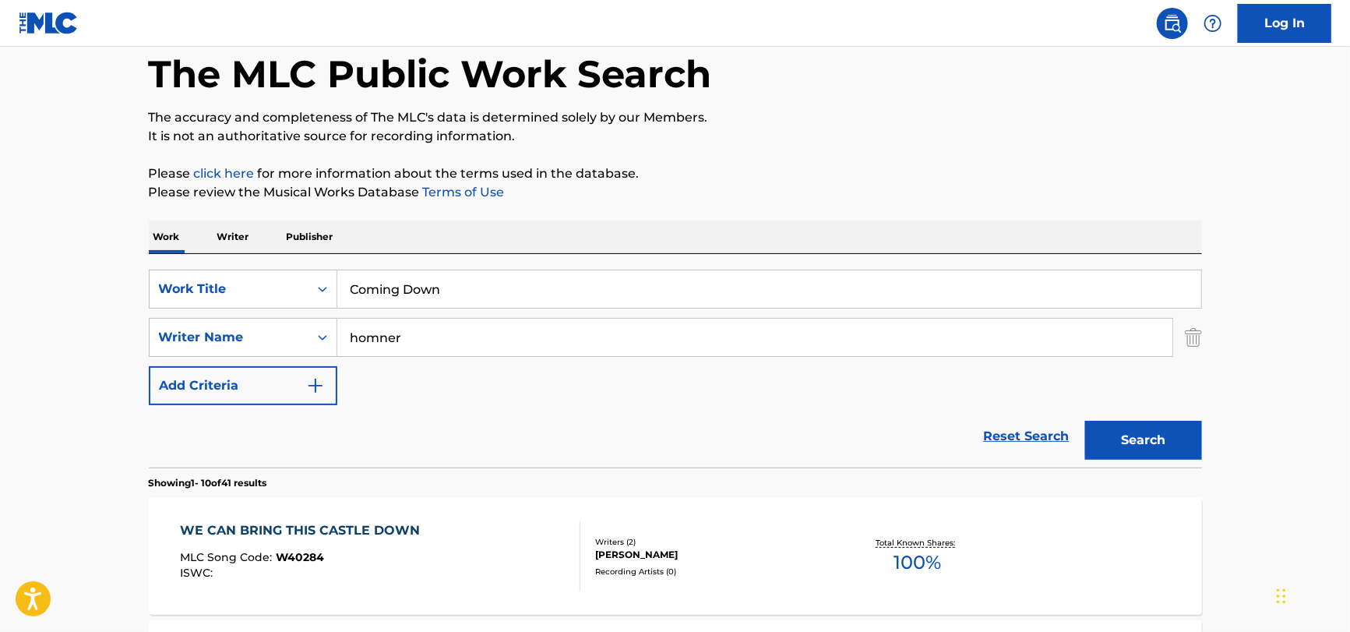
click at [1155, 451] on button "Search" at bounding box center [1143, 440] width 117 height 39
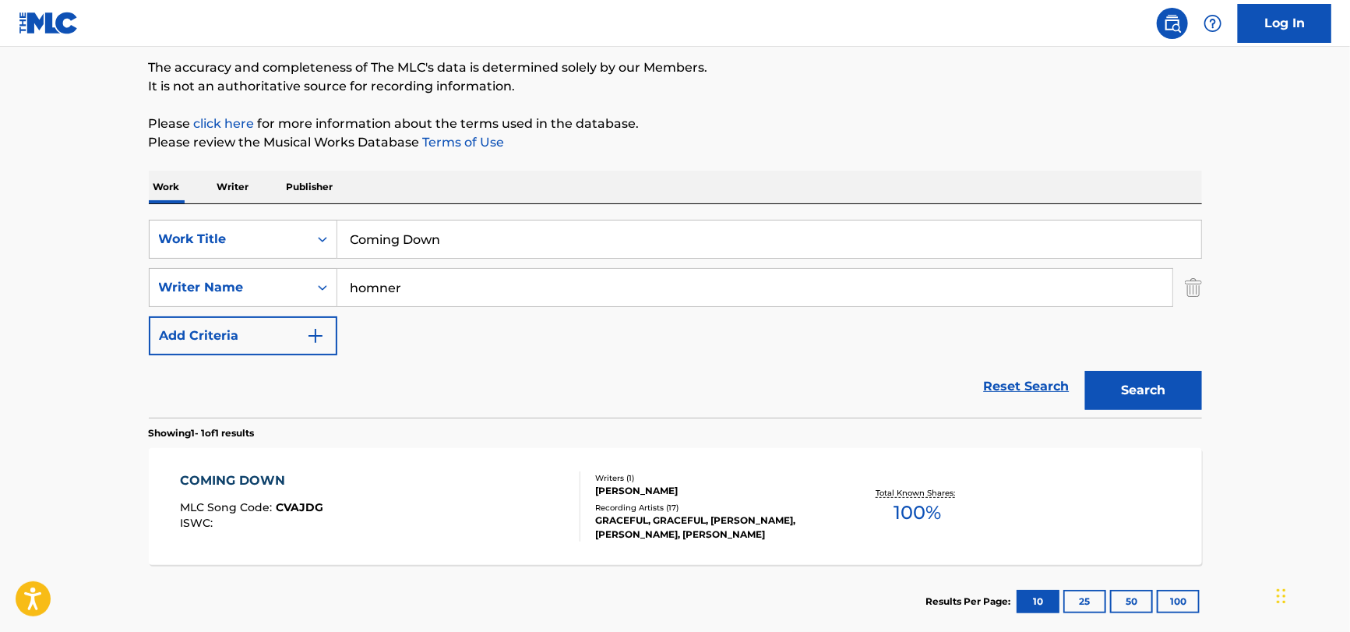
scroll to position [216, 0]
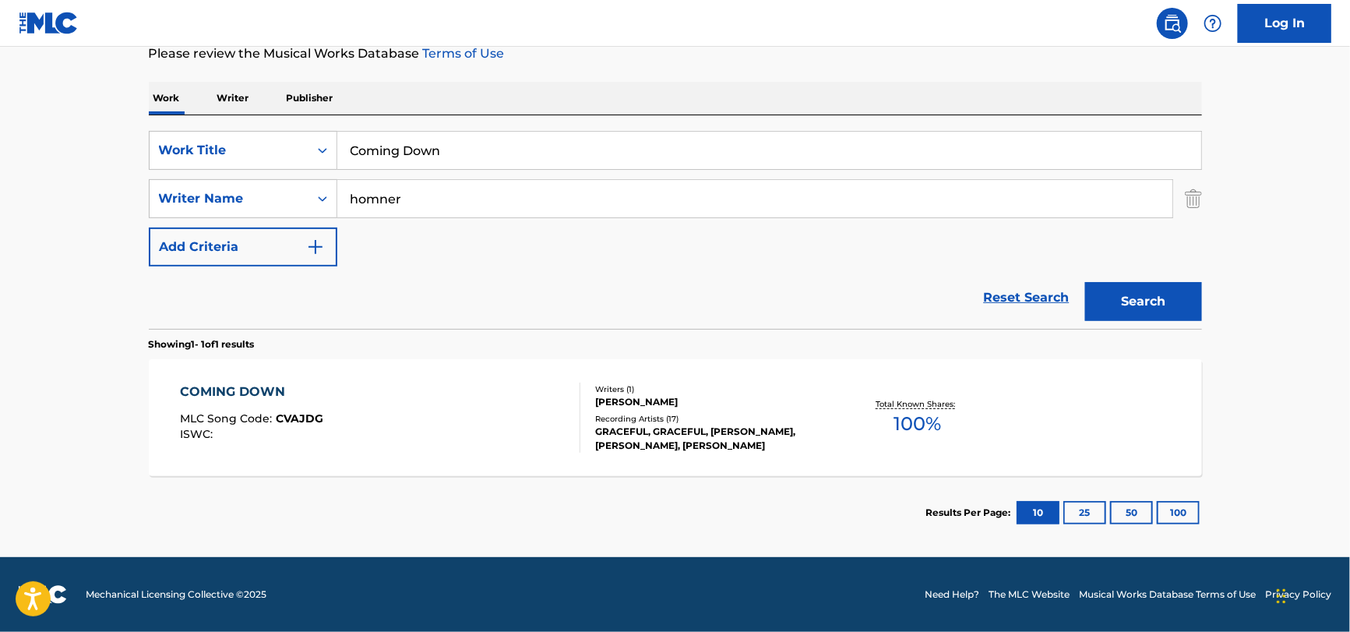
click at [509, 393] on div "COMING DOWN MLC Song Code : CVAJDG ISWC :" at bounding box center [380, 417] width 400 height 70
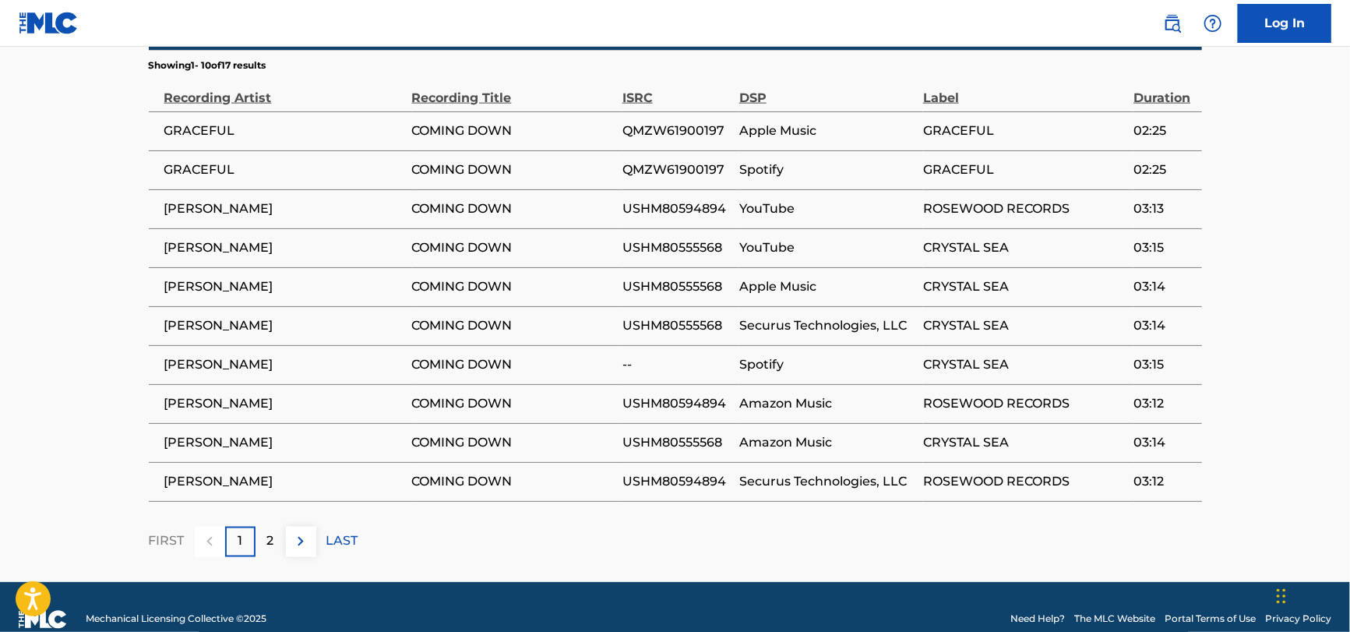
scroll to position [545, 0]
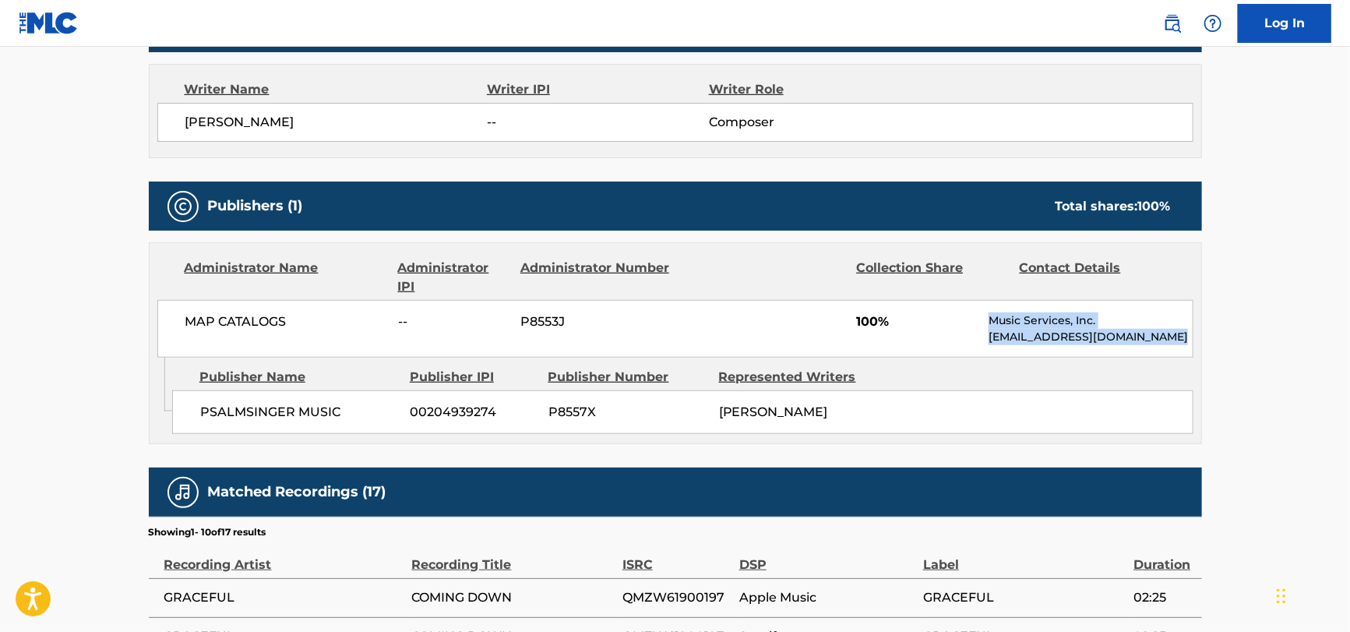
drag, startPoint x: 942, startPoint y: 312, endPoint x: 1180, endPoint y: 347, distance: 240.8
click at [1183, 347] on div "MAP CATALOGS -- P8553J 100% Music Services, Inc. [EMAIL_ADDRESS][DOMAIN_NAME]" at bounding box center [675, 329] width 1036 height 58
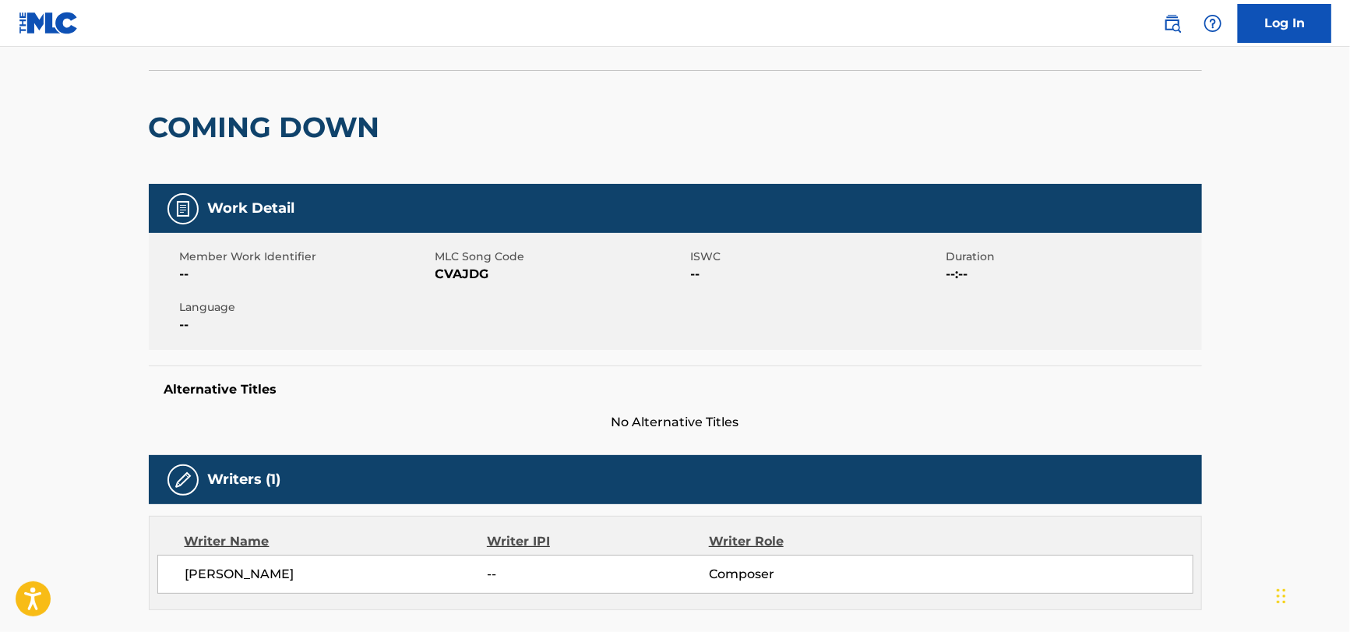
scroll to position [0, 0]
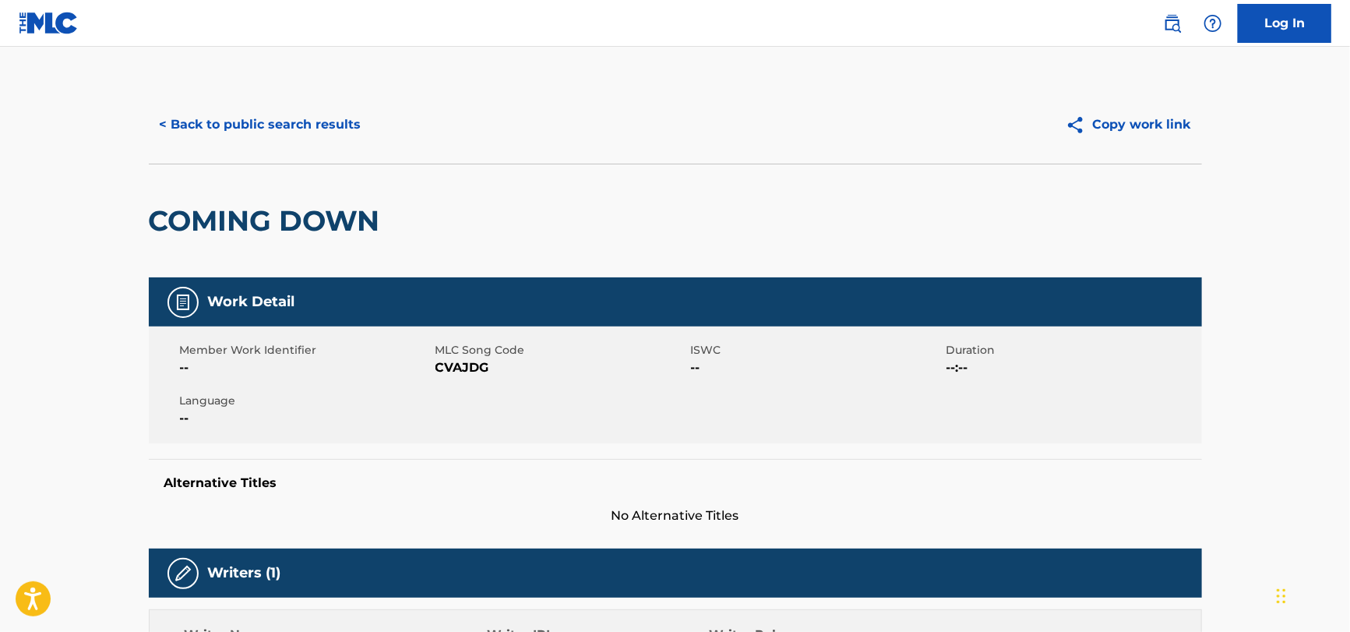
click at [298, 144] on div "< Back to public search results Copy work link" at bounding box center [675, 125] width 1053 height 78
click at [304, 131] on button "< Back to public search results" at bounding box center [261, 124] width 224 height 39
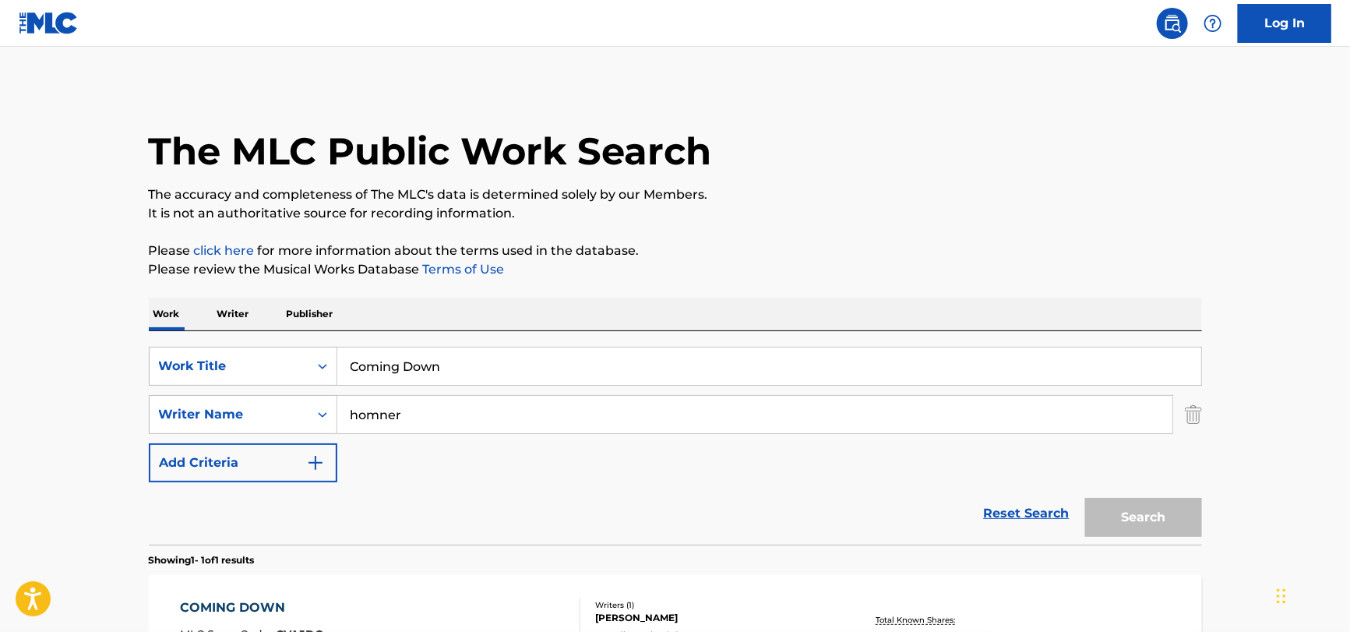
scroll to position [127, 0]
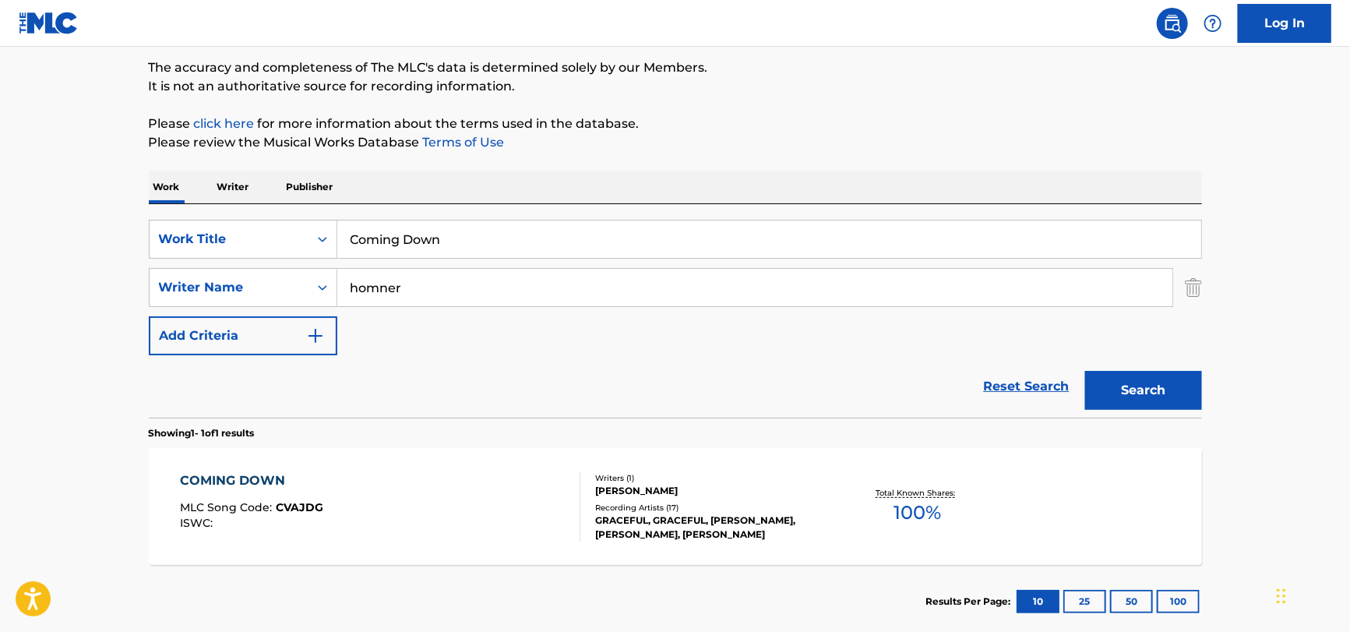
click at [469, 292] on input "homner" at bounding box center [754, 287] width 835 height 37
paste input "[PERSON_NAME] and [PERSON_NAME]"
drag, startPoint x: 509, startPoint y: 287, endPoint x: 191, endPoint y: 301, distance: 318.1
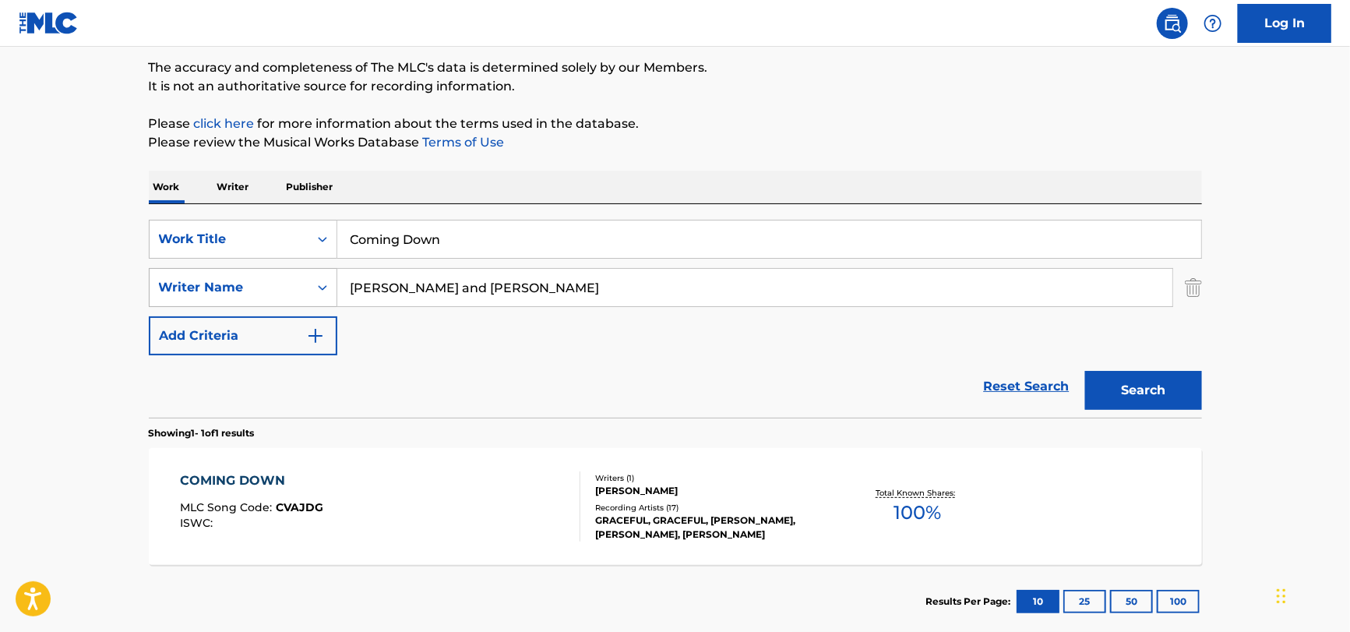
click at [191, 301] on div "SearchWithCriteriabf2e1631-907a-470f-af17-a15423c241a5 Writer Name [PERSON_NAME…" at bounding box center [675, 287] width 1053 height 39
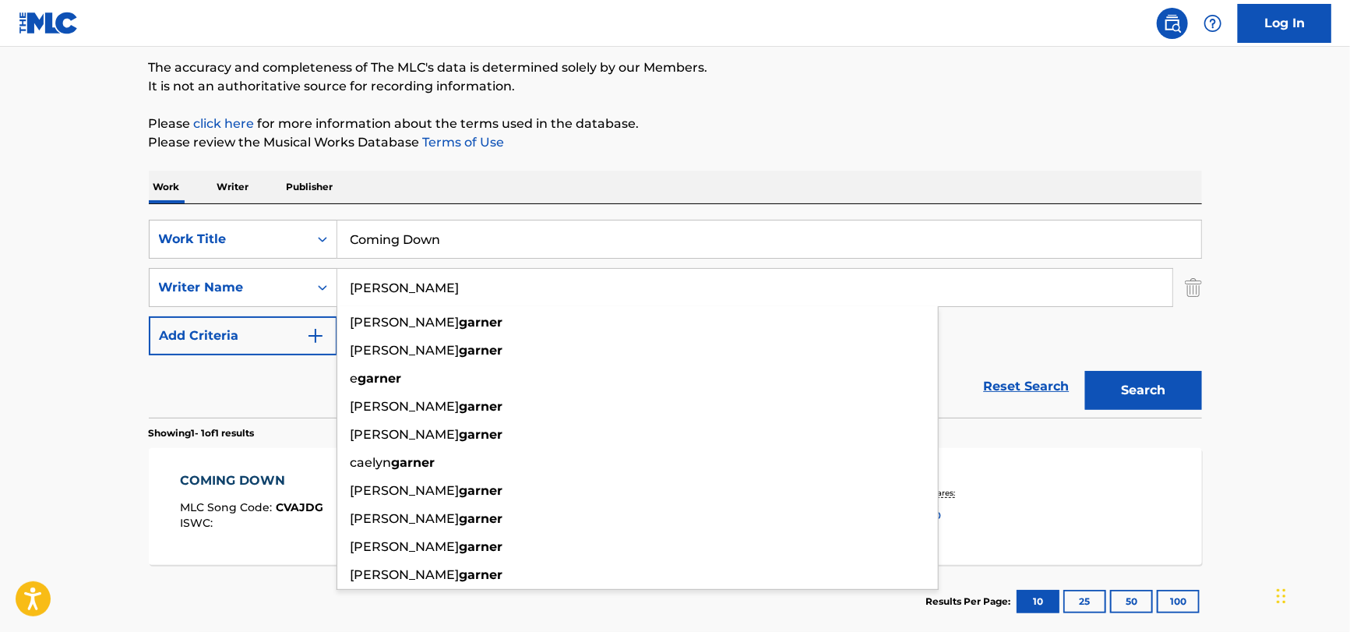
type input "[PERSON_NAME]"
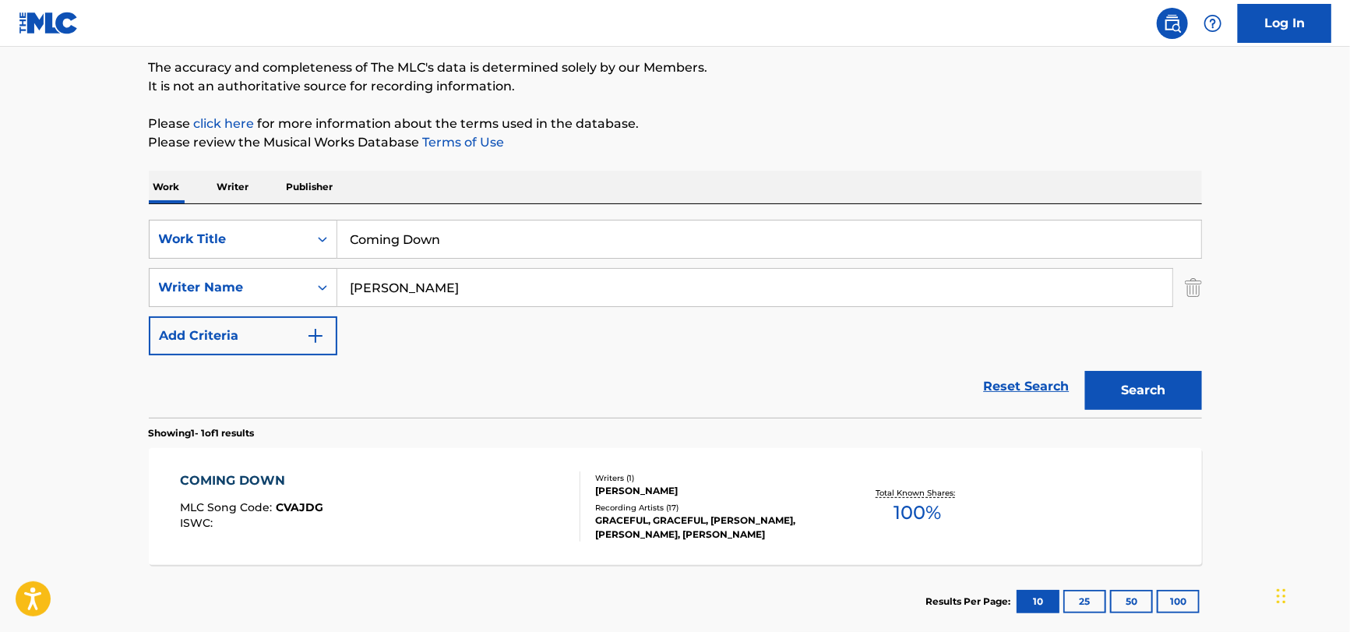
click at [519, 240] on input "Coming Down" at bounding box center [769, 238] width 864 height 37
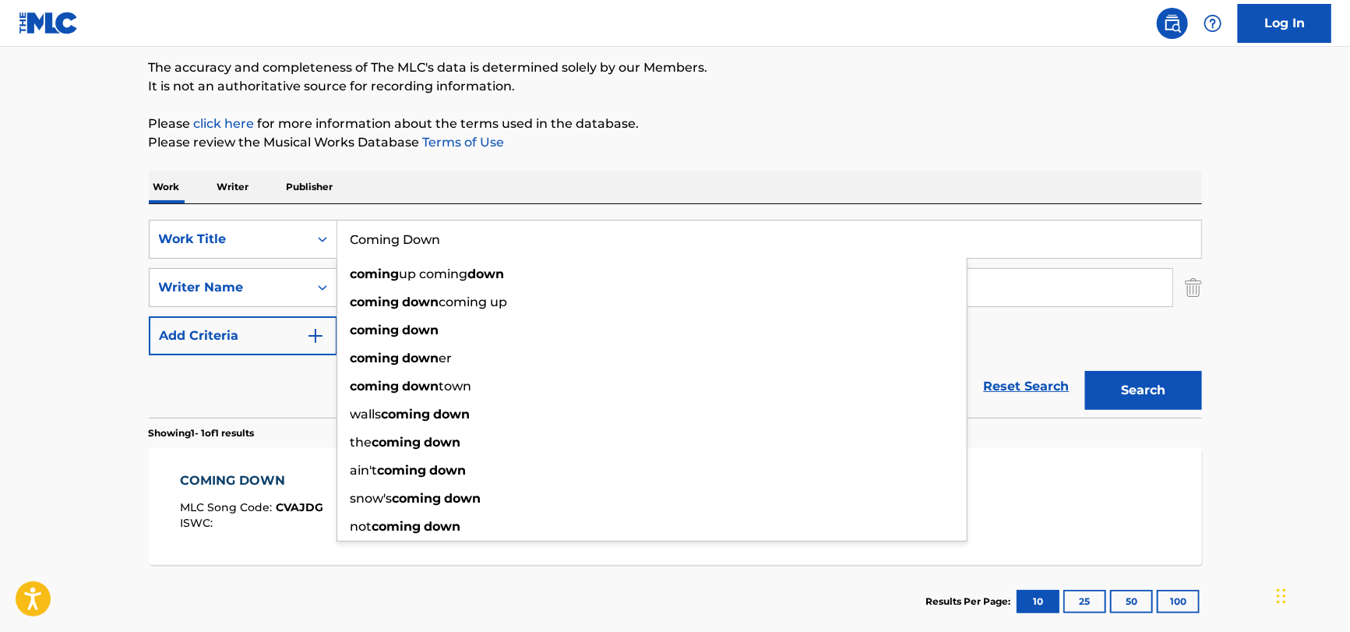
click at [519, 240] on input "Coming Down" at bounding box center [769, 238] width 864 height 37
paste input "Main"
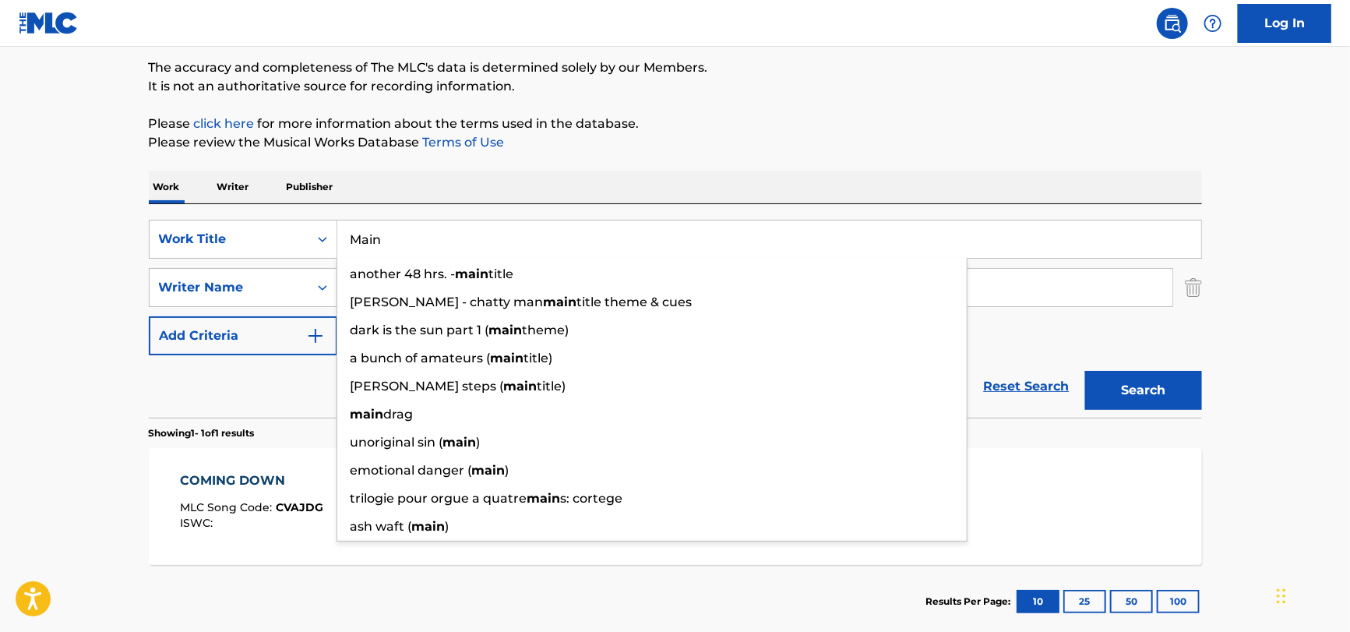
type input "Main"
click at [242, 390] on div "Reset Search Search" at bounding box center [675, 386] width 1053 height 62
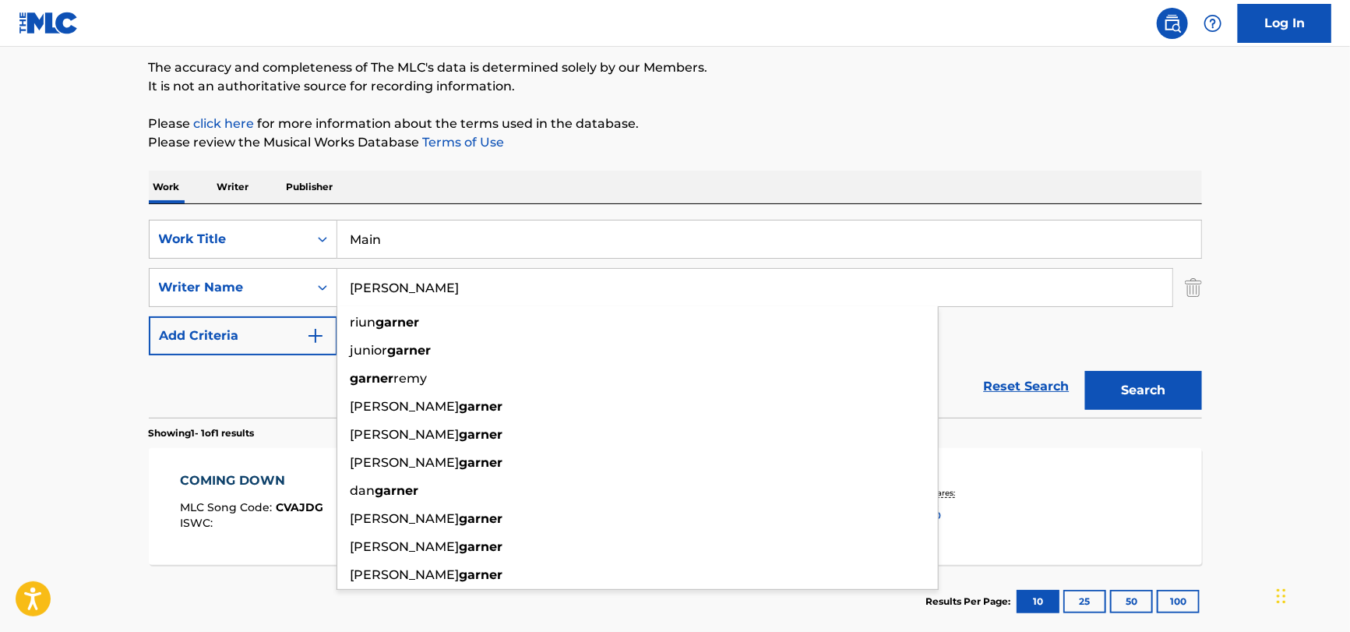
click at [593, 277] on input "[PERSON_NAME]" at bounding box center [754, 287] width 835 height 37
click at [1085, 371] on button "Search" at bounding box center [1143, 390] width 117 height 39
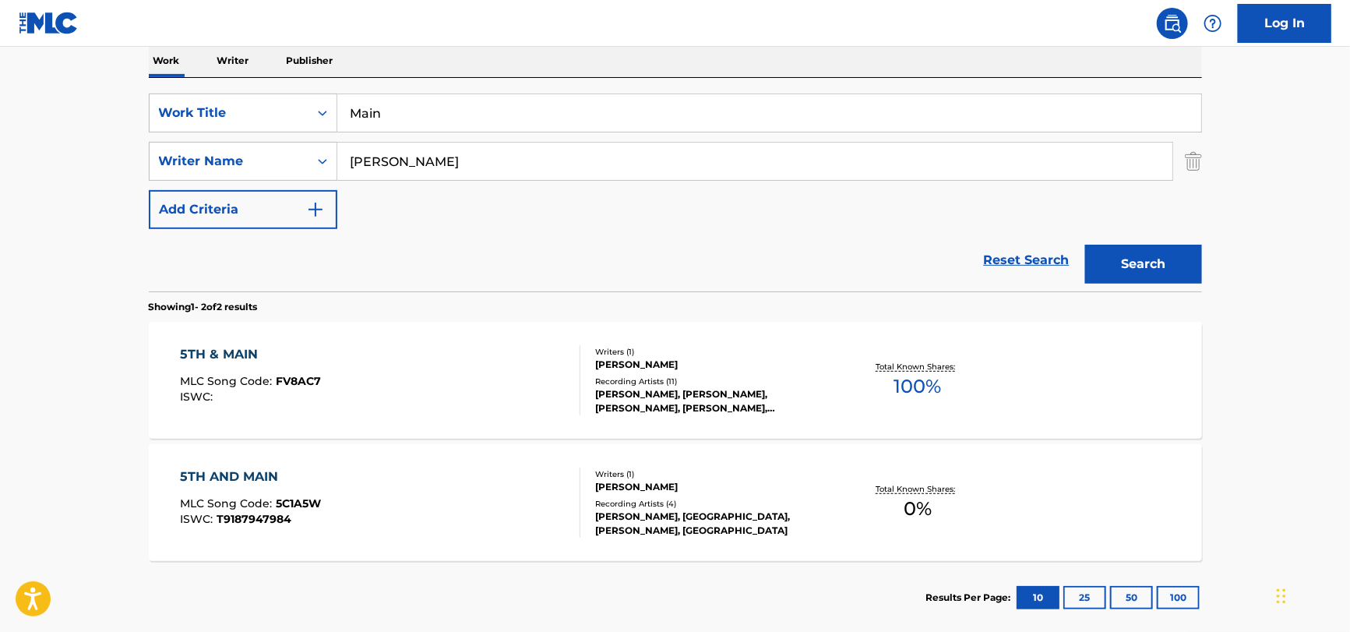
scroll to position [182, 0]
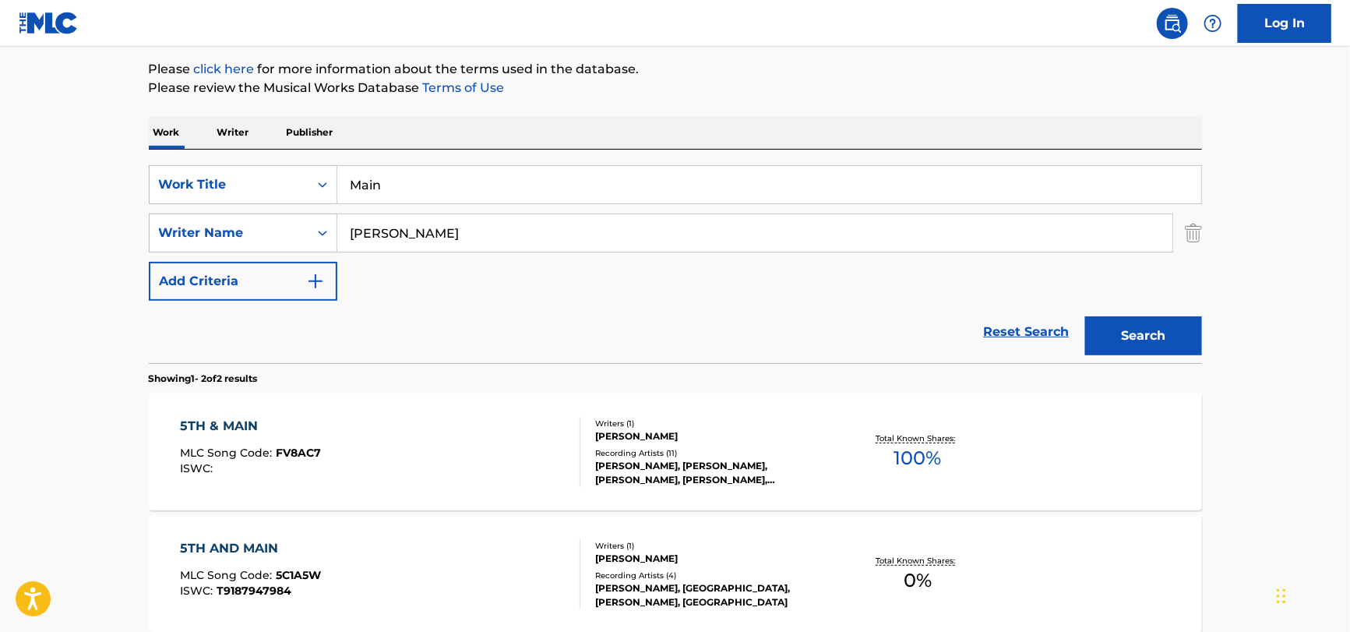
click at [388, 243] on input "[PERSON_NAME]" at bounding box center [754, 232] width 835 height 37
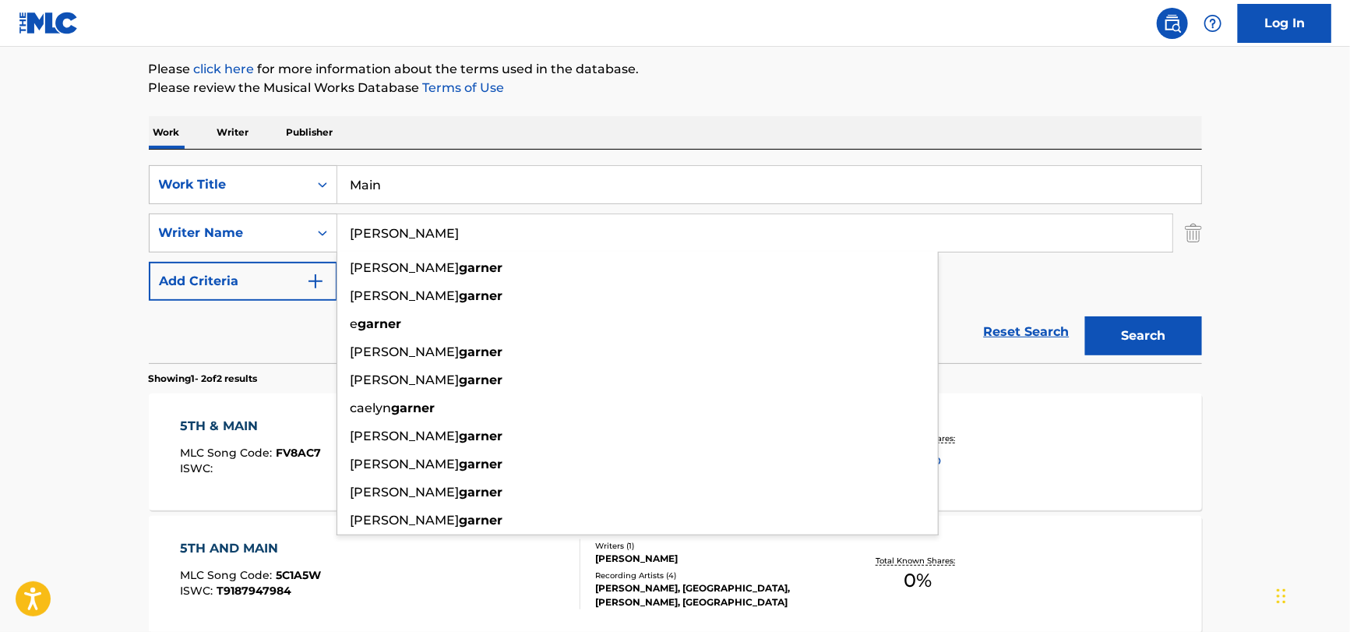
click at [388, 243] on input "[PERSON_NAME]" at bounding box center [754, 232] width 835 height 37
paste input "[PERSON_NAME]"
click at [1130, 270] on div "SearchWithCriteria132991b7-3fd7-4dba-aa10-8ffab1dc9894 Work Title Main SearchWi…" at bounding box center [675, 233] width 1053 height 136
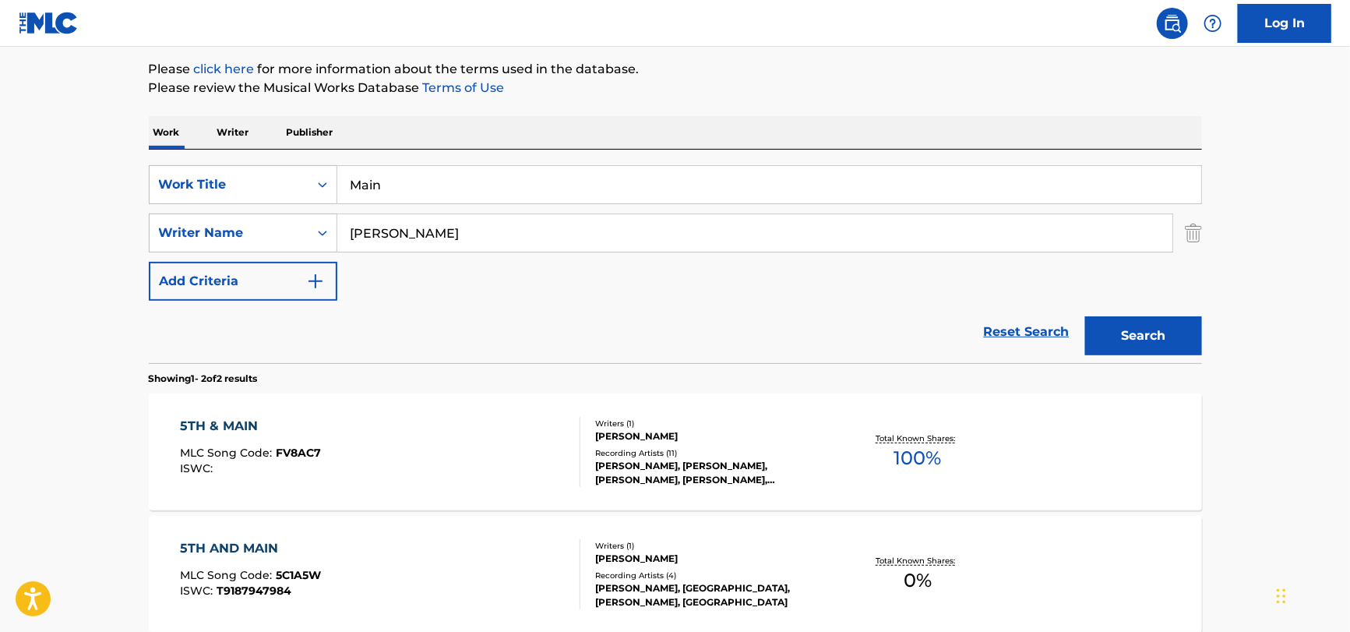
click at [1137, 331] on button "Search" at bounding box center [1143, 335] width 117 height 39
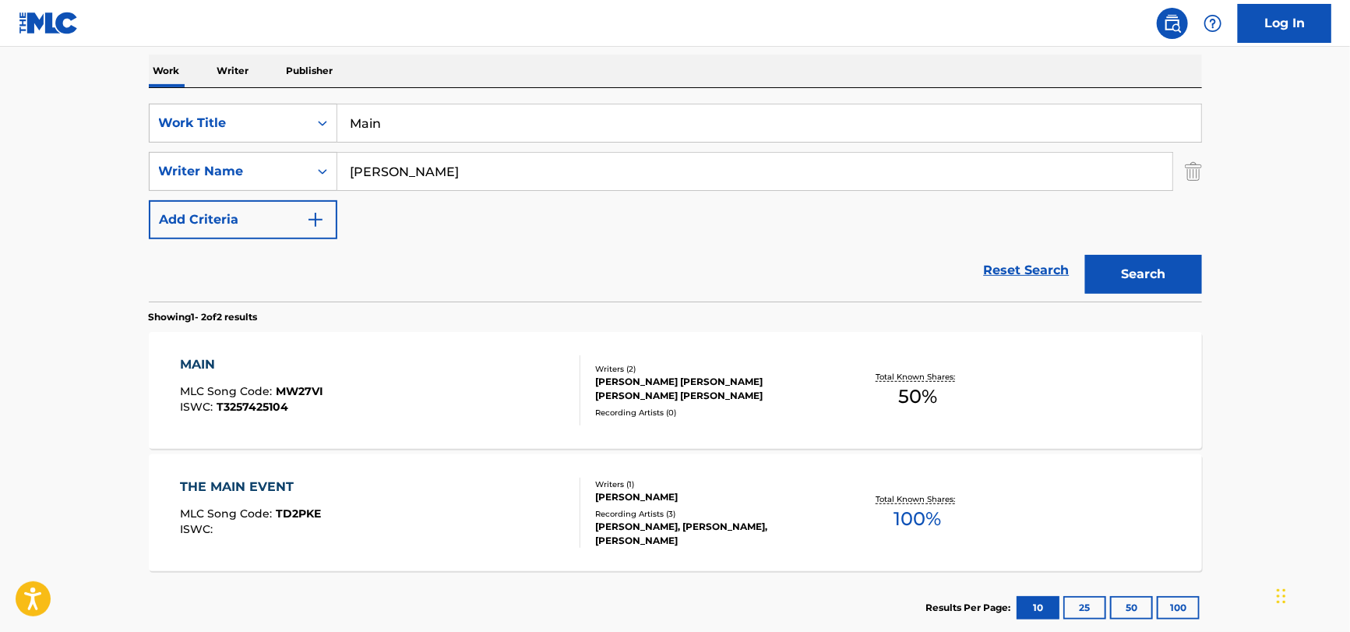
scroll to position [156, 0]
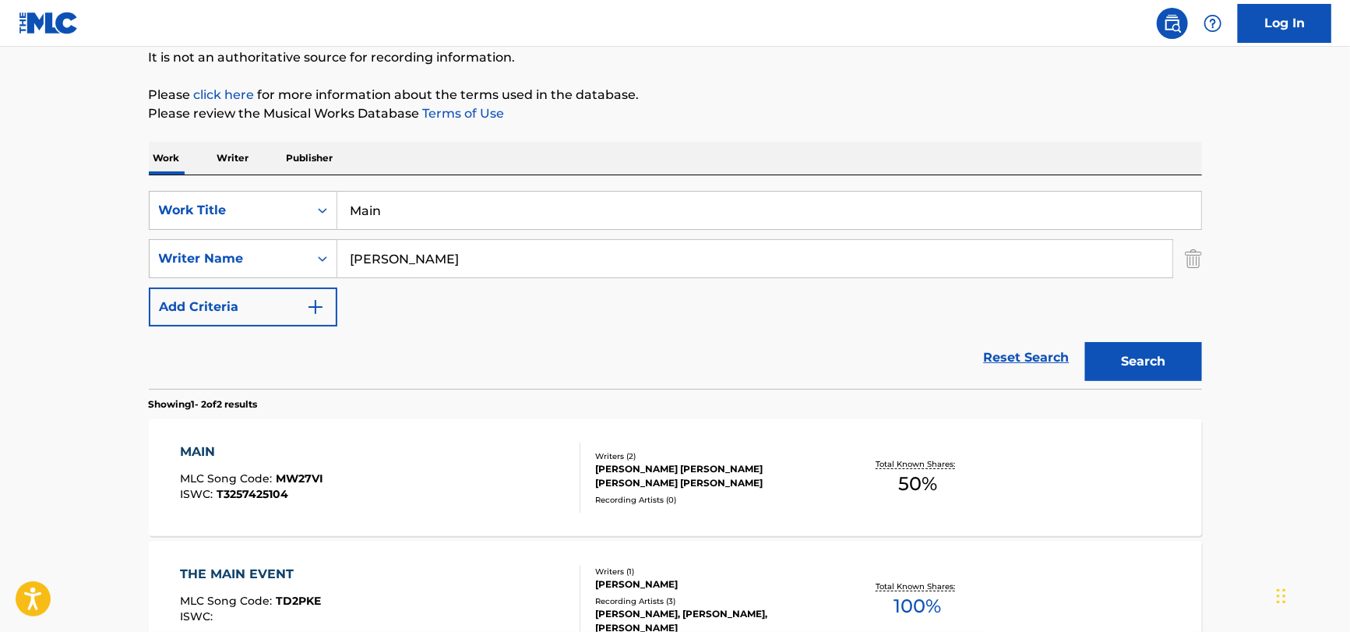
click at [466, 266] on input "[PERSON_NAME]" at bounding box center [754, 258] width 835 height 37
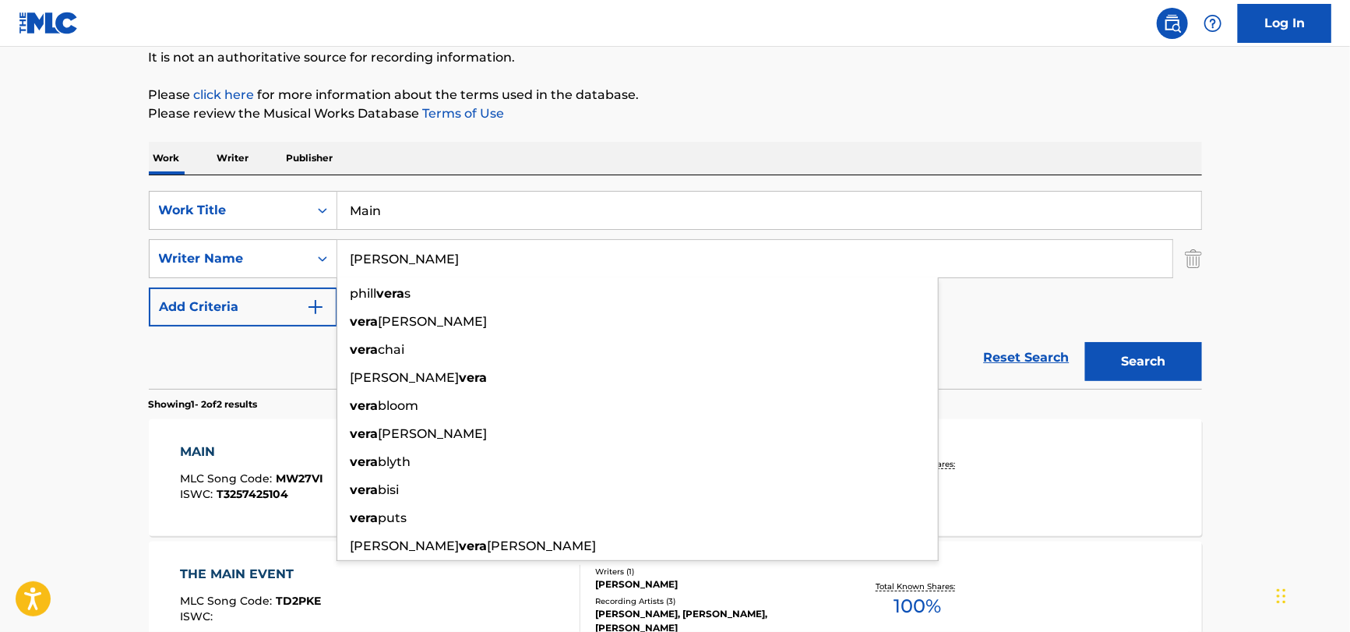
click at [441, 256] on input "[PERSON_NAME]" at bounding box center [754, 258] width 835 height 37
paste input "Main"
type input "Main"
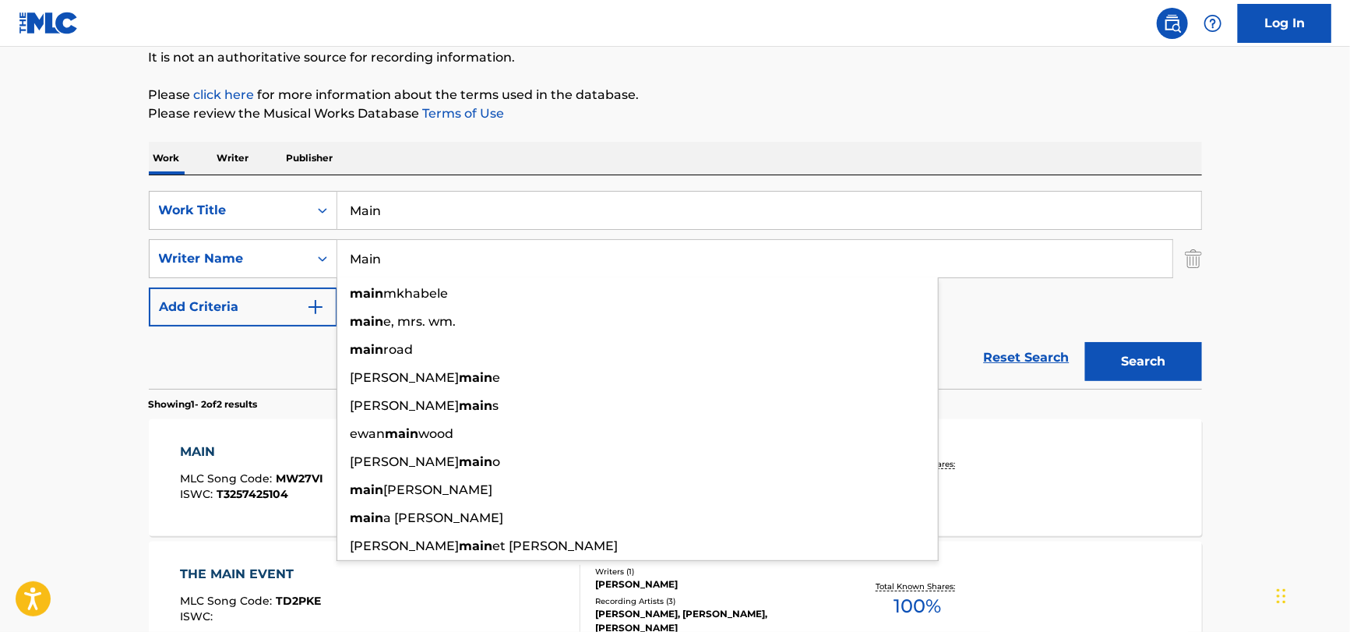
click at [431, 254] on input "Main" at bounding box center [754, 258] width 835 height 37
drag, startPoint x: 431, startPoint y: 254, endPoint x: 330, endPoint y: 266, distance: 101.9
click at [330, 266] on div "SearchWithCriteriabf2e1631-907a-470f-af17-a15423c241a5 Writer Name Main main mk…" at bounding box center [675, 258] width 1053 height 39
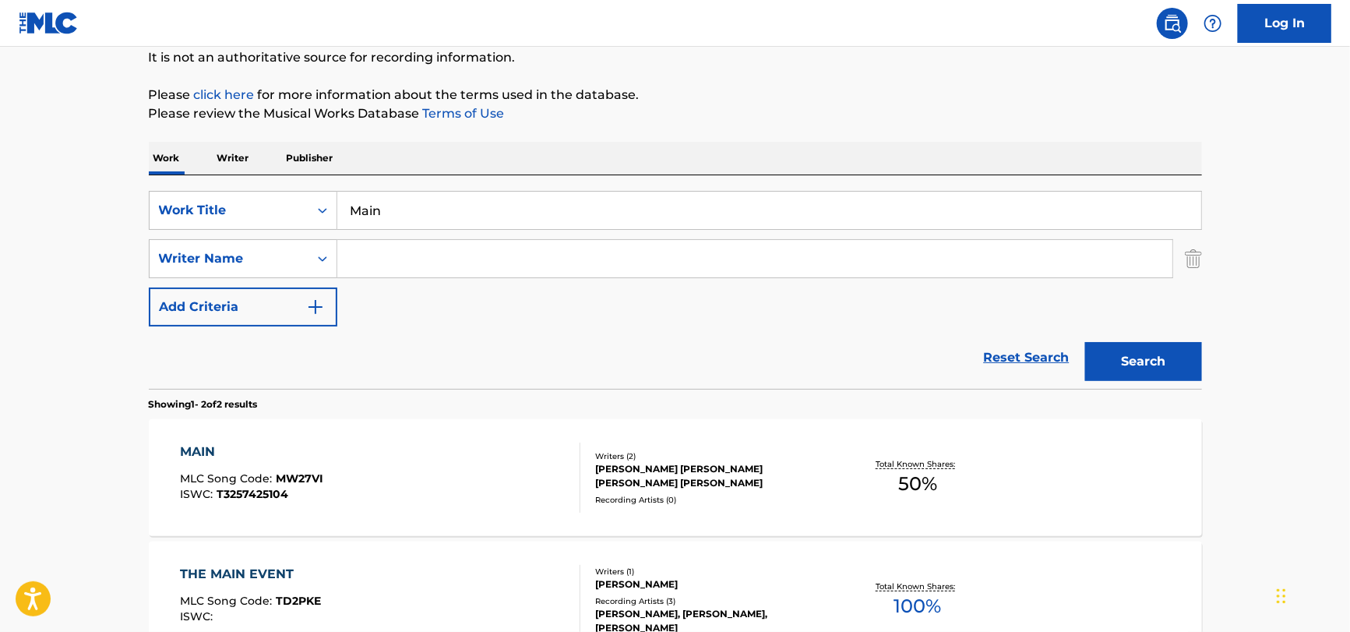
click at [445, 256] on input "Search Form" at bounding box center [754, 258] width 835 height 37
paste input "[PERSON_NAME]"
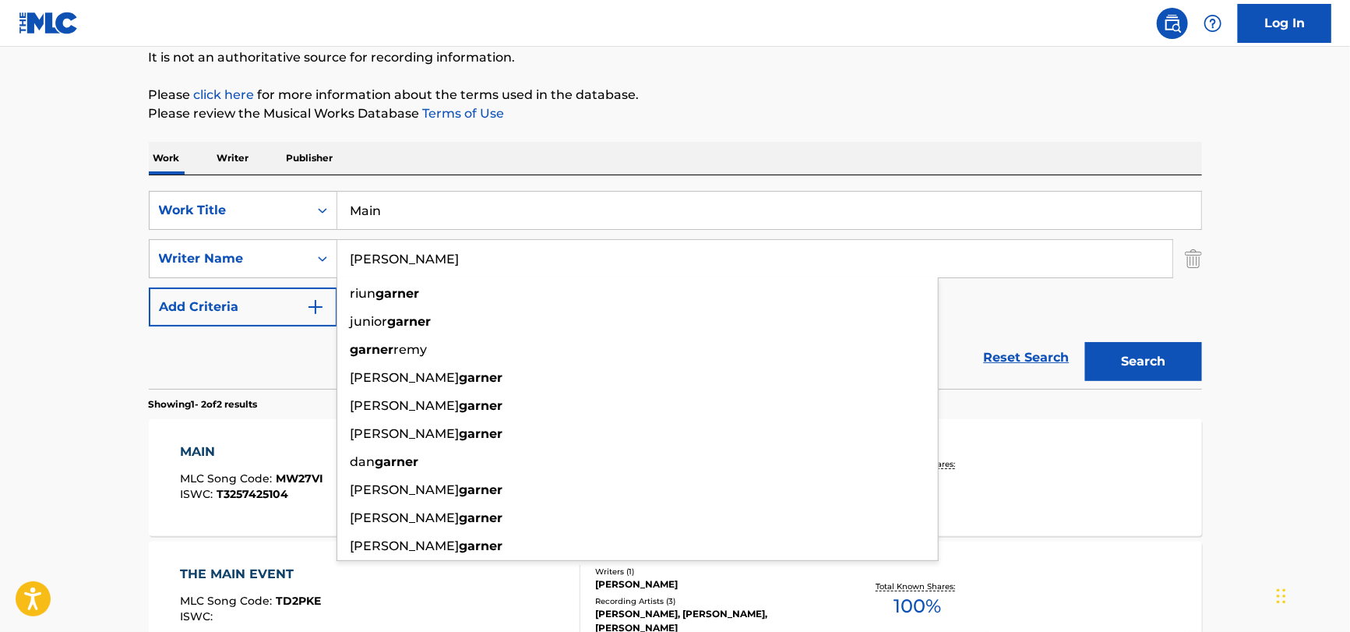
type input "[PERSON_NAME]"
click at [1017, 313] on div "SearchWithCriteria132991b7-3fd7-4dba-aa10-8ffab1dc9894 Work Title Main SearchWi…" at bounding box center [675, 259] width 1053 height 136
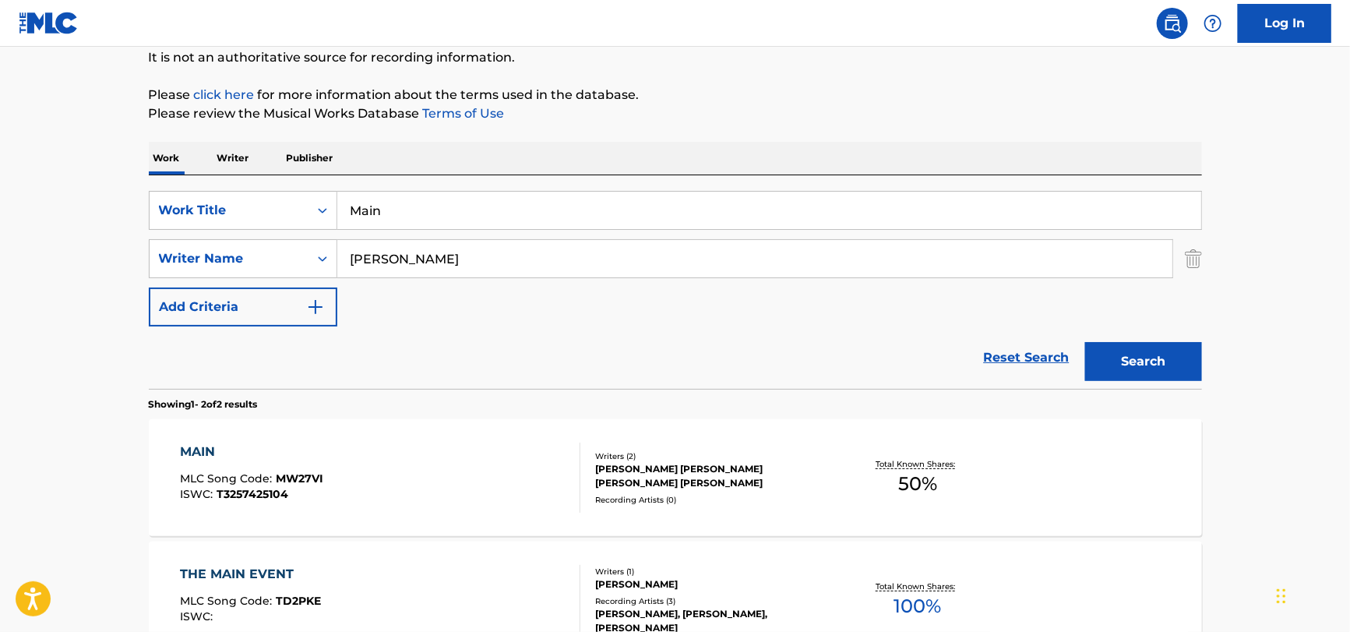
click at [1166, 385] on div "Search" at bounding box center [1139, 357] width 125 height 62
drag, startPoint x: 1160, startPoint y: 351, endPoint x: 1224, endPoint y: 91, distance: 267.9
click at [1160, 351] on button "Search" at bounding box center [1143, 361] width 117 height 39
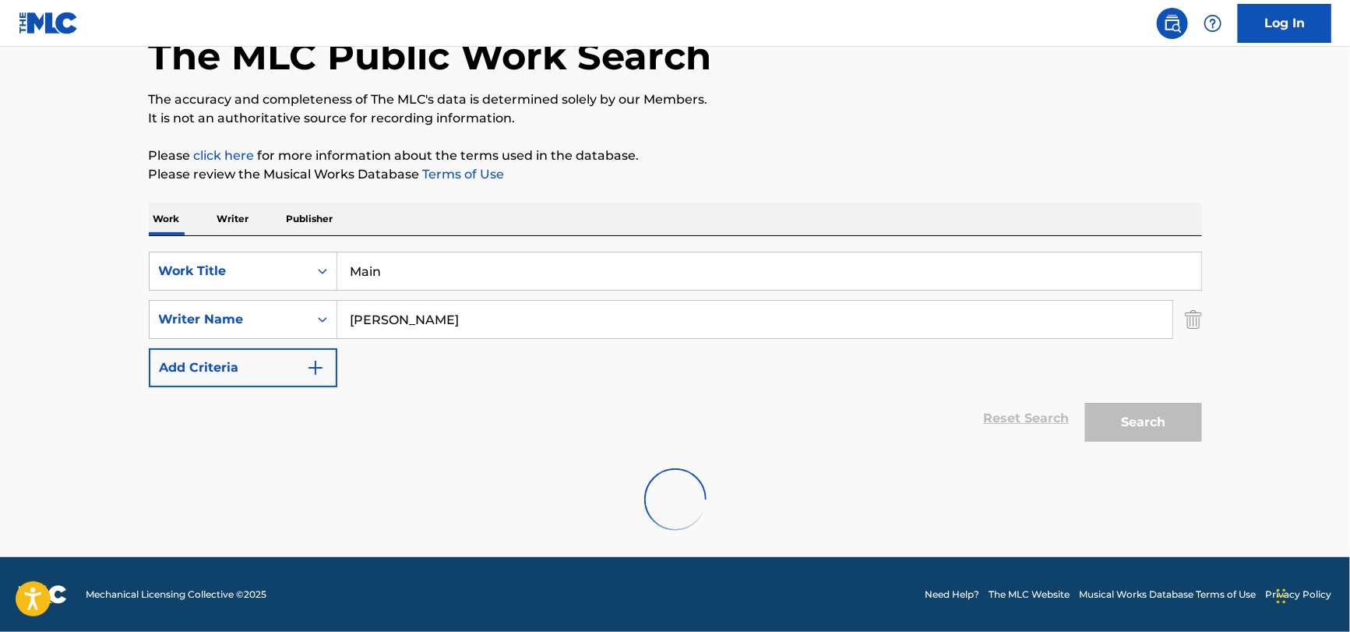
scroll to position [0, 0]
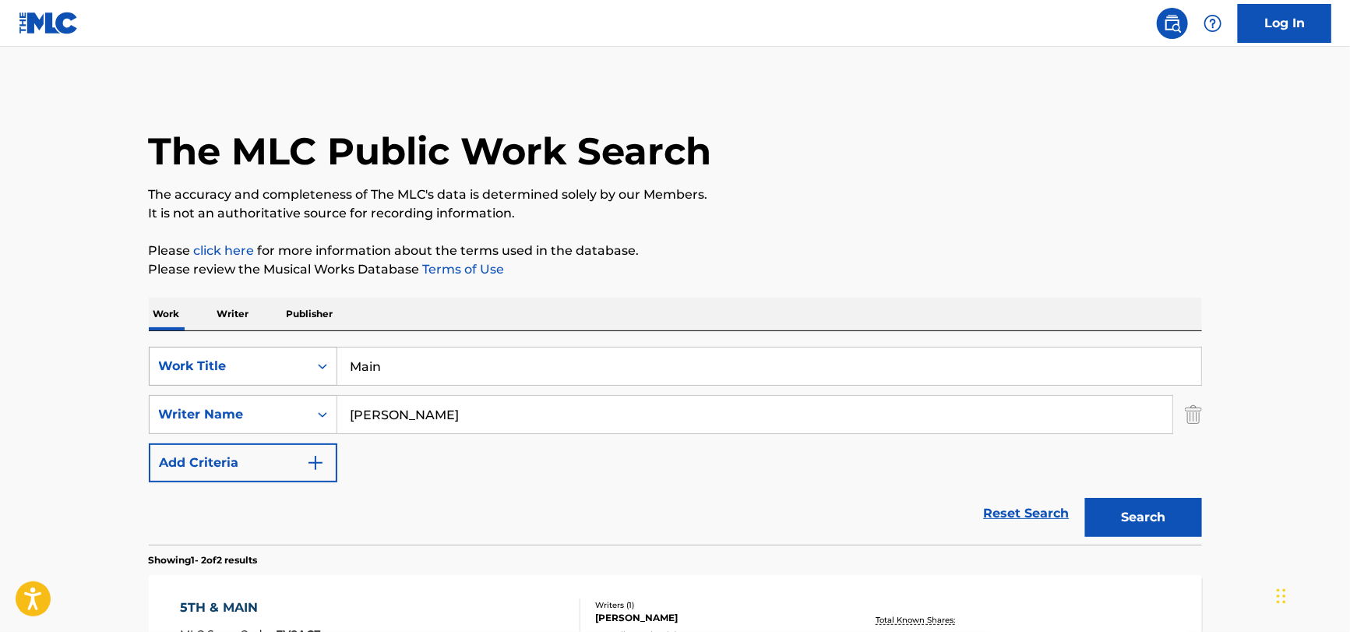
drag, startPoint x: 433, startPoint y: 373, endPoint x: 278, endPoint y: 369, distance: 155.1
click at [259, 369] on div "SearchWithCriteria132991b7-3fd7-4dba-aa10-8ffab1dc9894 Work Title Main" at bounding box center [675, 366] width 1053 height 39
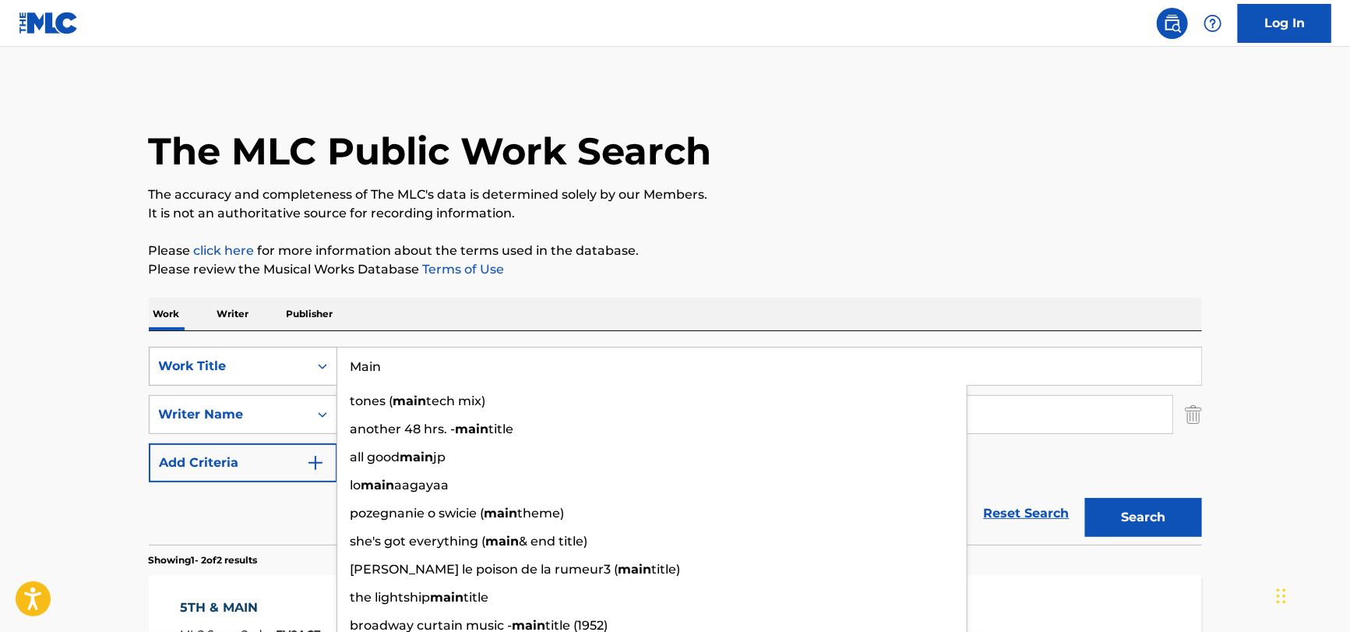
paste input "Don't Starve Theme"
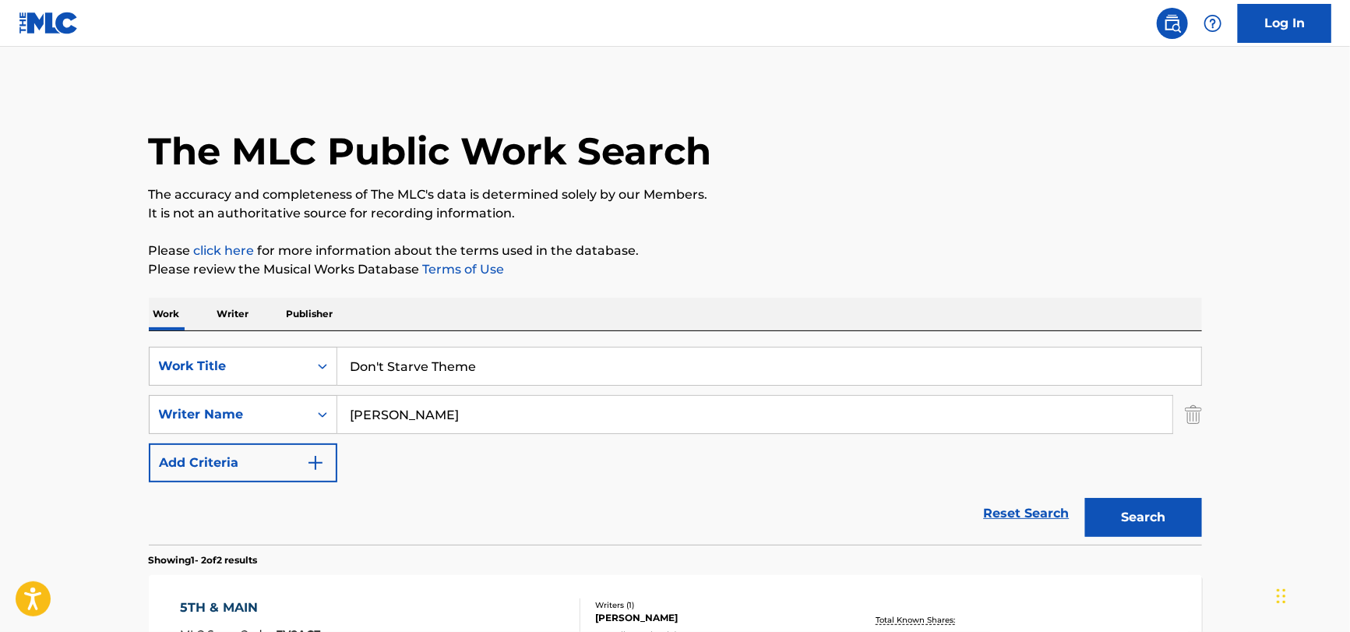
type input "Don't Starve Theme"
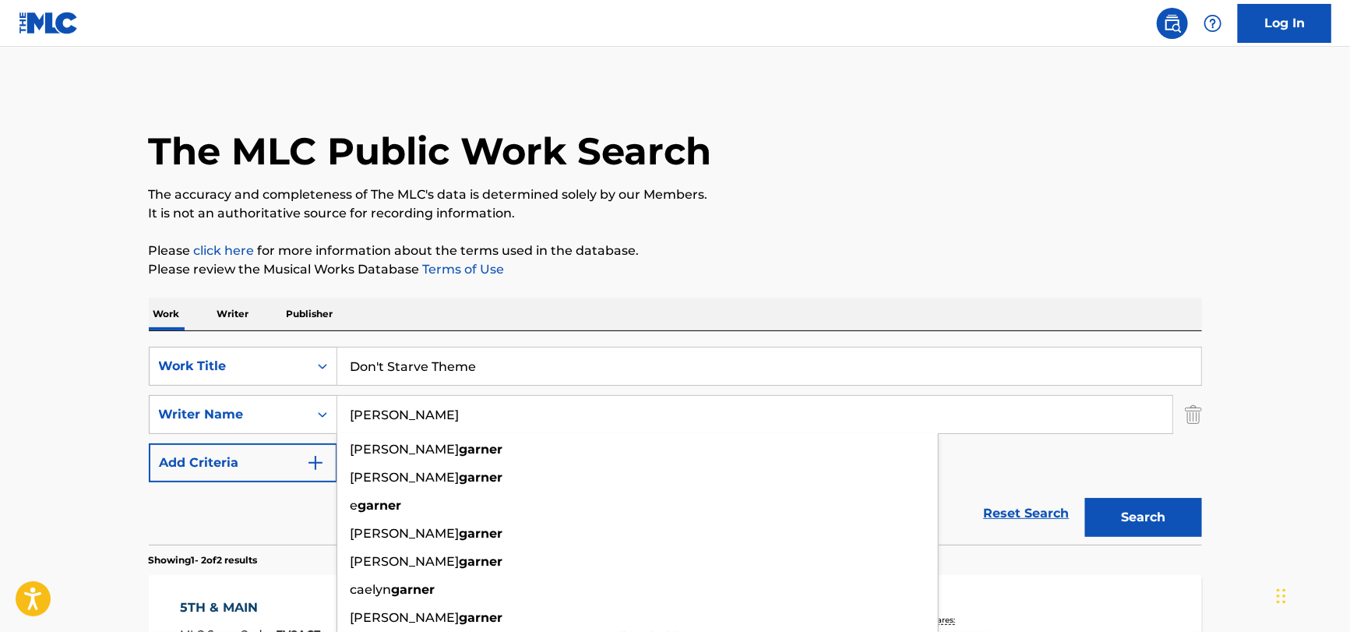
drag, startPoint x: 428, startPoint y: 414, endPoint x: 51, endPoint y: 422, distance: 377.1
click at [19, 421] on main "The MLC Public Work Search The accuracy and completeness of The MLC's data is d…" at bounding box center [675, 471] width 1350 height 848
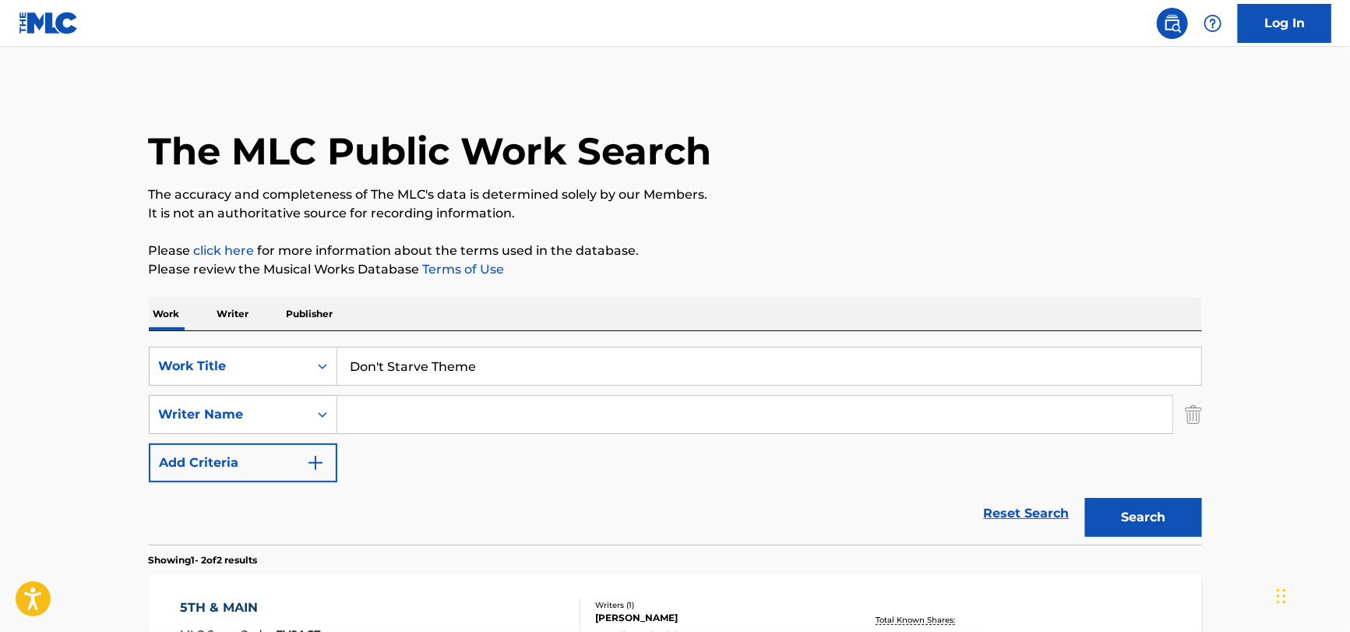
click at [1179, 509] on button "Search" at bounding box center [1143, 517] width 117 height 39
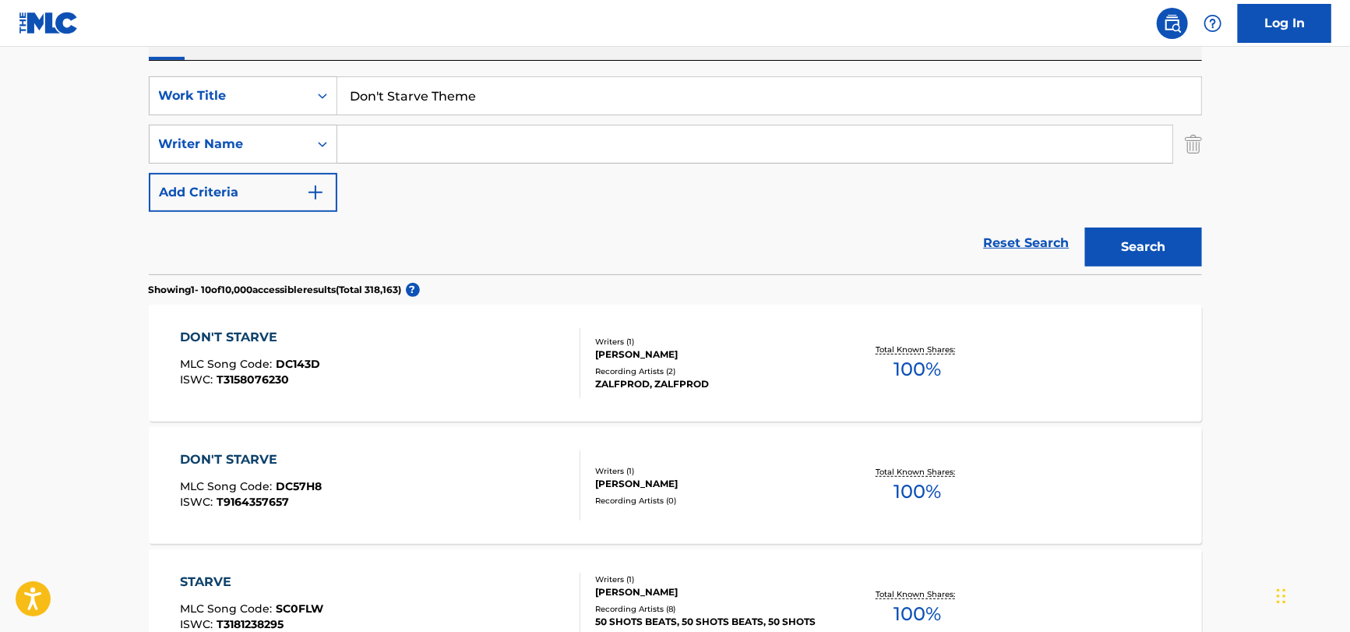
scroll to position [156, 0]
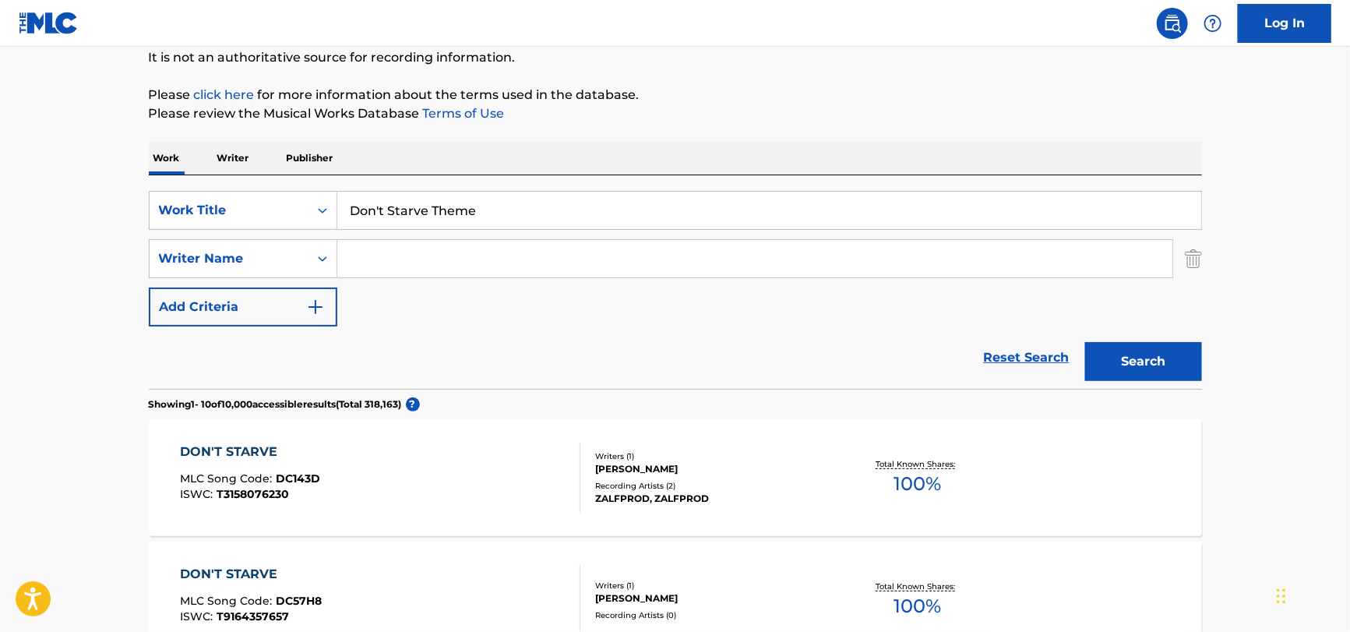
click at [471, 205] on input "Don't Starve Theme" at bounding box center [769, 210] width 864 height 37
type input "Don't Starve"
click at [1088, 502] on div "DON'T STARVE MLC Song Code : DC143D ISWC : T3158076230 Writers ( 1 ) [PERSON_NA…" at bounding box center [675, 477] width 1053 height 117
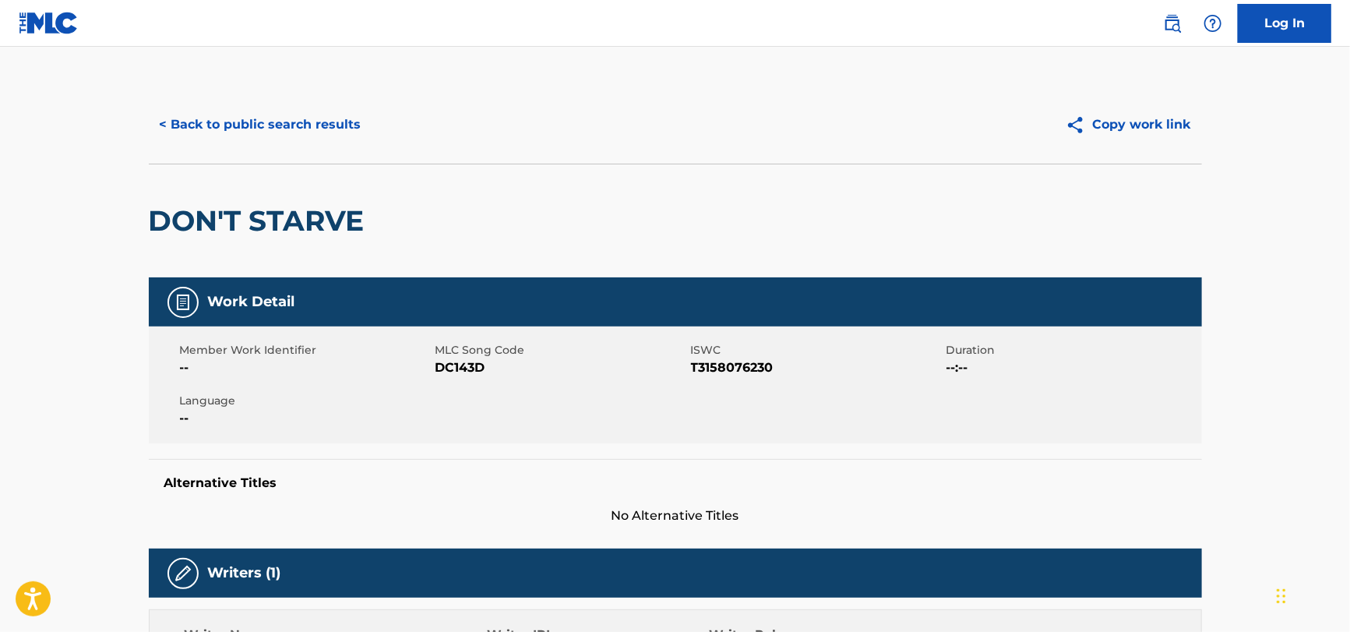
drag, startPoint x: 396, startPoint y: 66, endPoint x: 340, endPoint y: 102, distance: 65.9
click at [345, 99] on main "< Back to public search results Copy work link DON'T STARVE Work Detail Member …" at bounding box center [675, 585] width 1350 height 1076
click at [327, 111] on button "< Back to public search results" at bounding box center [261, 124] width 224 height 39
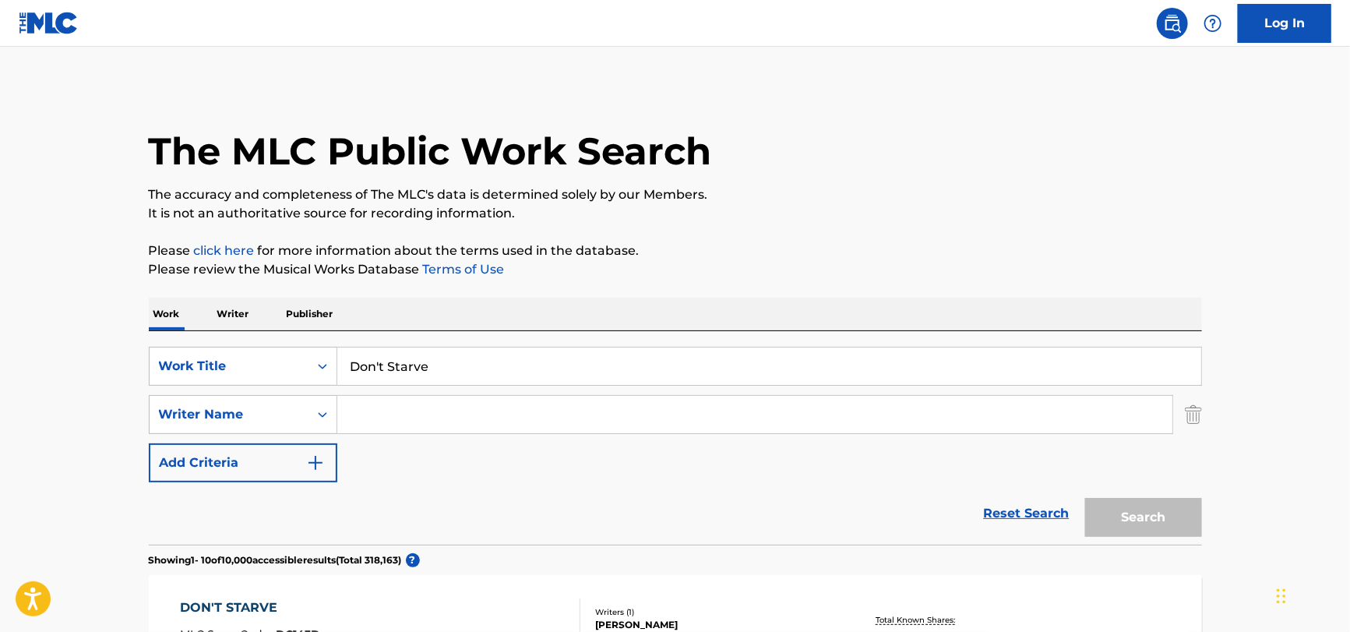
scroll to position [156, 0]
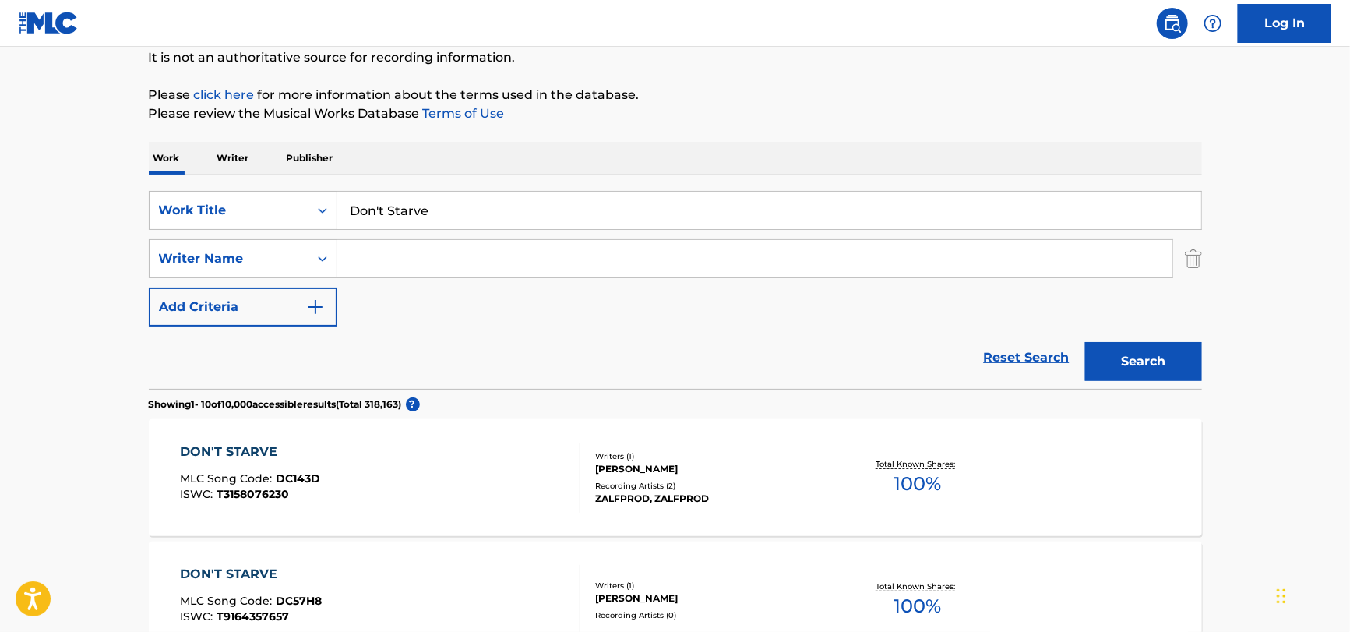
click at [467, 205] on input "Don't Starve" at bounding box center [769, 210] width 864 height 37
click at [859, 361] on div "Reset Search Search" at bounding box center [675, 357] width 1053 height 62
click at [1126, 365] on button "Search" at bounding box center [1143, 361] width 117 height 39
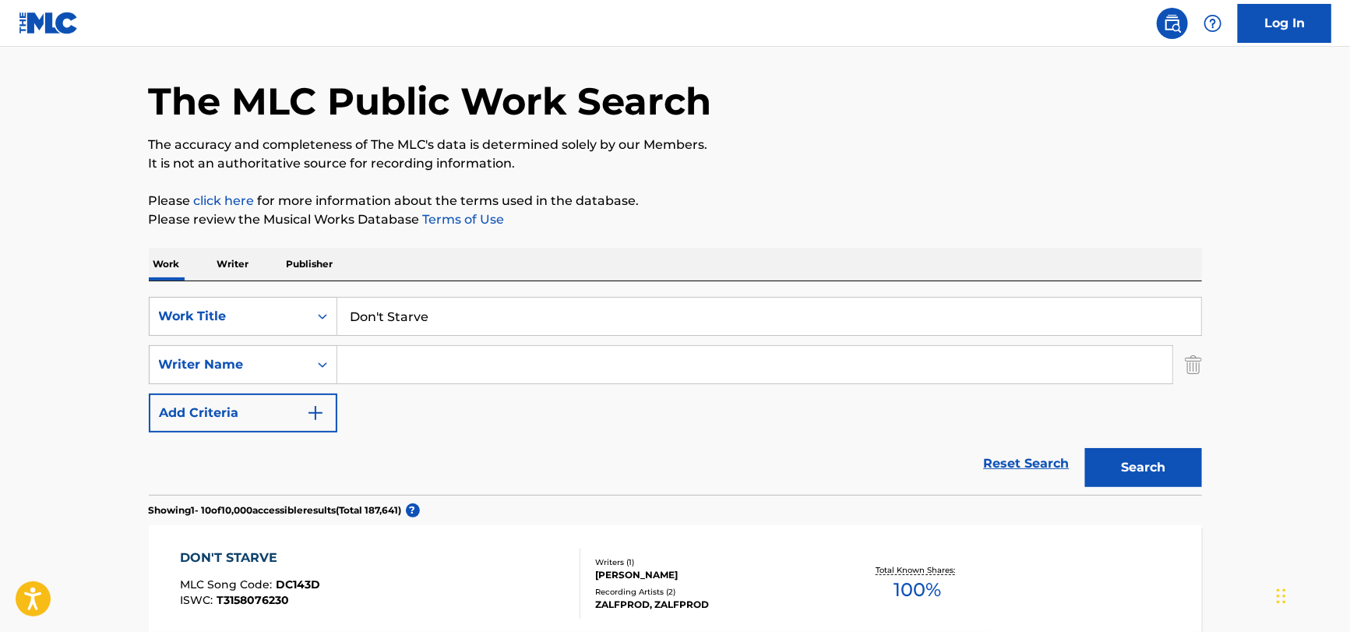
scroll to position [0, 0]
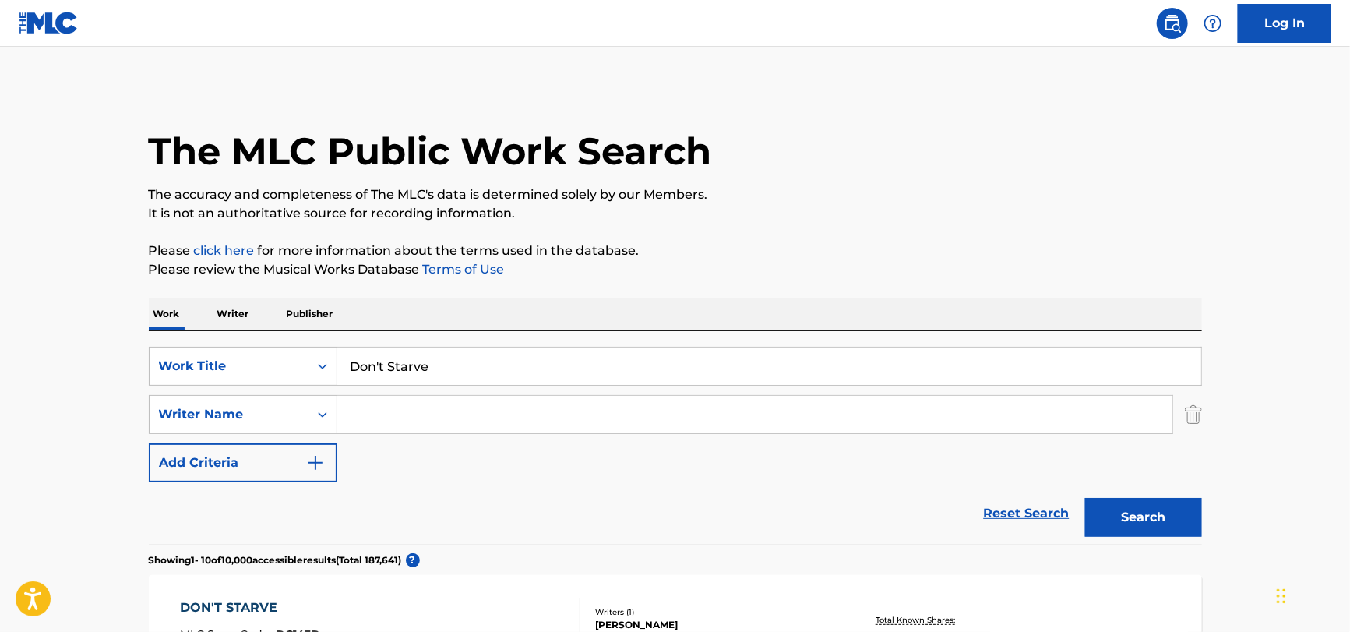
click at [488, 380] on input "Don't Starve" at bounding box center [769, 365] width 864 height 37
click at [488, 375] on input "Don't Starve" at bounding box center [769, 365] width 864 height 37
click at [485, 376] on input "Don't Starve" at bounding box center [769, 365] width 864 height 37
click at [488, 365] on input "Don't Starve" at bounding box center [769, 365] width 864 height 37
click at [489, 361] on input "Don't Starve" at bounding box center [769, 365] width 864 height 37
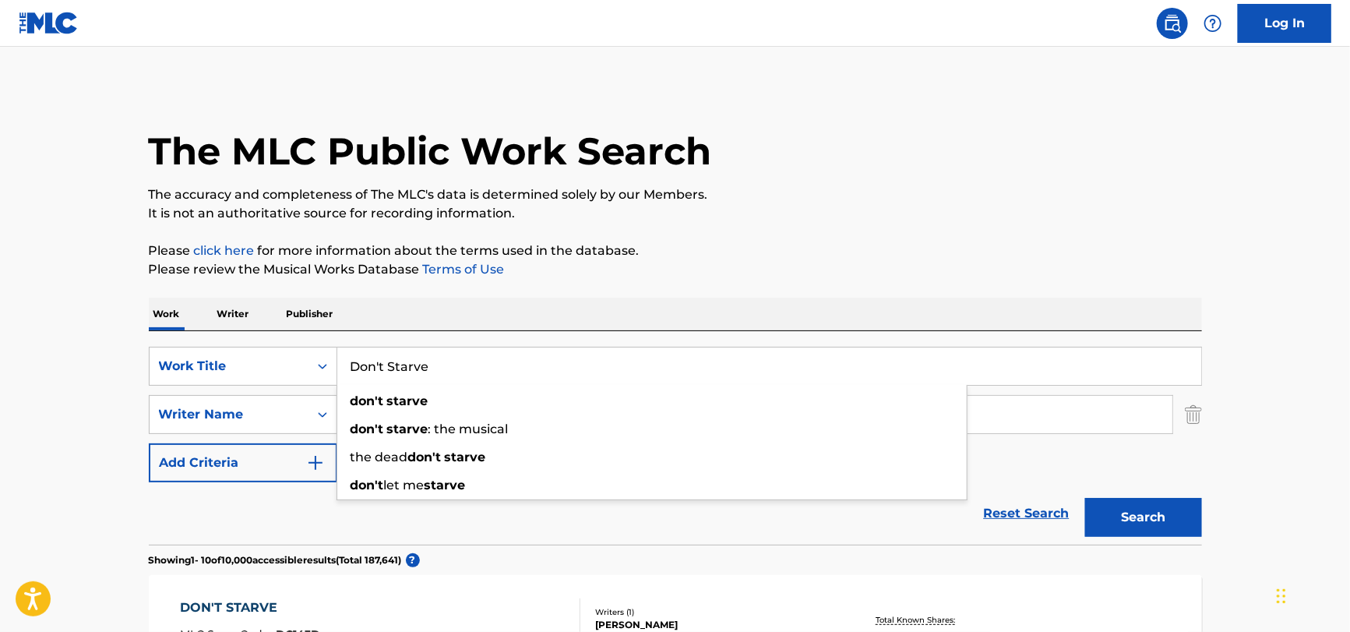
click at [489, 361] on input "Don't Starve" at bounding box center [769, 365] width 864 height 37
click at [490, 358] on input "Don't Starve" at bounding box center [769, 365] width 864 height 37
click at [485, 362] on input "Don't Starve" at bounding box center [769, 365] width 864 height 37
click at [485, 364] on input "Don't Starve" at bounding box center [769, 365] width 864 height 37
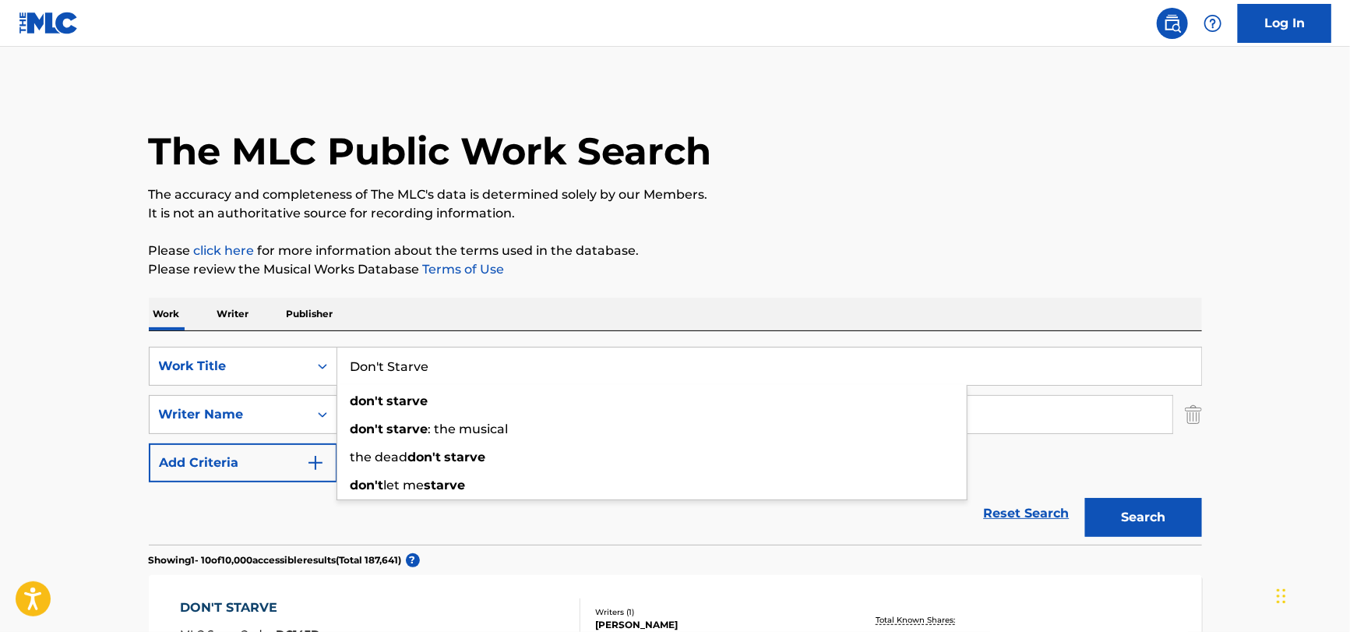
click at [484, 364] on input "Don't Starve" at bounding box center [769, 365] width 864 height 37
paste input "Lumière by [PERSON_NAME]"
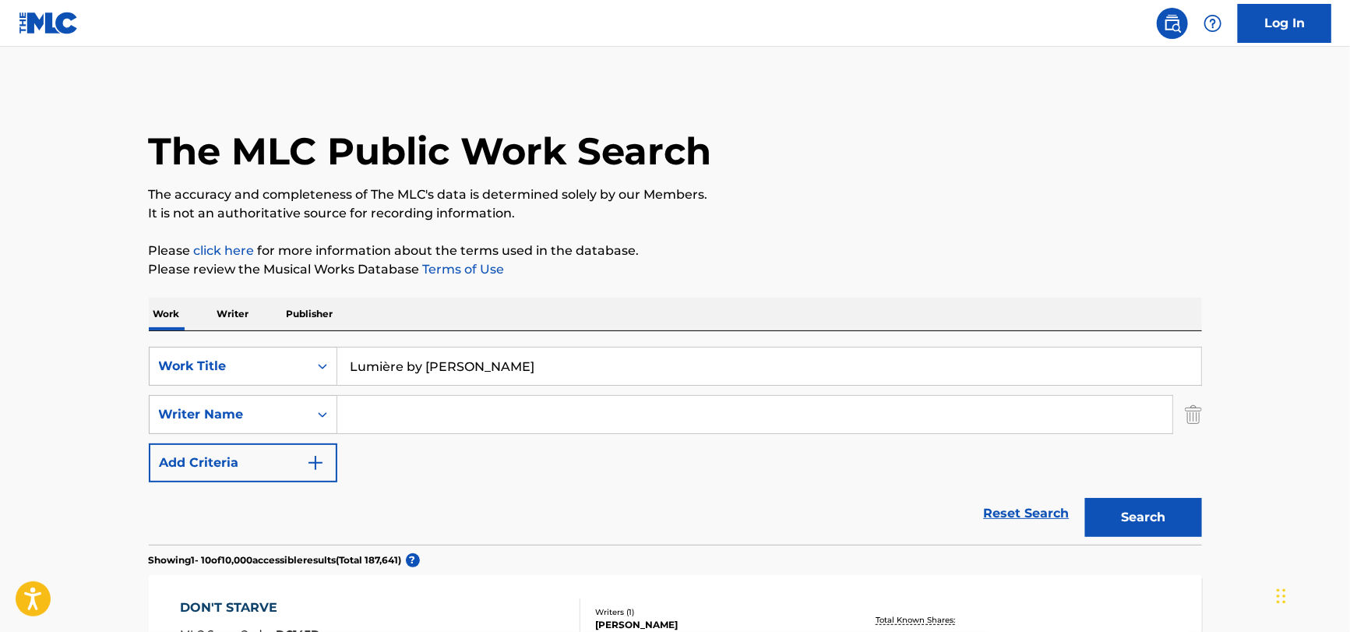
drag, startPoint x: 547, startPoint y: 365, endPoint x: 404, endPoint y: 375, distance: 143.6
click at [404, 375] on input "Lumière by [PERSON_NAME]" at bounding box center [769, 365] width 864 height 37
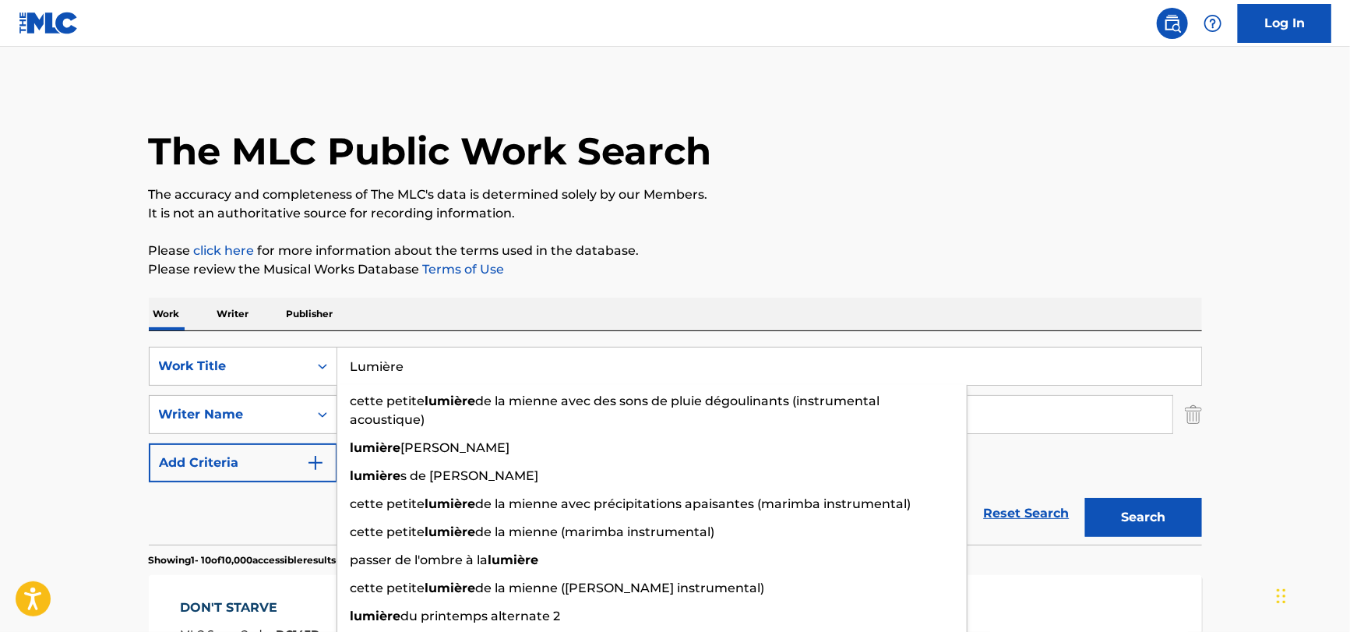
click at [389, 366] on input "Lumière" at bounding box center [769, 365] width 864 height 37
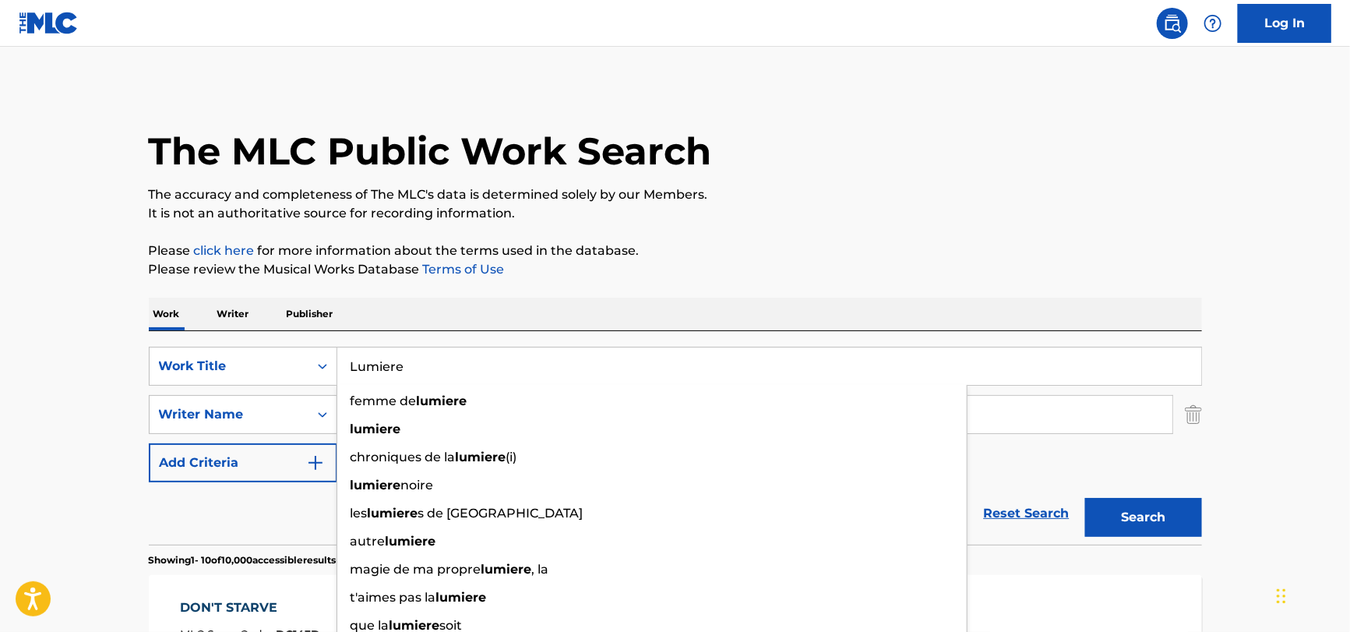
type input "Lumiere"
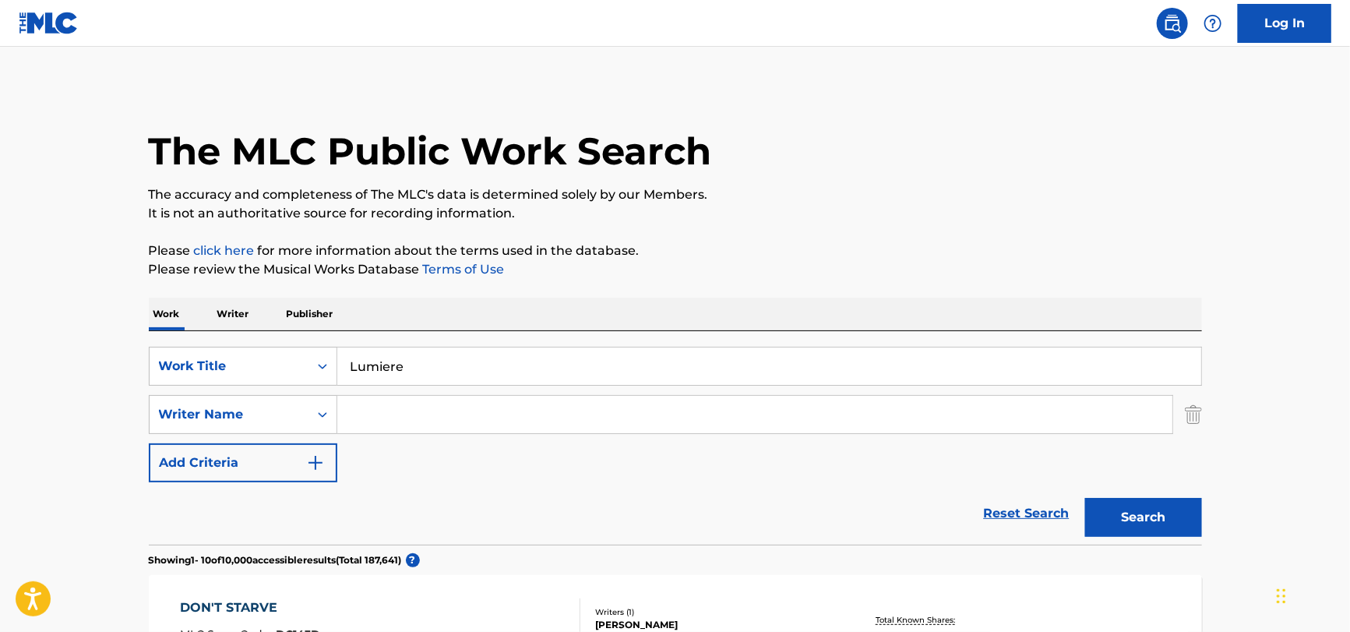
click at [414, 385] on div "SearchWithCriteria132991b7-3fd7-4dba-aa10-8ffab1dc9894 Work Title Lumiere Searc…" at bounding box center [675, 415] width 1053 height 136
click at [404, 401] on input "Search Form" at bounding box center [754, 414] width 835 height 37
paste input "Lumière by [PERSON_NAME]"
drag, startPoint x: 466, startPoint y: 408, endPoint x: 280, endPoint y: 421, distance: 186.7
click at [280, 421] on div "SearchWithCriteriabf2e1631-907a-470f-af17-a15423c241a5 Writer Name Lumière by […" at bounding box center [675, 414] width 1053 height 39
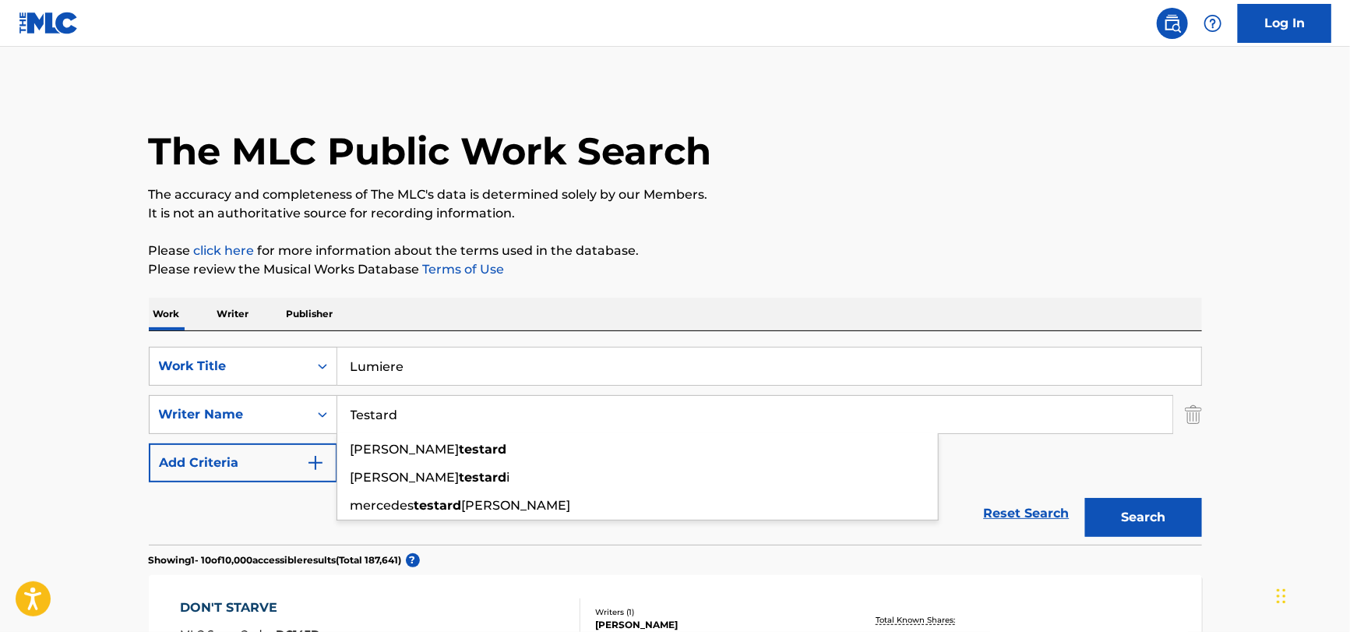
type input "Testard"
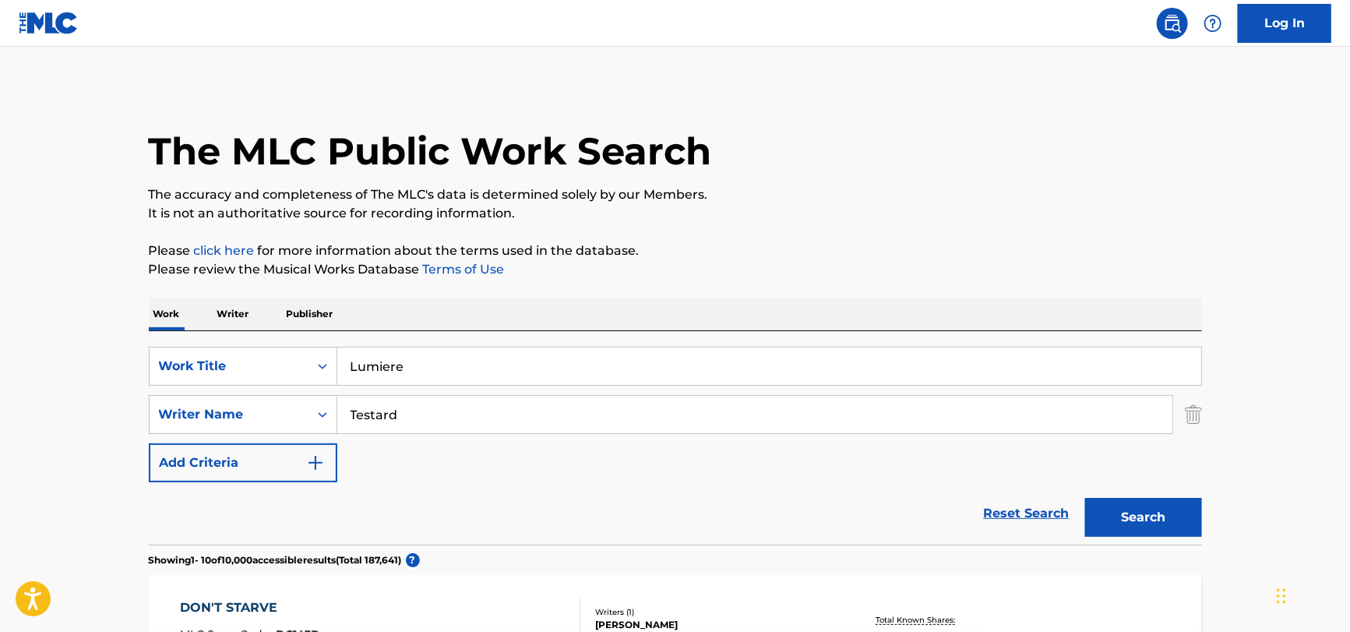
click at [806, 408] on input "Testard" at bounding box center [754, 414] width 835 height 37
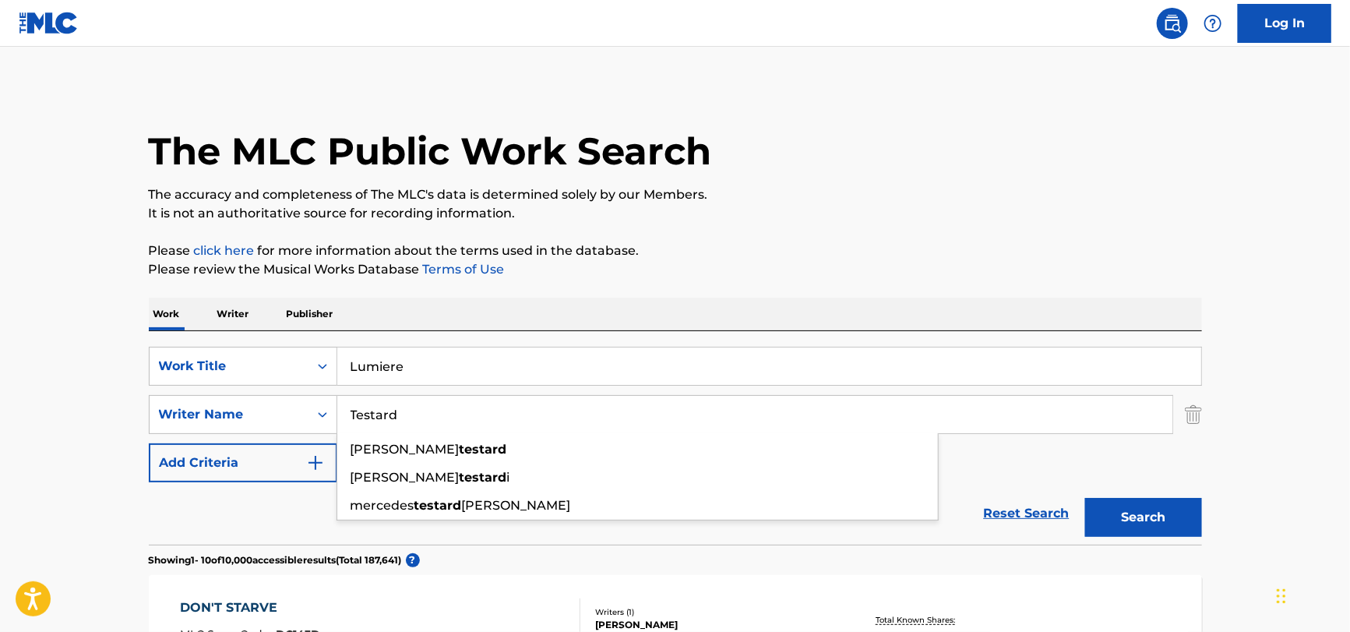
click at [904, 534] on div "Reset Search Search" at bounding box center [675, 513] width 1053 height 62
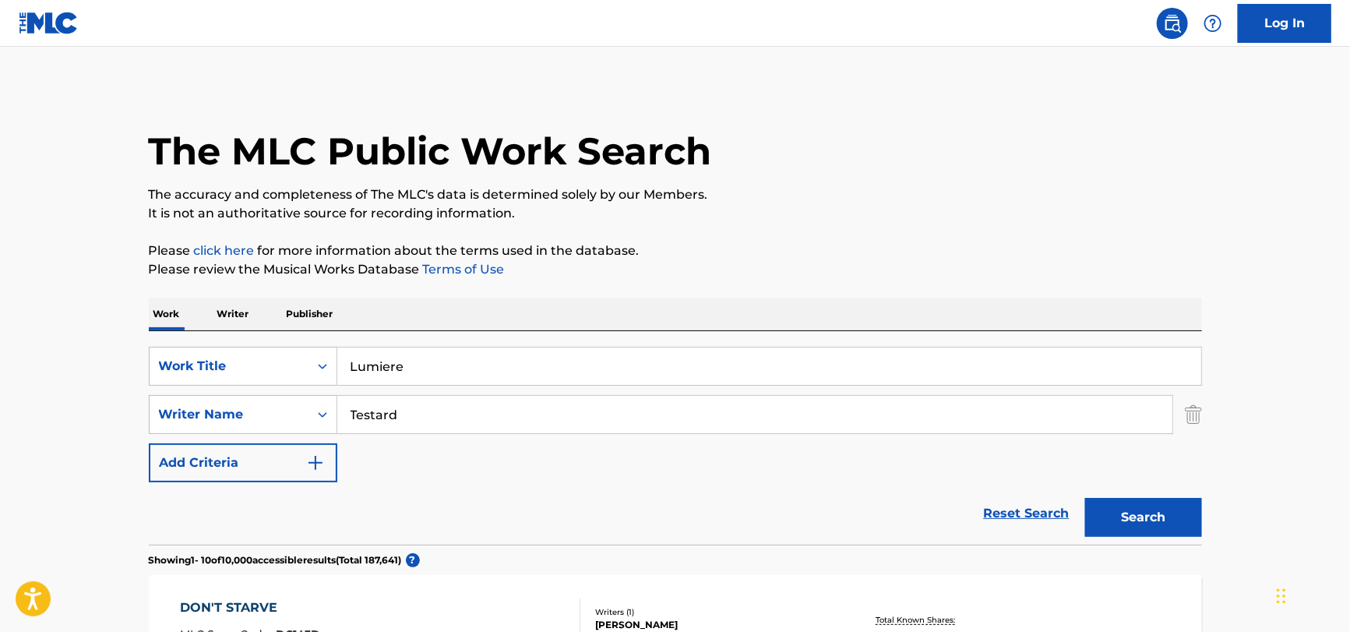
click at [1176, 516] on button "Search" at bounding box center [1143, 517] width 117 height 39
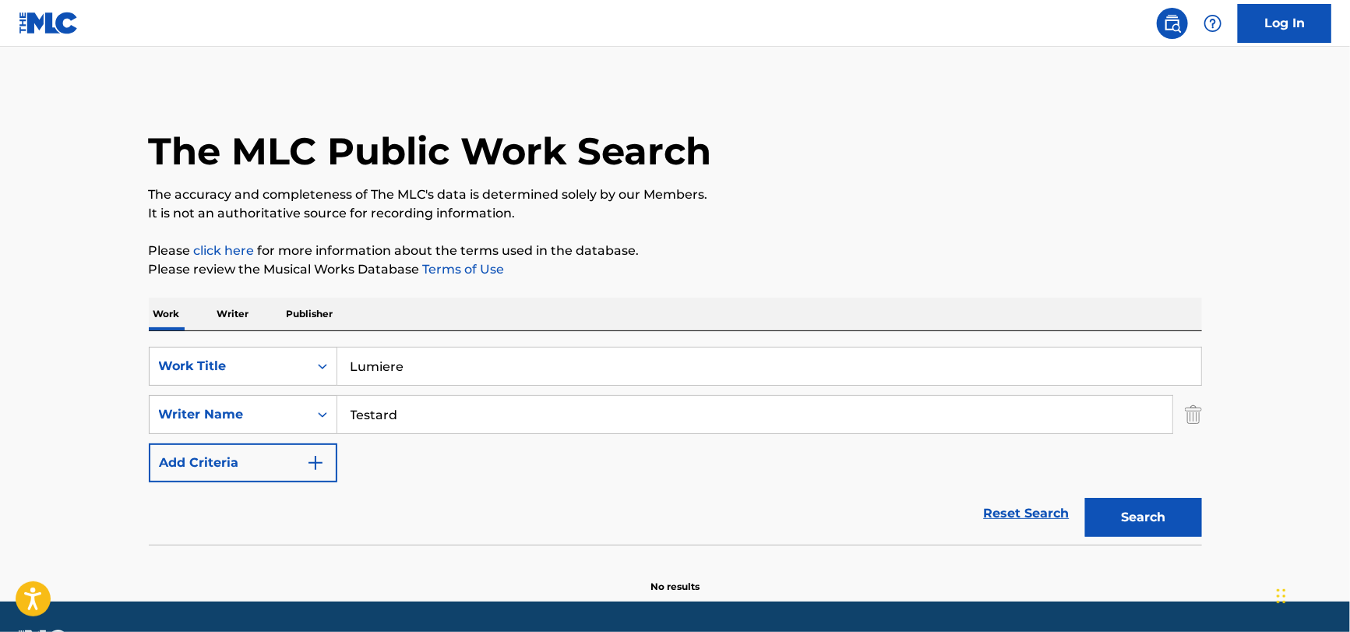
click at [427, 356] on input "Lumiere" at bounding box center [769, 365] width 864 height 37
paste input "Can’t Run Away"
type input "Can’t Run Away"
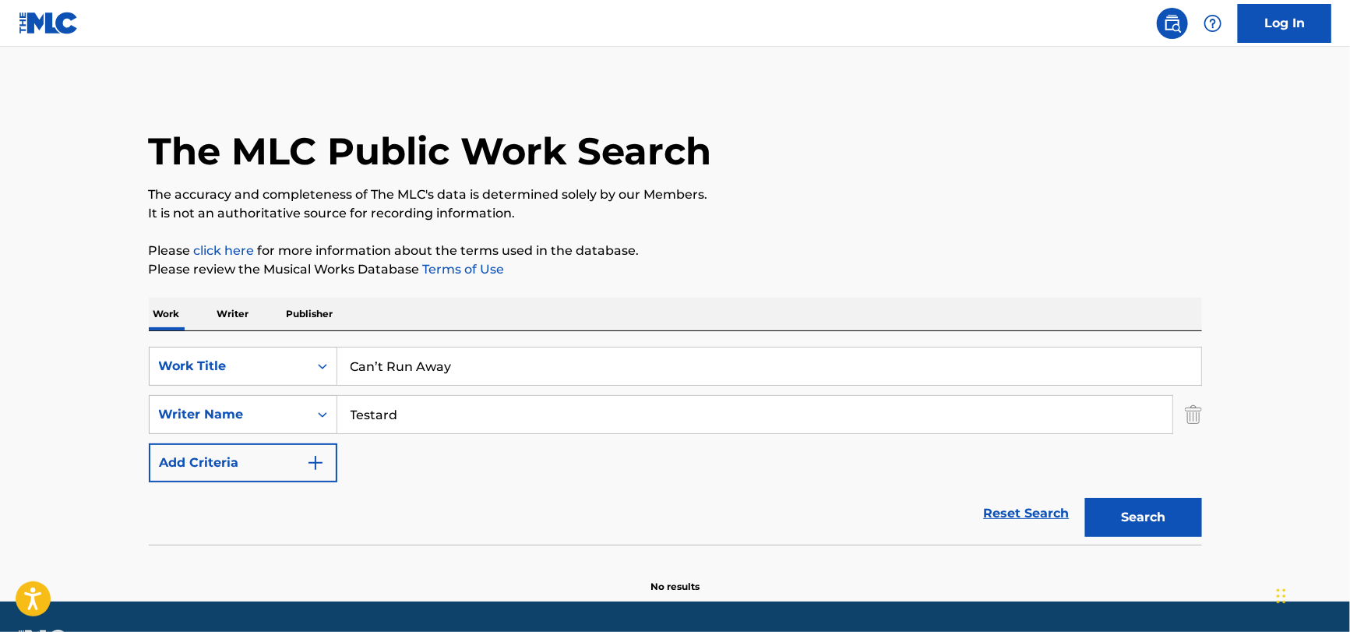
click at [449, 444] on div "SearchWithCriteria132991b7-3fd7-4dba-aa10-8ffab1dc9894 Work Title Can’t Run Awa…" at bounding box center [675, 415] width 1053 height 136
drag, startPoint x: 449, startPoint y: 439, endPoint x: 453, endPoint y: 416, distance: 22.8
click at [449, 438] on div "SearchWithCriteria132991b7-3fd7-4dba-aa10-8ffab1dc9894 Work Title Can’t Run Awa…" at bounding box center [675, 415] width 1053 height 136
click at [456, 413] on input "Testard" at bounding box center [754, 414] width 835 height 37
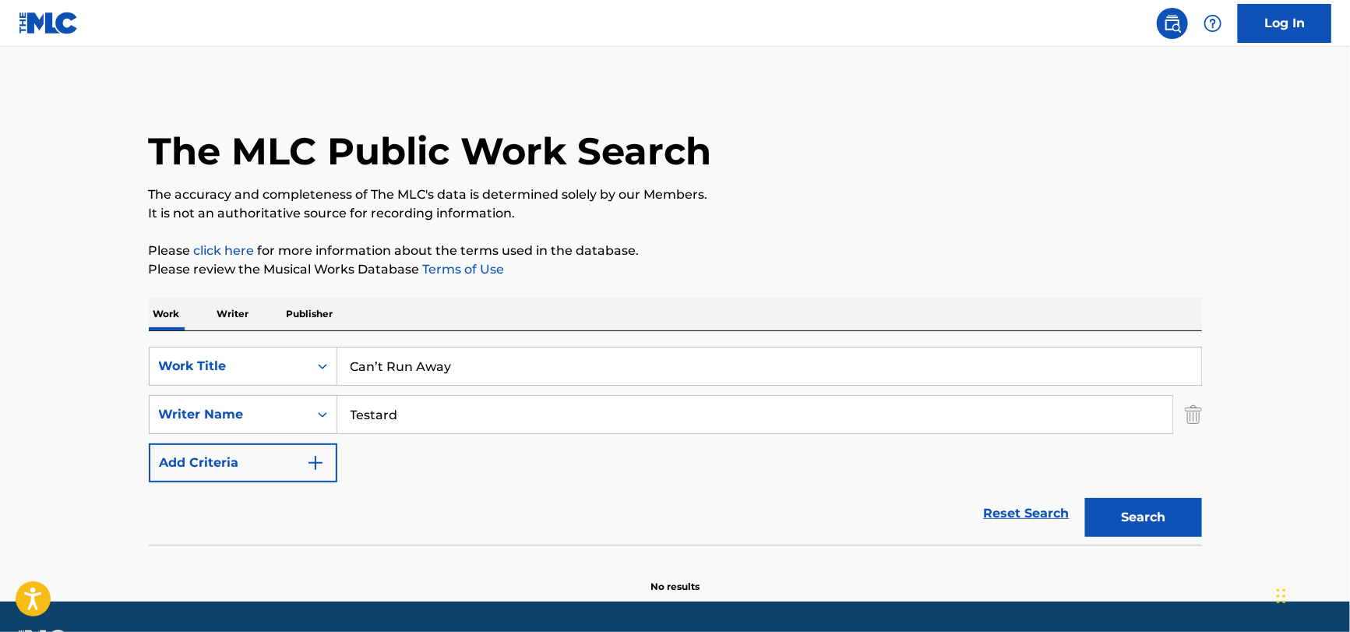
click at [456, 413] on input "Testard" at bounding box center [754, 414] width 835 height 37
paste input "[PERSON_NAME]"
type input "[PERSON_NAME]"
click at [495, 508] on div "Reset Search Search" at bounding box center [675, 513] width 1053 height 62
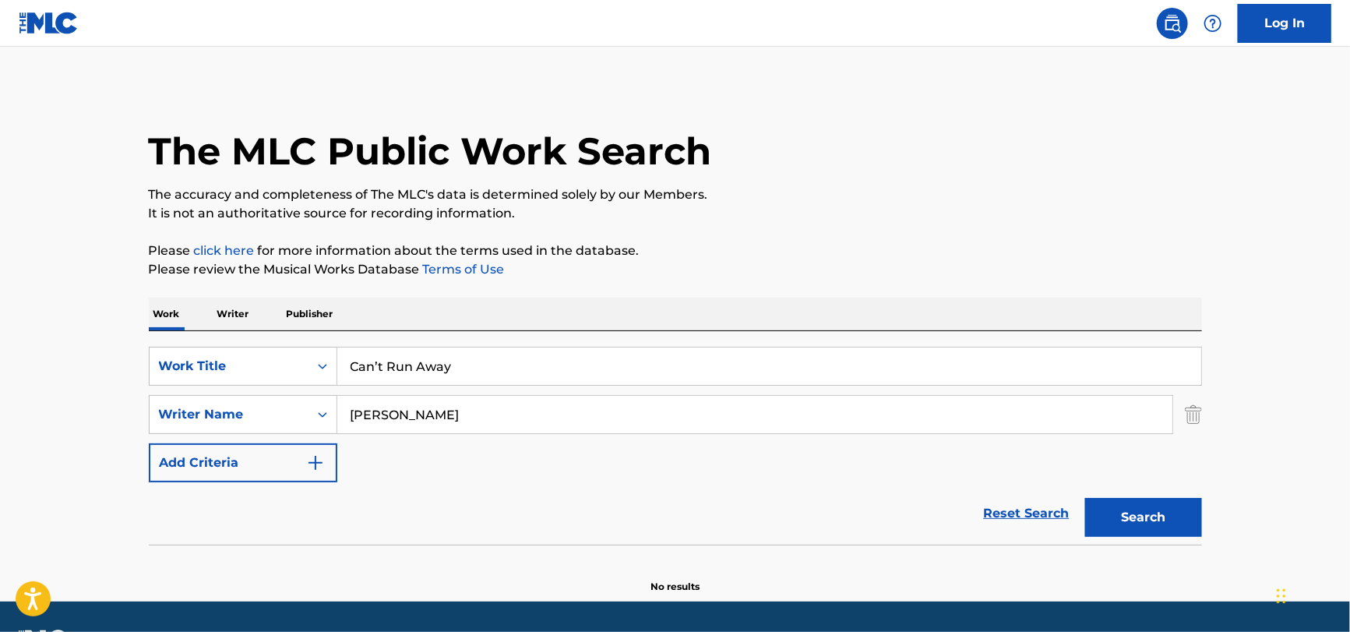
click at [1128, 517] on button "Search" at bounding box center [1143, 517] width 117 height 39
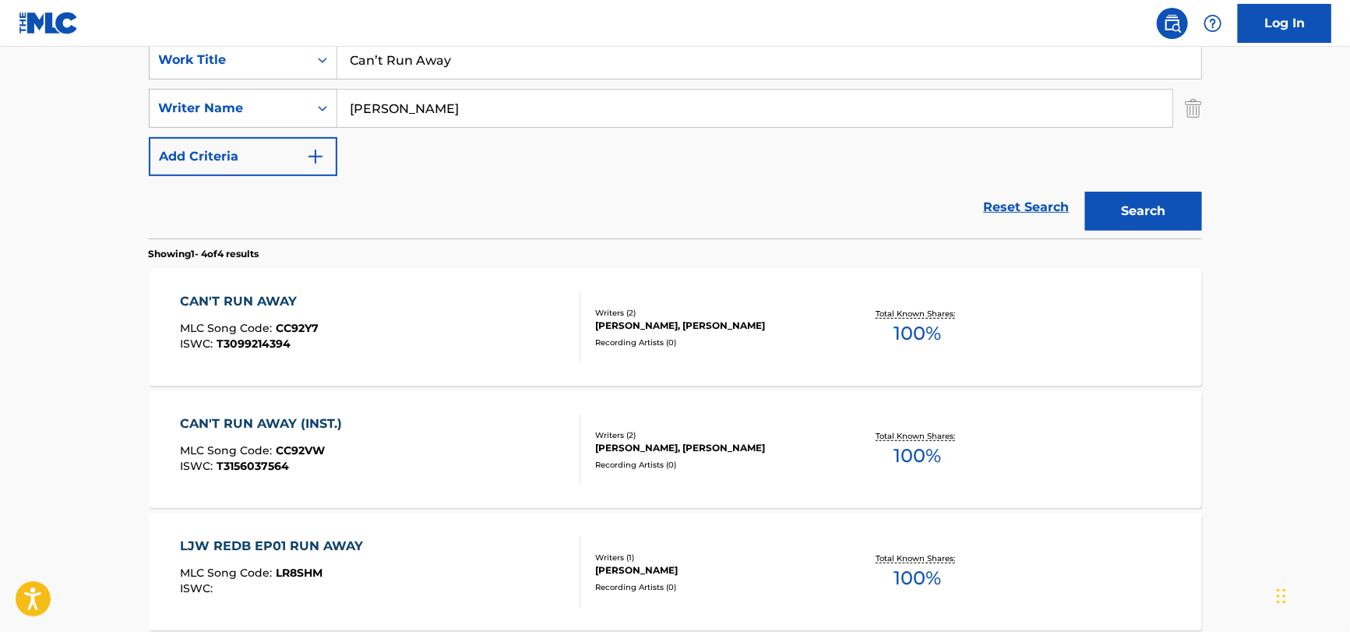
scroll to position [312, 0]
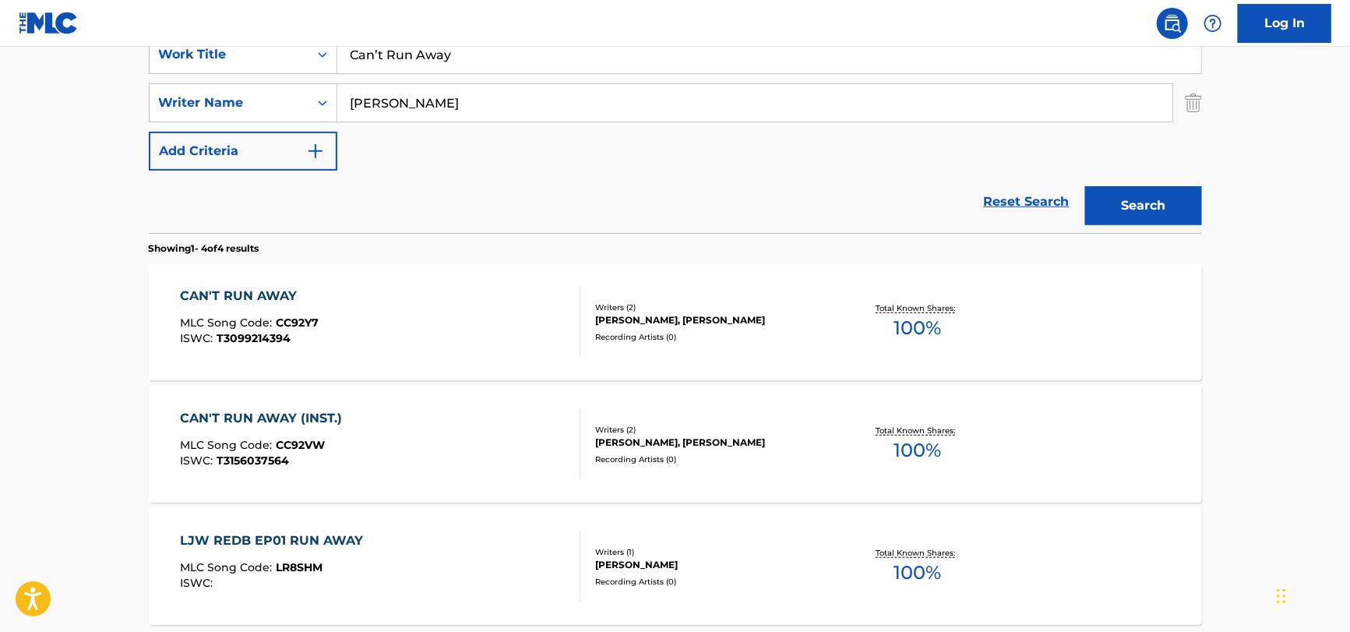
click at [399, 323] on div "CAN'T RUN AWAY MLC Song Code : CC92Y7 ISWC : T3099214394" at bounding box center [380, 322] width 400 height 70
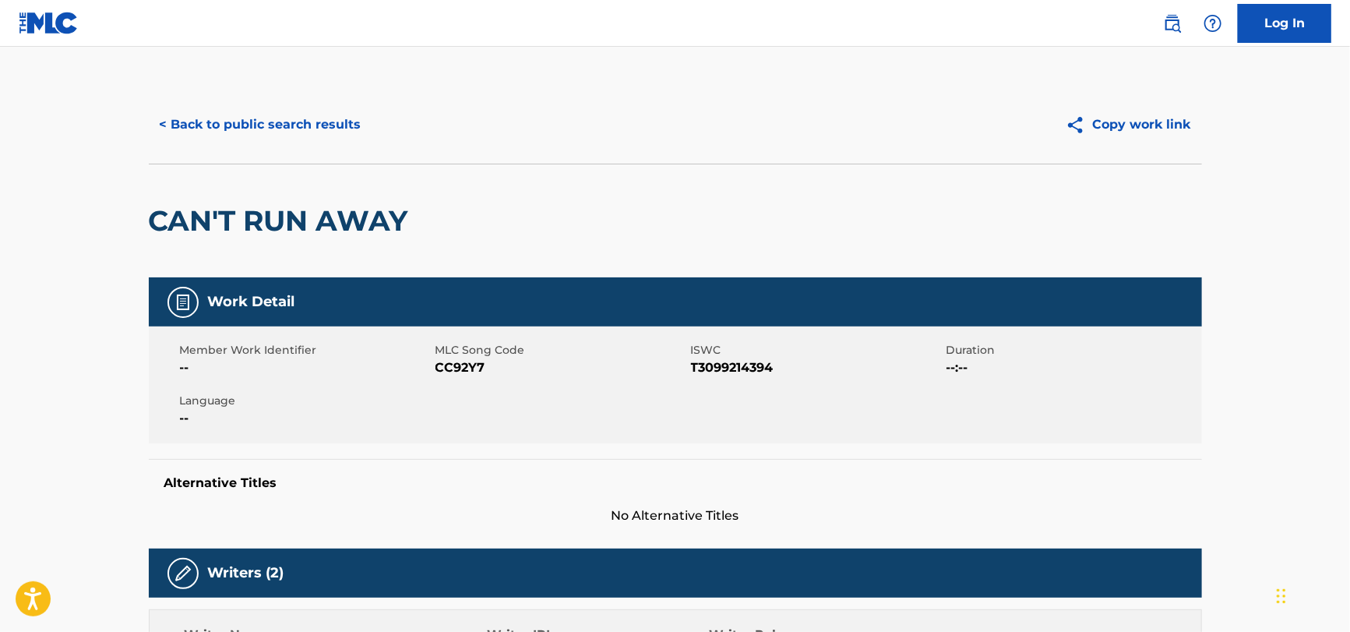
click at [197, 105] on button "< Back to public search results" at bounding box center [261, 124] width 224 height 39
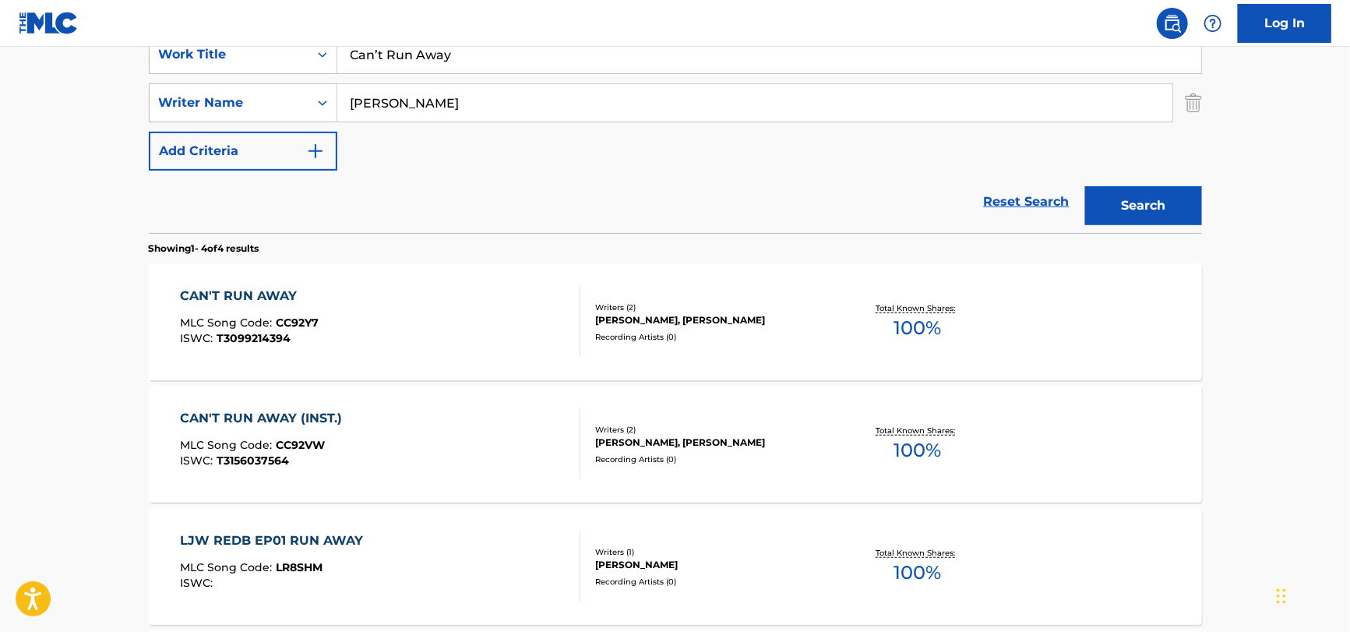
click at [323, 336] on div "CAN'T RUN AWAY MLC Song Code : CC92Y7 ISWC : T3099214394" at bounding box center [380, 322] width 400 height 70
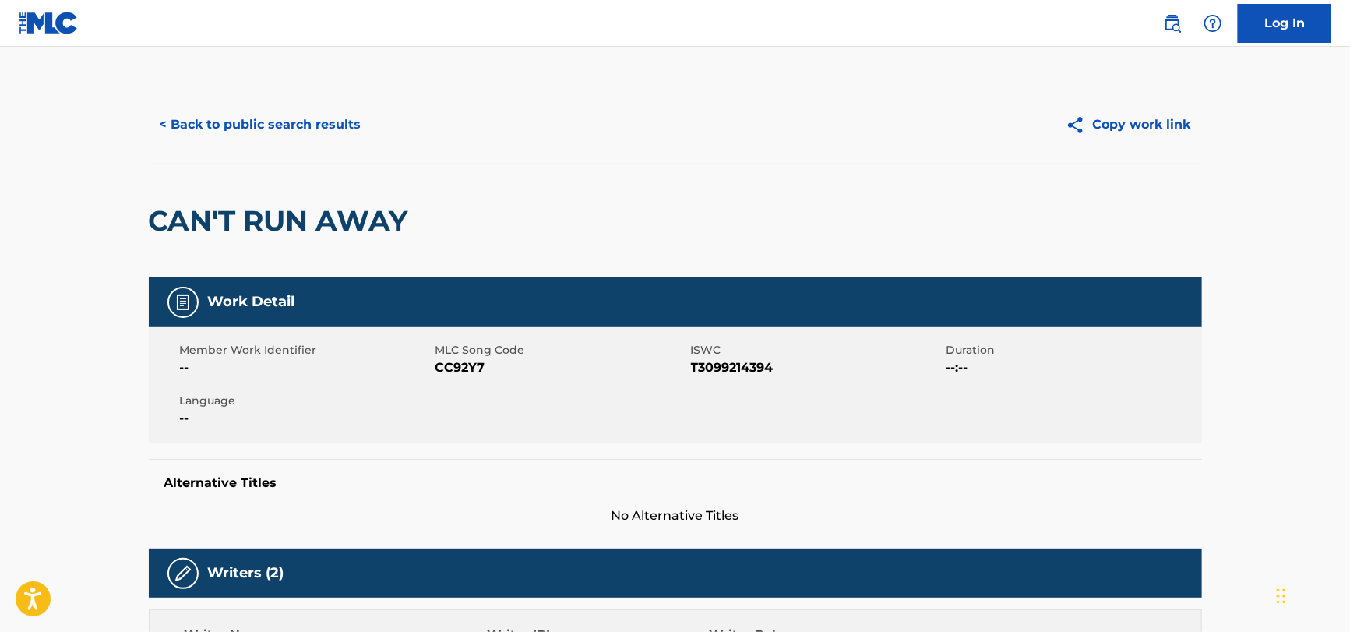
click at [297, 125] on button "< Back to public search results" at bounding box center [261, 124] width 224 height 39
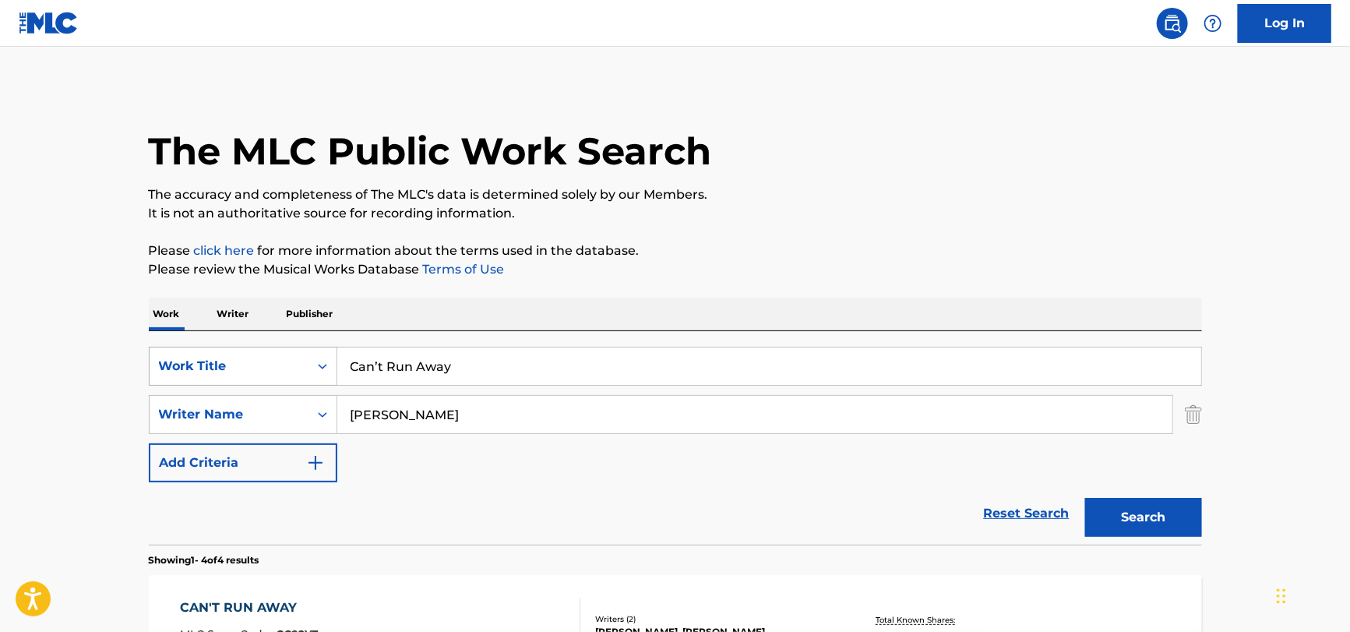
drag, startPoint x: 326, startPoint y: 369, endPoint x: 188, endPoint y: 361, distance: 138.9
click at [188, 361] on div "SearchWithCriteria132991b7-3fd7-4dba-aa10-8ffab1dc9894 Work Title Can’t Run Away" at bounding box center [675, 366] width 1053 height 39
paste input "Nido Vacio by [PERSON_NAME]"
drag, startPoint x: 530, startPoint y: 361, endPoint x: 421, endPoint y: 382, distance: 110.9
click at [421, 382] on input "Nido Vacio by [PERSON_NAME]" at bounding box center [769, 365] width 864 height 37
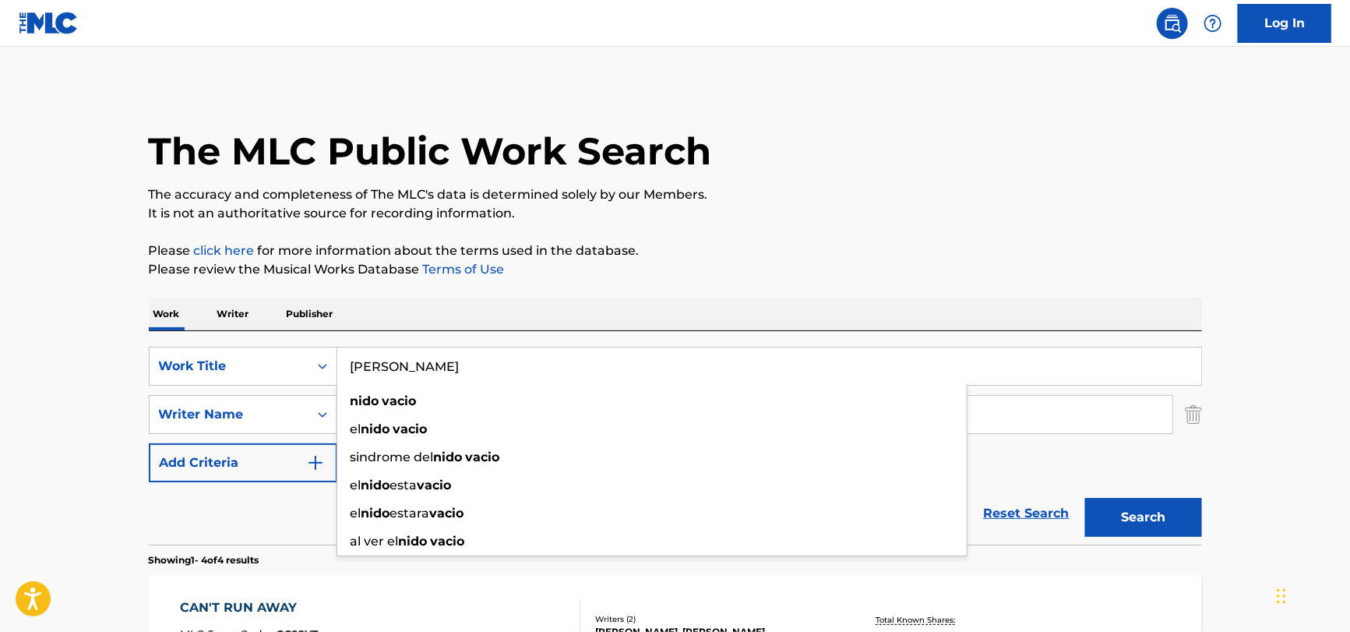
type input "[PERSON_NAME]"
click at [287, 548] on section "Showing 1 - 4 of 4 results" at bounding box center [675, 556] width 1053 height 23
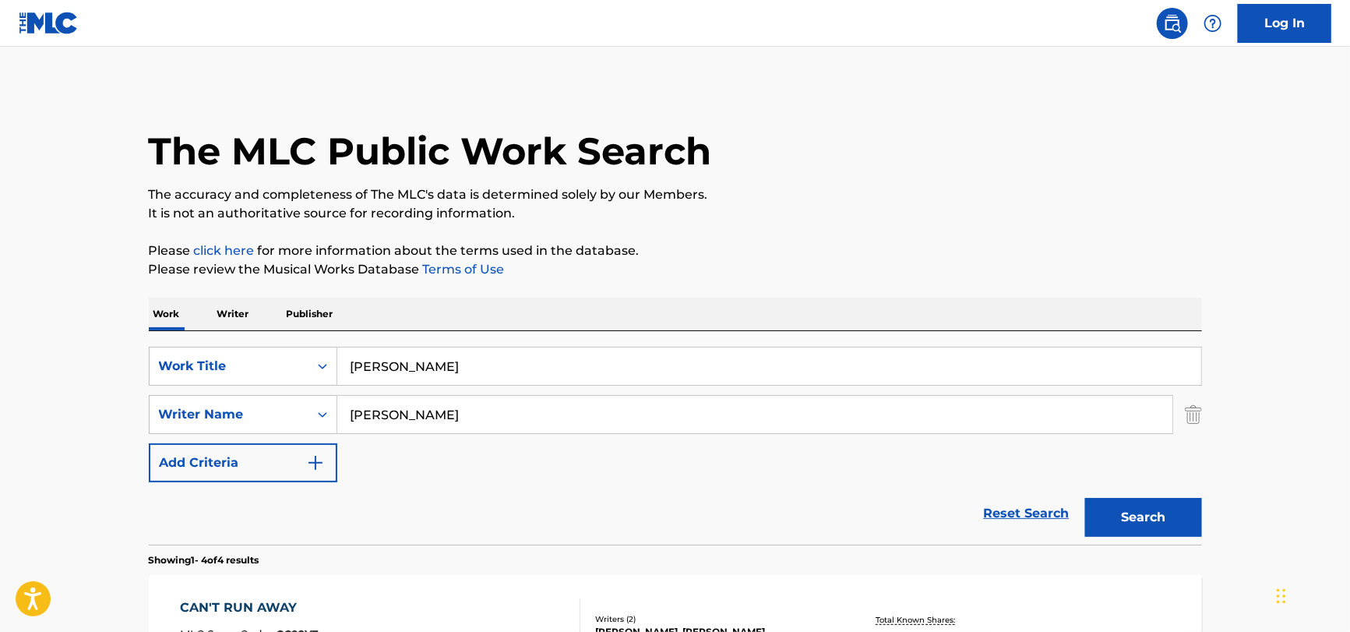
drag, startPoint x: 478, startPoint y: 407, endPoint x: 57, endPoint y: 414, distance: 420.7
click at [34, 414] on main "The MLC Public Work Search The accuracy and completeness of The MLC's data is d…" at bounding box center [675, 593] width 1350 height 1093
paste input "Nido Vacio by [PERSON_NAME]"
drag, startPoint x: 470, startPoint y: 416, endPoint x: 9, endPoint y: 409, distance: 461.2
click at [9, 410] on main "The MLC Public Work Search The accuracy and completeness of The MLC's data is d…" at bounding box center [675, 593] width 1350 height 1093
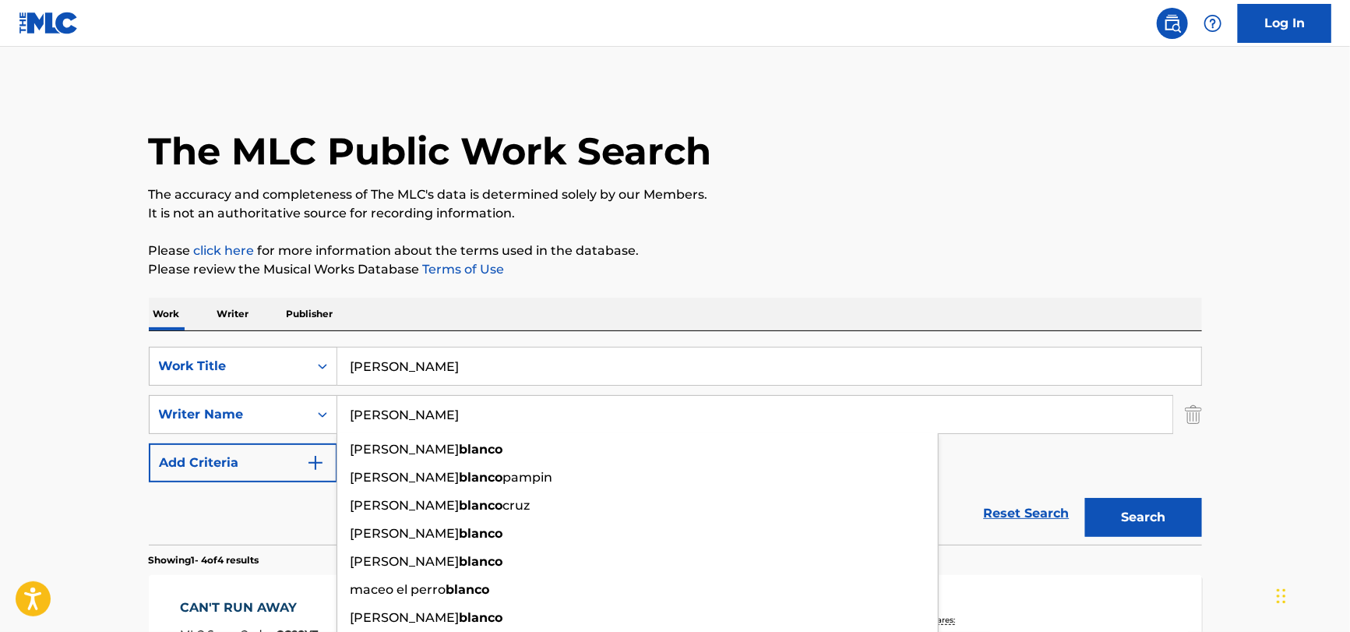
type input "[PERSON_NAME]"
click at [1085, 498] on button "Search" at bounding box center [1143, 517] width 117 height 39
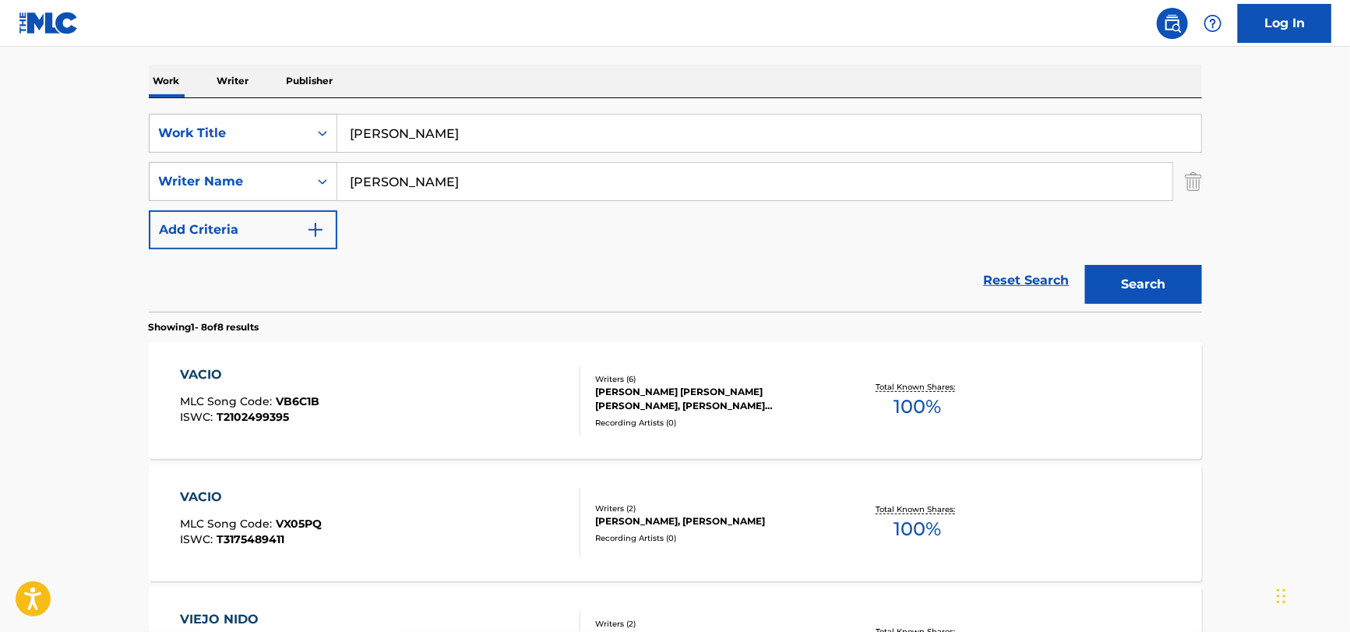
scroll to position [234, 0]
